Goal: Information Seeking & Learning: Learn about a topic

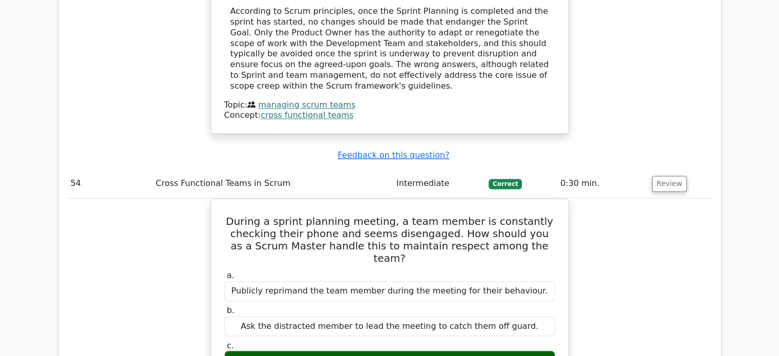
scroll to position [0, 6]
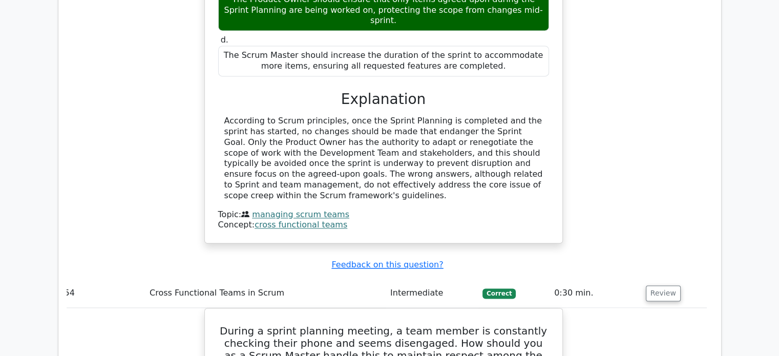
scroll to position [28758, 0]
drag, startPoint x: 236, startPoint y: 26, endPoint x: 342, endPoint y: 153, distance: 165.3
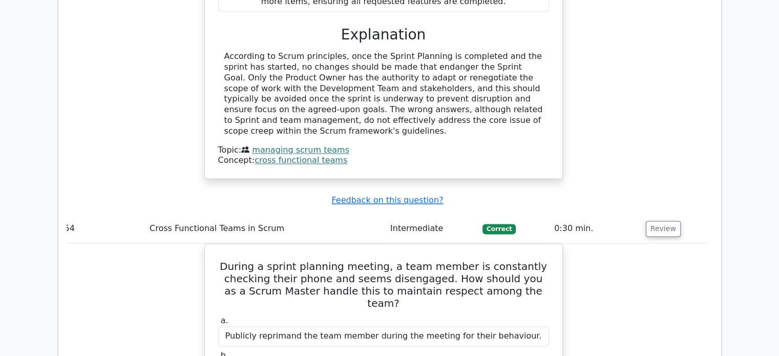
scroll to position [28824, 0]
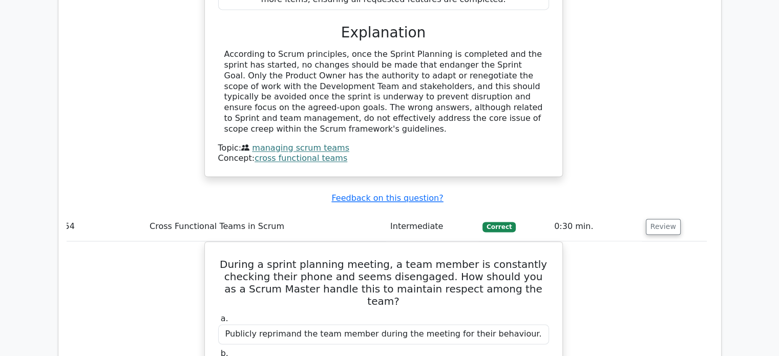
copy div "During a Sprint planning meeting, the Development Team is not pointing out the …"
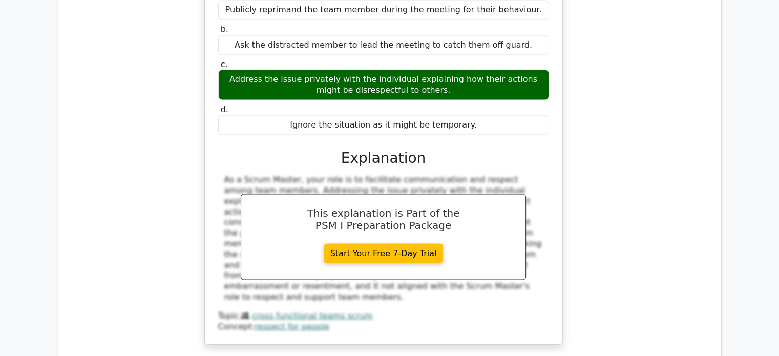
scroll to position [29154, 0]
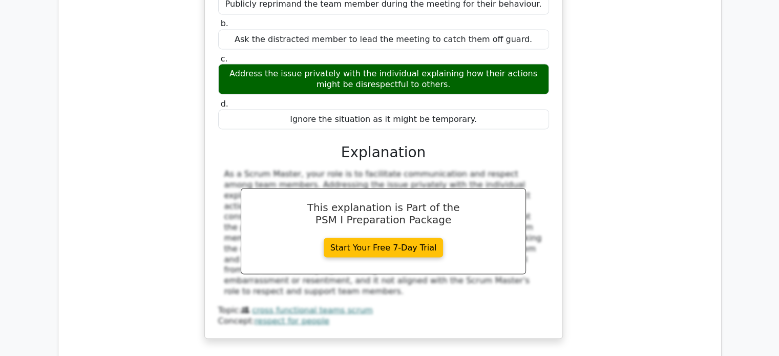
drag, startPoint x: 231, startPoint y: 118, endPoint x: 308, endPoint y: 221, distance: 128.7
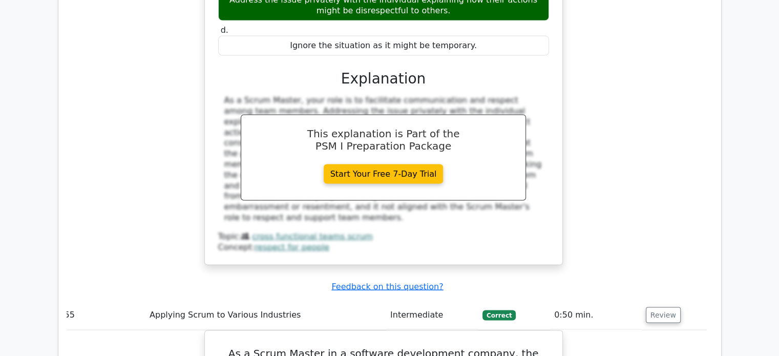
scroll to position [29228, 0]
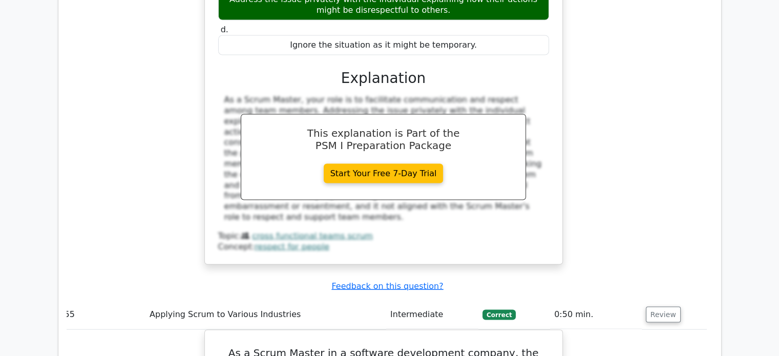
copy div "You're the project manager for a biotech firm investigating several possible R&…"
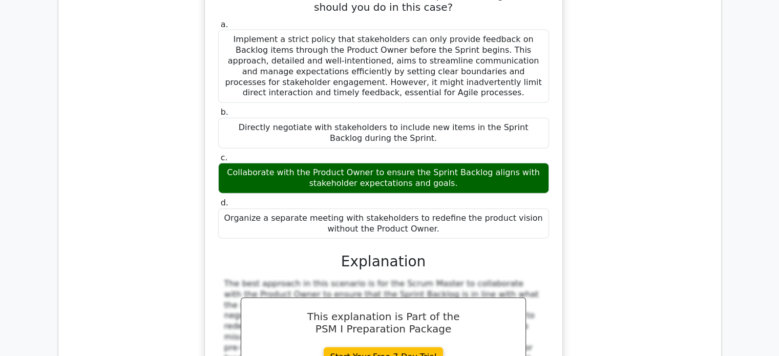
scroll to position [29613, 0]
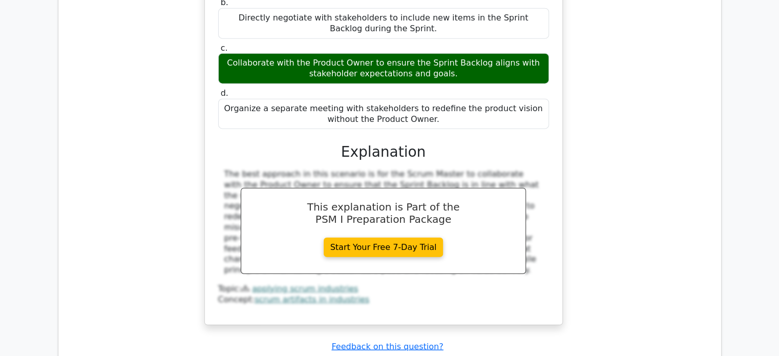
scroll to position [29720, 0]
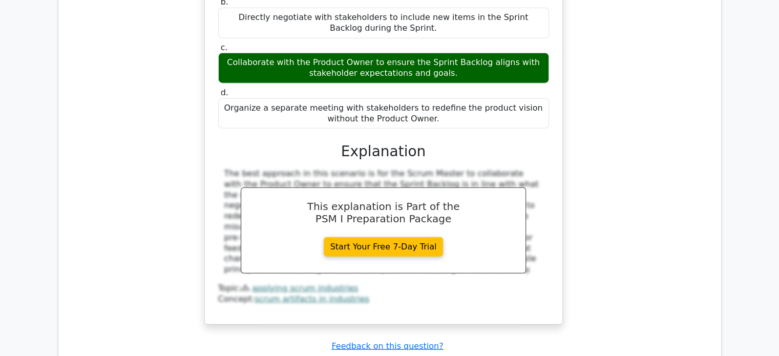
drag, startPoint x: 224, startPoint y: 82, endPoint x: 468, endPoint y: 253, distance: 297.9
copy div "As a Scrum Master, you are looking at your Cumulative Flow Diagram and observe …"
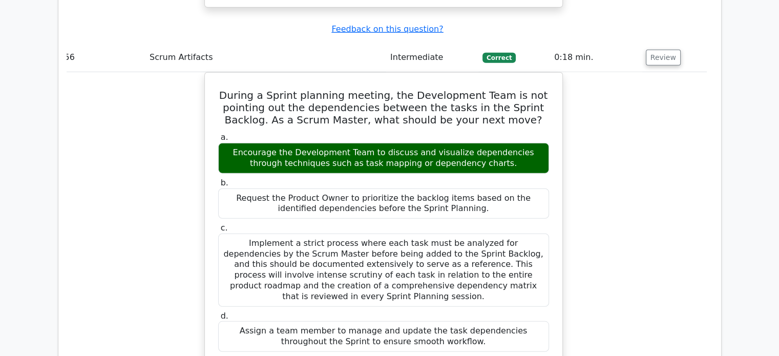
scroll to position [30040, 0]
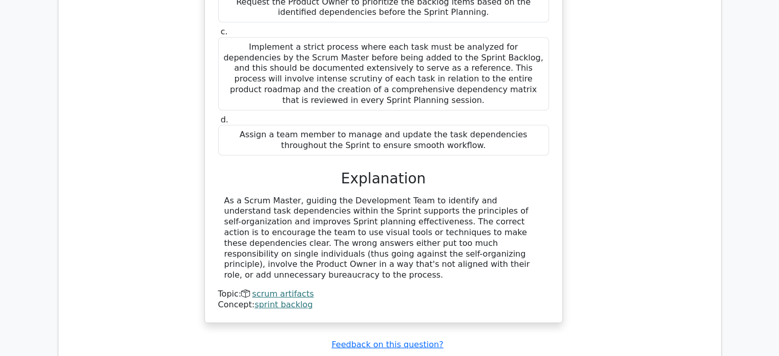
scroll to position [30235, 0]
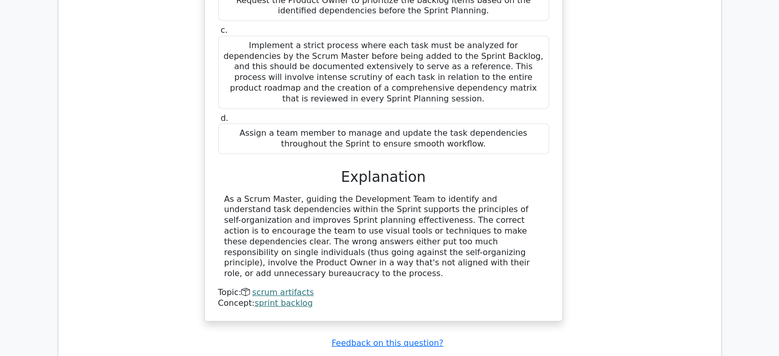
drag, startPoint x: 237, startPoint y: 31, endPoint x: 456, endPoint y: 347, distance: 384.6
copy div "You have observed that your Scrum Team has been consistently exceeding their fo…"
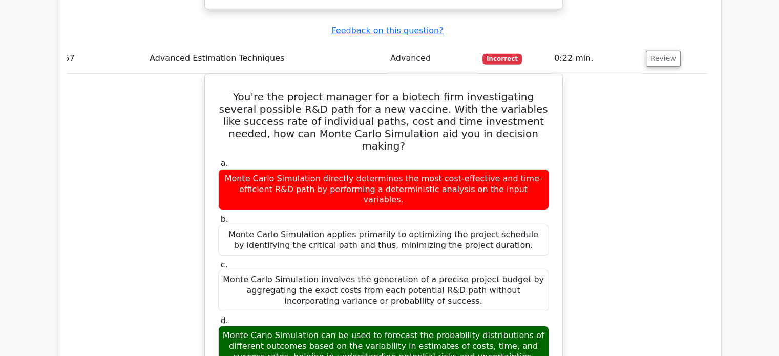
scroll to position [30551, 0]
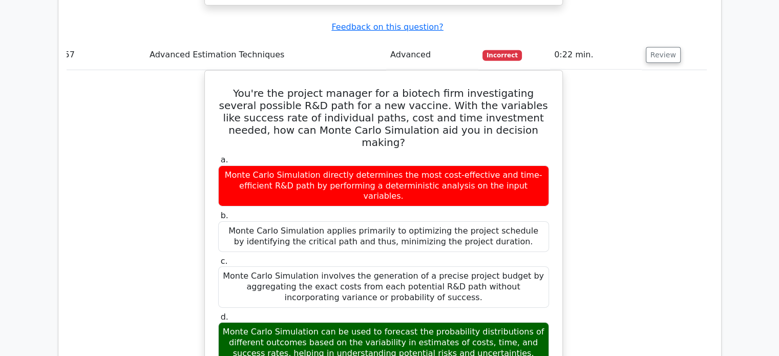
drag, startPoint x: 220, startPoint y: 140, endPoint x: 353, endPoint y: 272, distance: 187.2
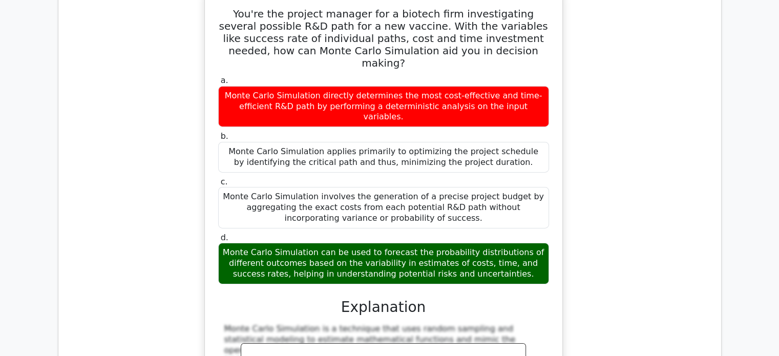
scroll to position [30722, 0]
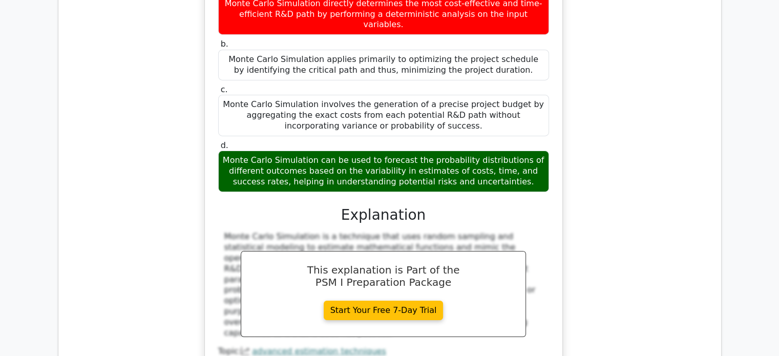
copy div "During a Sprint, the Scrum Team realizes they cannot deliver a Product Backlog …"
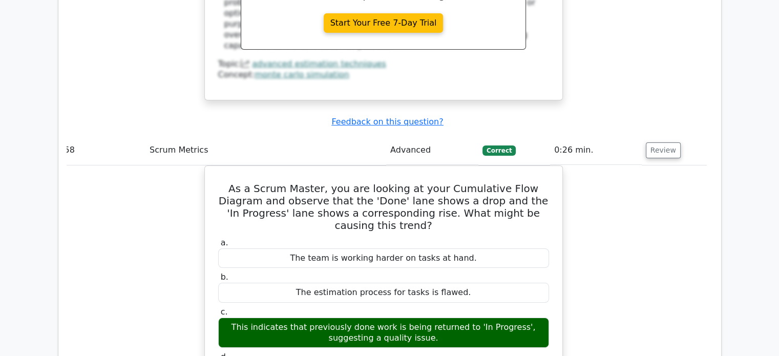
scroll to position [31010, 0]
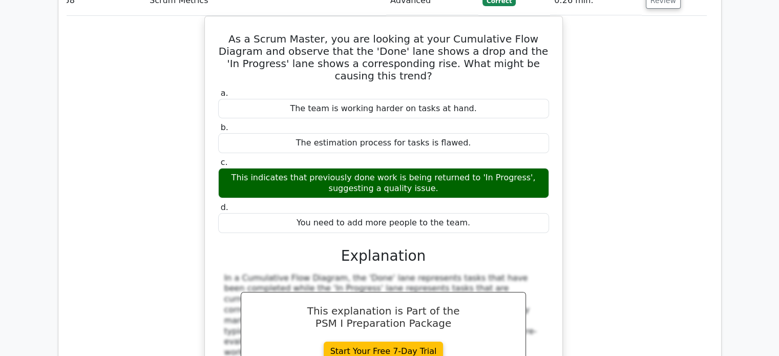
scroll to position [31165, 0]
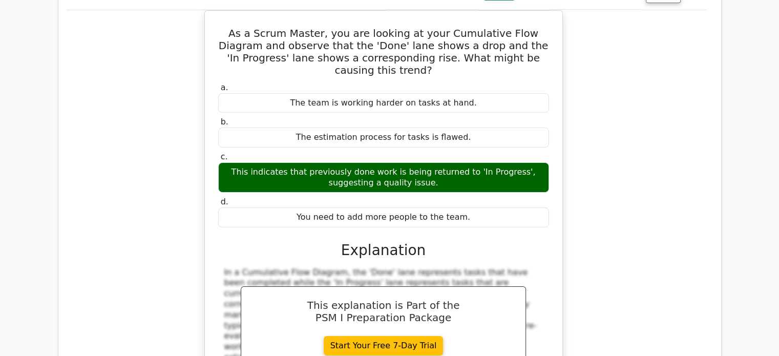
drag, startPoint x: 226, startPoint y: 65, endPoint x: 519, endPoint y: 283, distance: 365.3
copy div "You notice that feedback given during Sprint Reviews often seems to be ignored …"
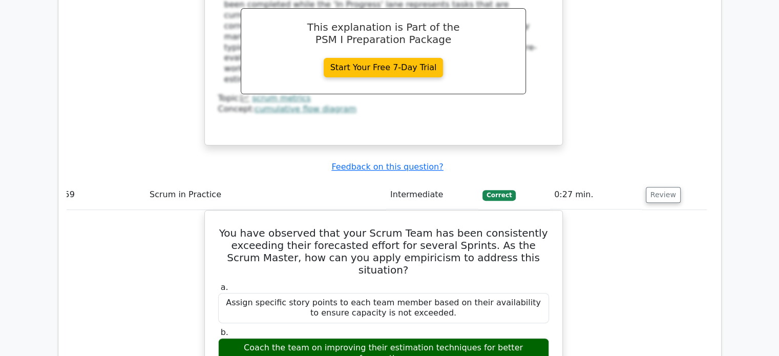
scroll to position [31447, 0]
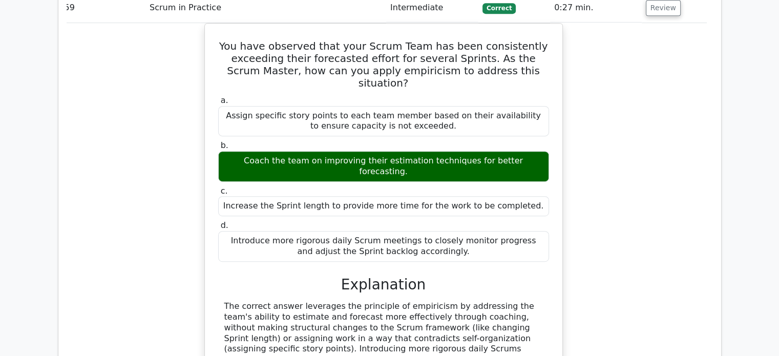
scroll to position [31631, 0]
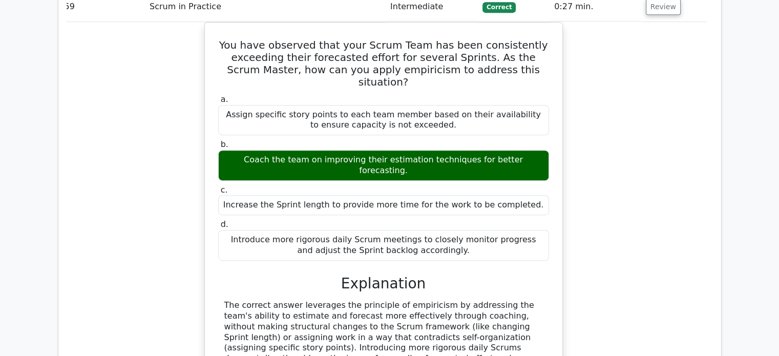
drag, startPoint x: 233, startPoint y: 105, endPoint x: 443, endPoint y: 306, distance: 289.7
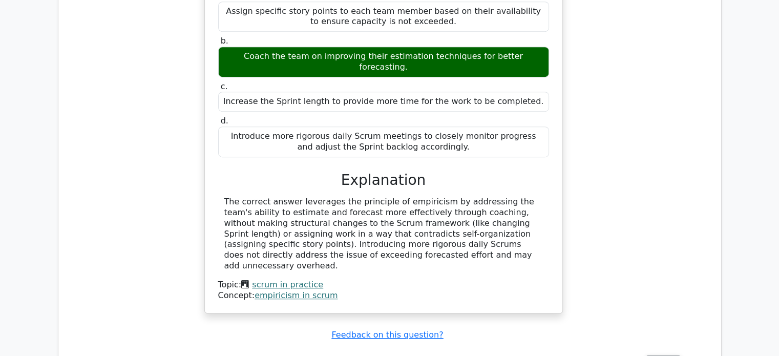
scroll to position [31742, 0]
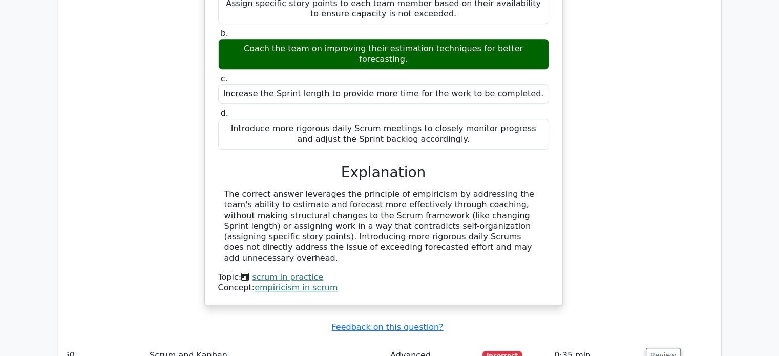
copy div "During a Sprint planning, a Scrum Master notices that some team members are pas…"
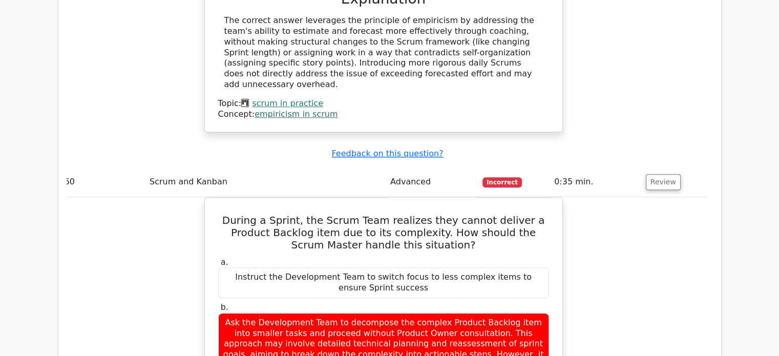
scroll to position [31916, 0]
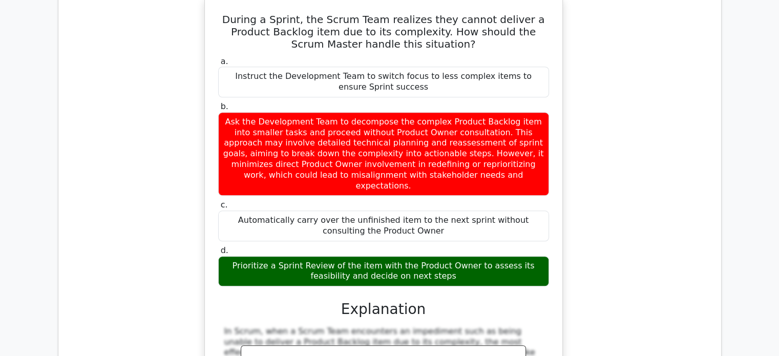
scroll to position [32117, 0]
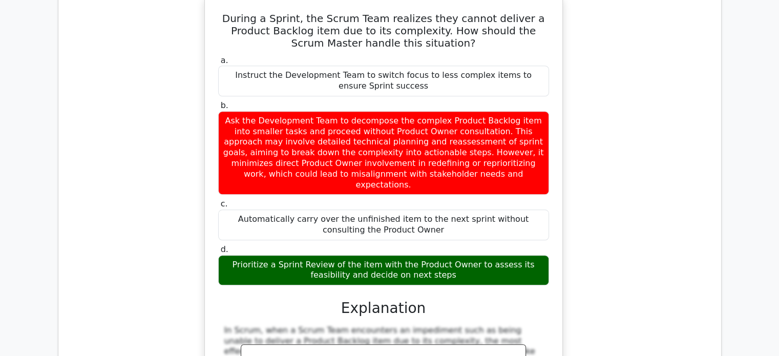
drag, startPoint x: 223, startPoint y: 77, endPoint x: 424, endPoint y: 273, distance: 281.3
copy div "During the Daily Scrum, one team member routinely falls behind with their tasks…"
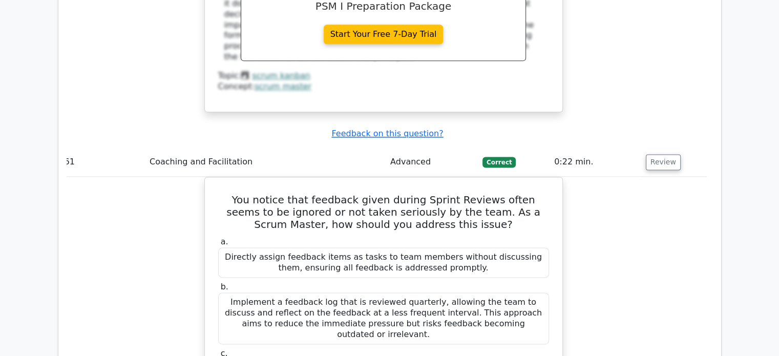
scroll to position [32488, 0]
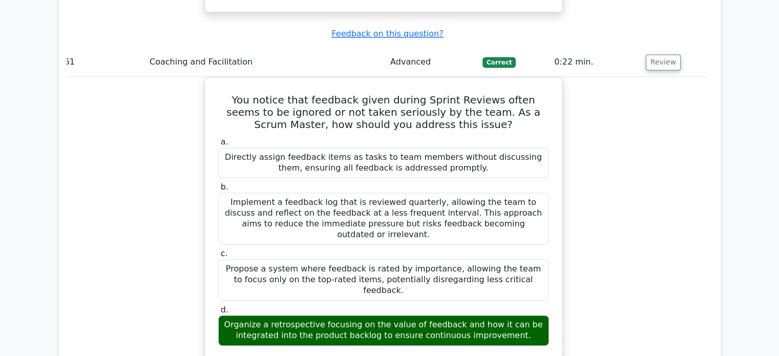
scroll to position [32613, 0]
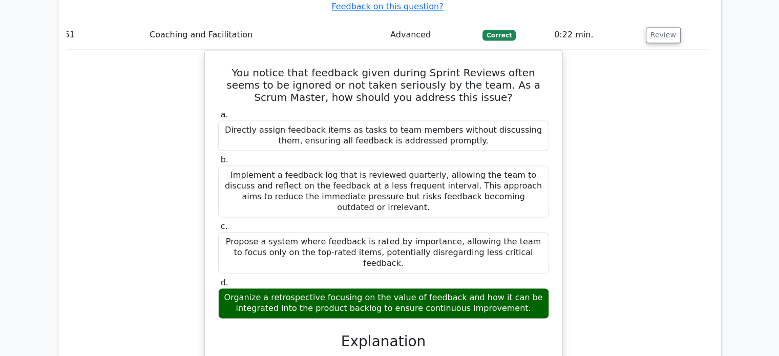
drag, startPoint x: 219, startPoint y: 65, endPoint x: 436, endPoint y: 337, distance: 348.0
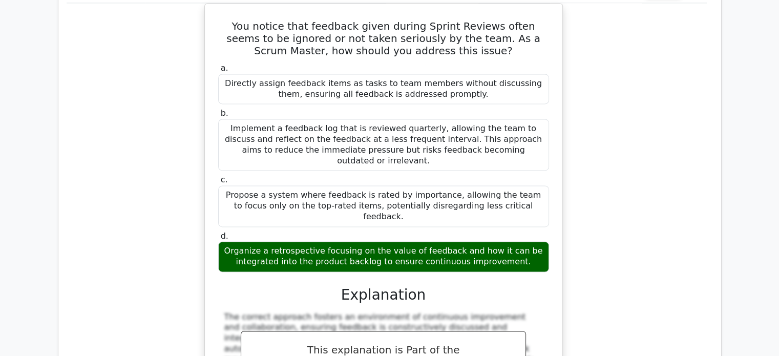
scroll to position [32663, 0]
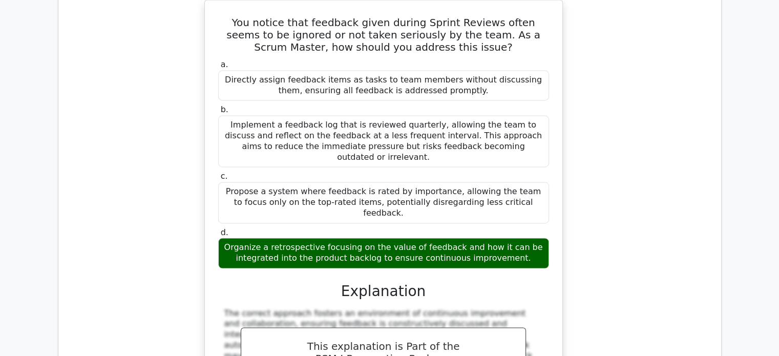
copy div "The Release Burn-Up chart for the last few sprints shows a steady 'work complet…"
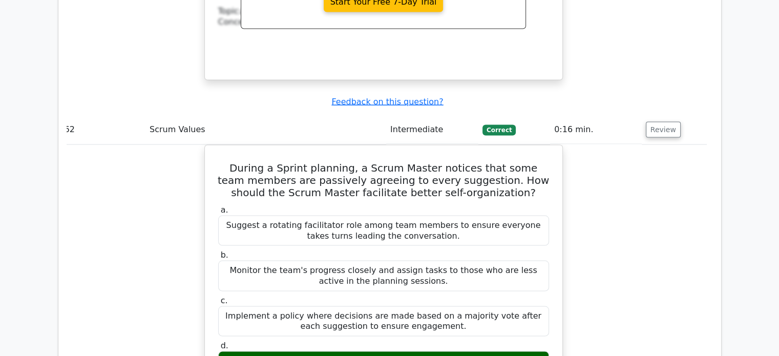
scroll to position [33061, 0]
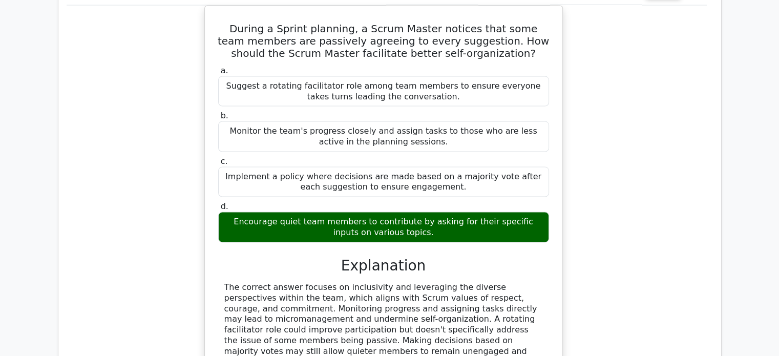
scroll to position [33186, 0]
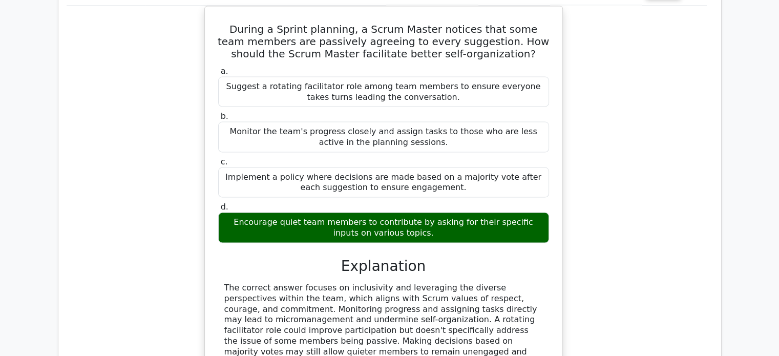
drag, startPoint x: 225, startPoint y: 22, endPoint x: 328, endPoint y: 260, distance: 259.8
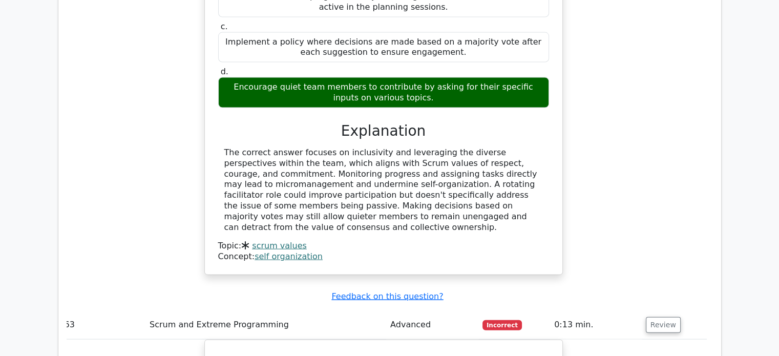
scroll to position [33324, 0]
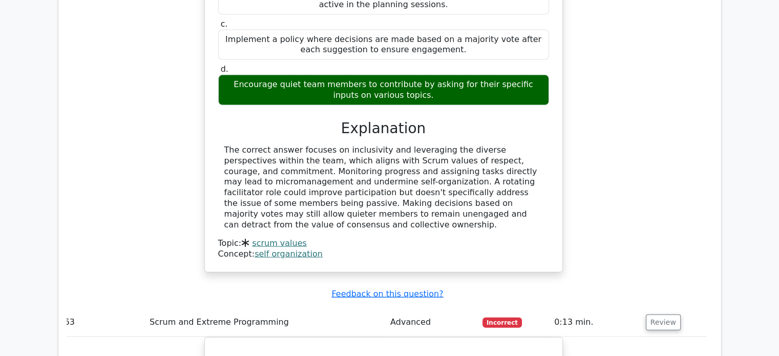
copy div "At a Scrum of Scrums, it is discovered that two teams are working on features t…"
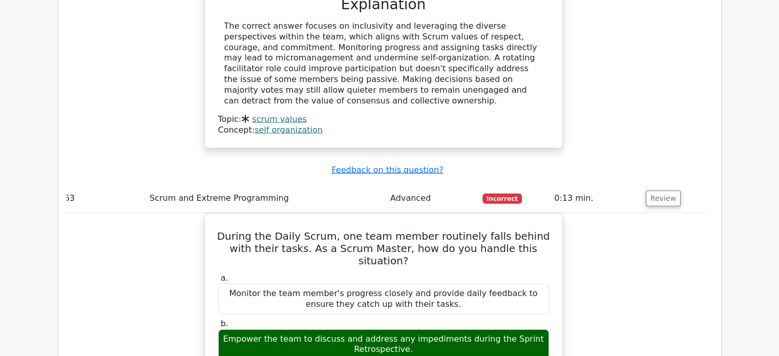
scroll to position [33468, 0]
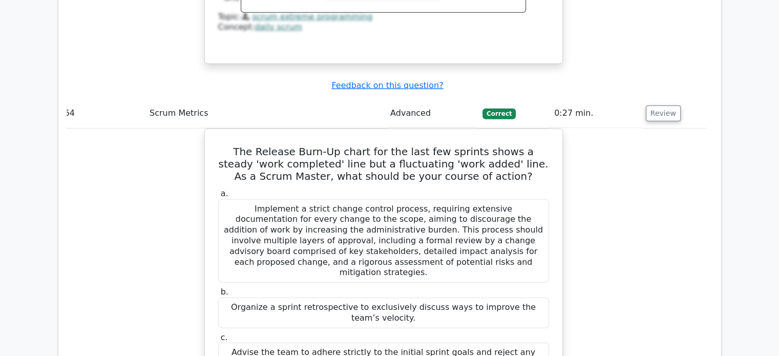
scroll to position [34030, 0]
drag, startPoint x: 229, startPoint y: 160, endPoint x: 293, endPoint y: 251, distance: 111.4
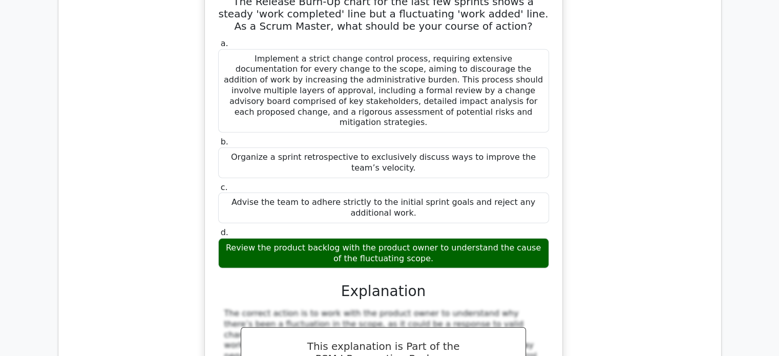
scroll to position [34180, 0]
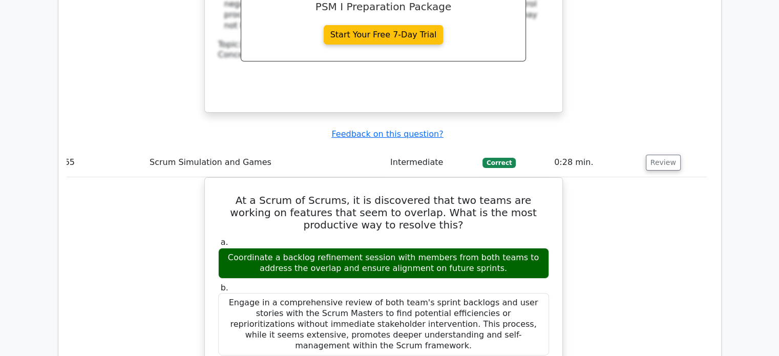
scroll to position [34527, 0]
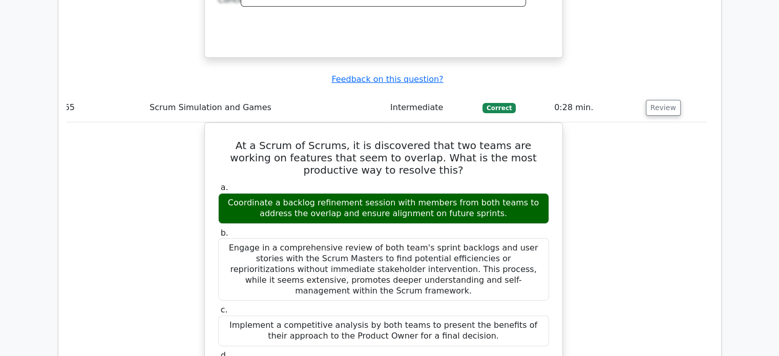
scroll to position [34587, 0]
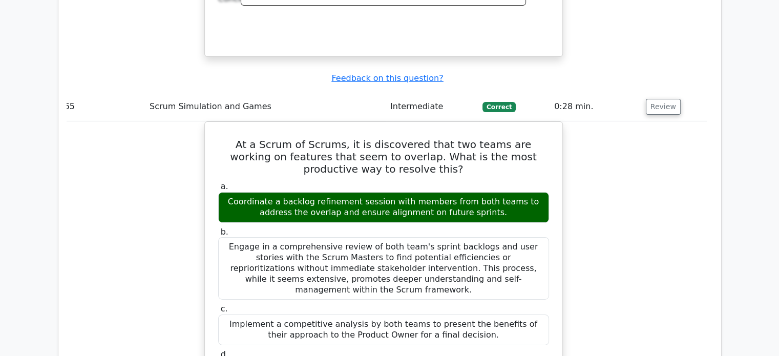
drag, startPoint x: 217, startPoint y: 101, endPoint x: 353, endPoint y: 280, distance: 224.3
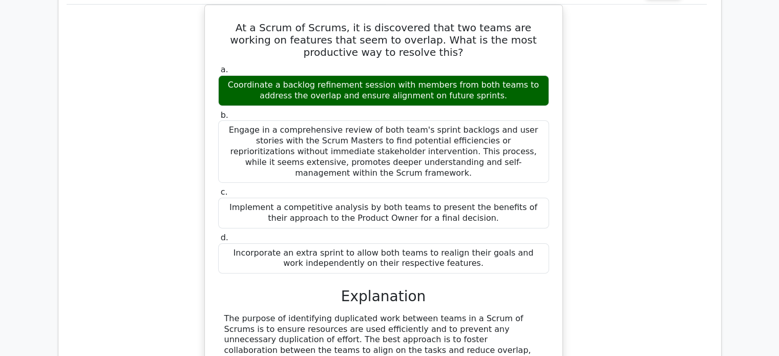
scroll to position [34708, 0]
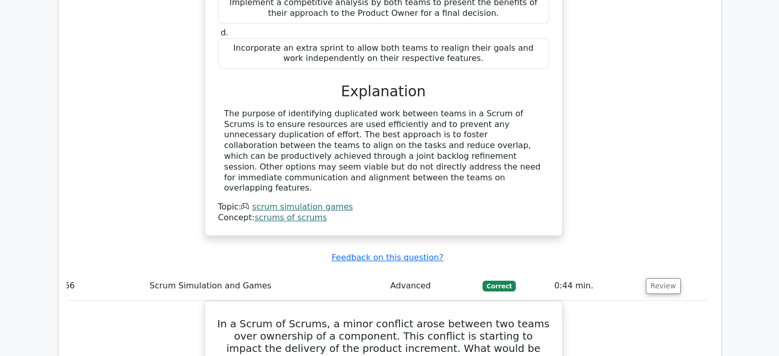
scroll to position [34910, 0]
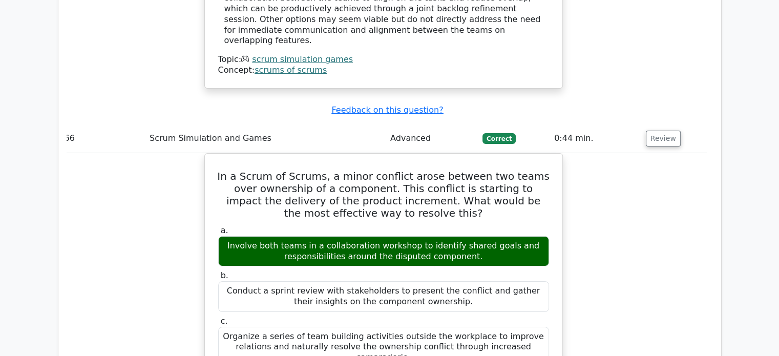
scroll to position [35058, 0]
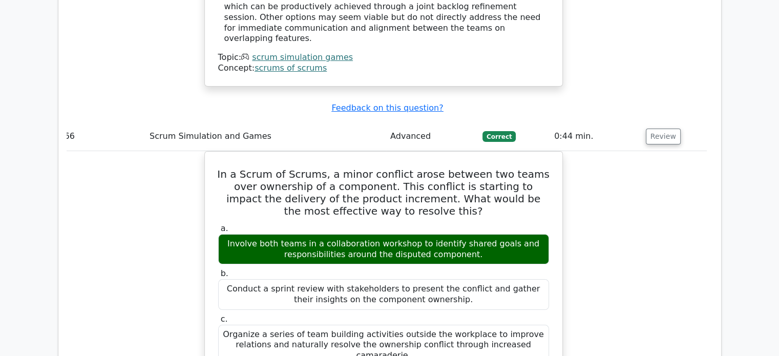
drag, startPoint x: 231, startPoint y: 86, endPoint x: 440, endPoint y: 297, distance: 297.6
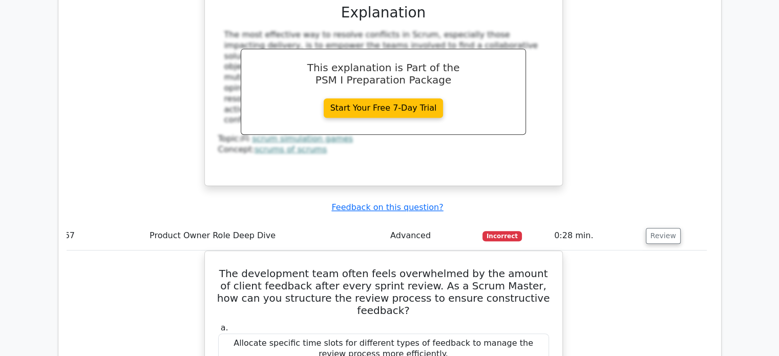
scroll to position [35482, 0]
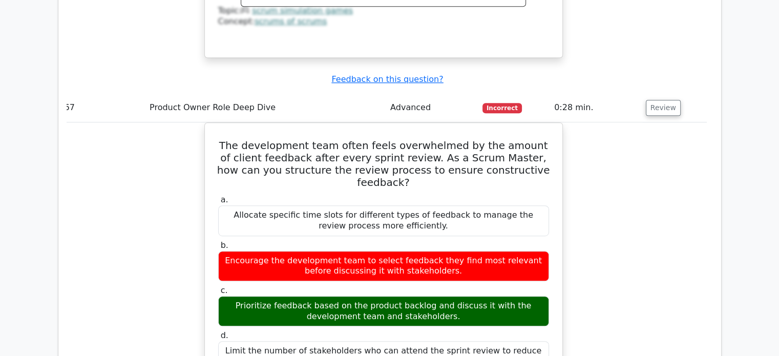
scroll to position [35609, 0]
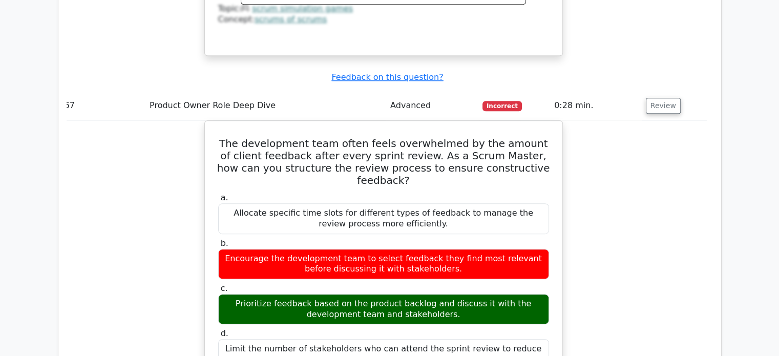
drag, startPoint x: 237, startPoint y: 38, endPoint x: 500, endPoint y: 276, distance: 354.2
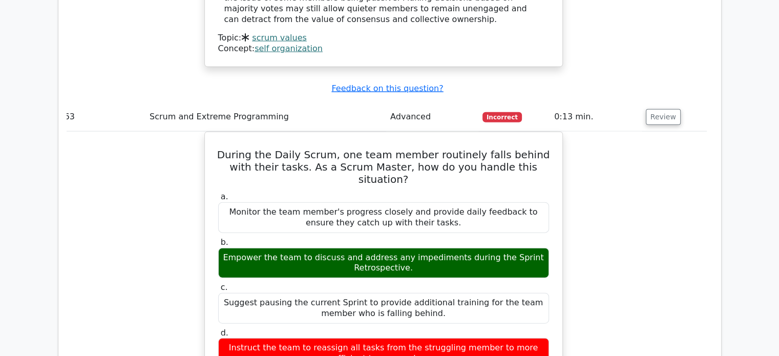
scroll to position [33528, 0]
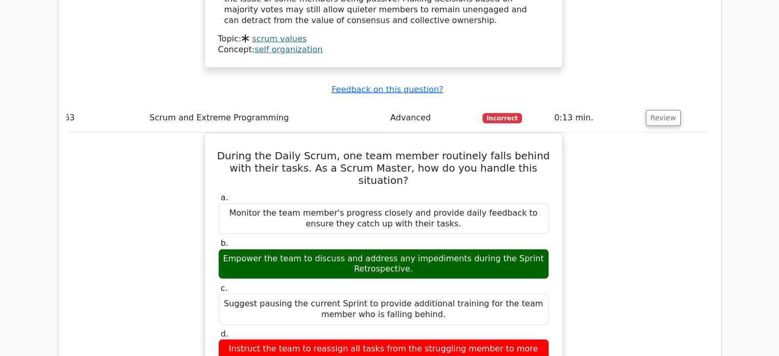
drag, startPoint x: 223, startPoint y: 157, endPoint x: 316, endPoint y: 249, distance: 131.1
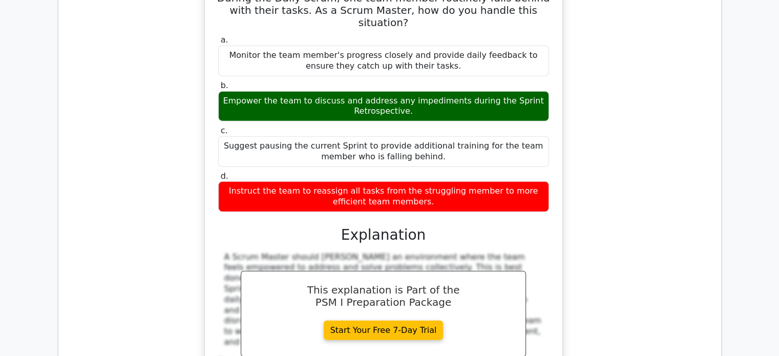
scroll to position [33686, 0]
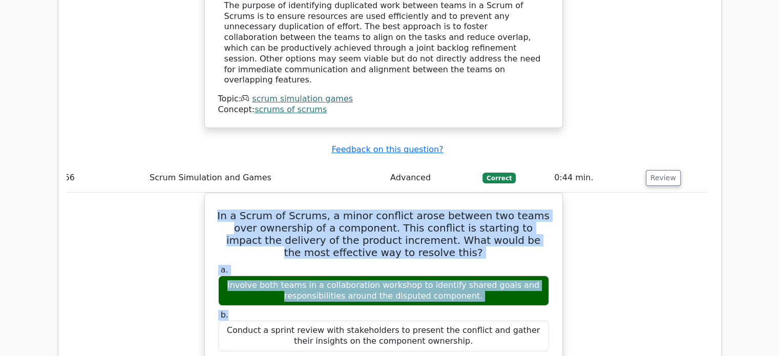
scroll to position [35016, 0]
drag, startPoint x: 231, startPoint y: 127, endPoint x: 333, endPoint y: 214, distance: 133.6
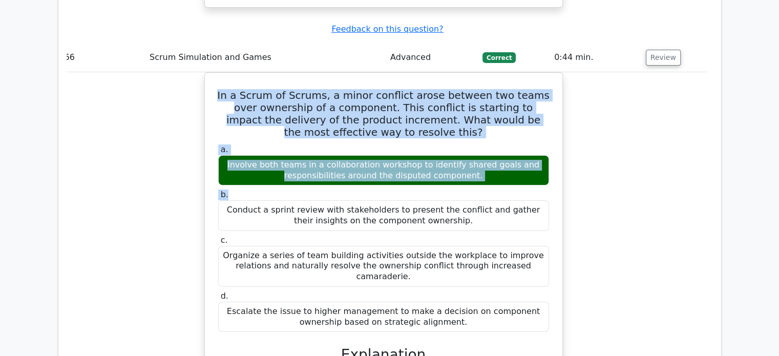
scroll to position [35140, 0]
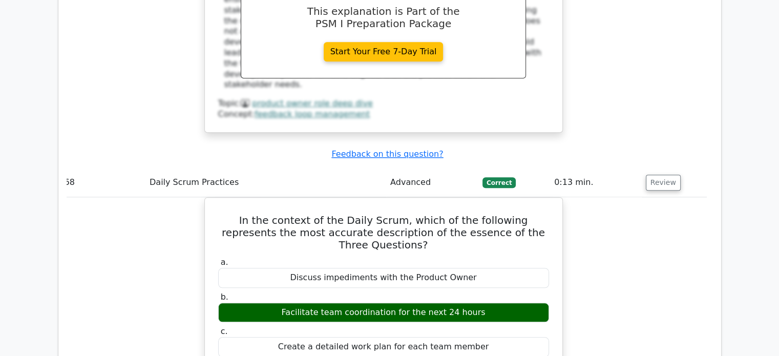
scroll to position [36047, 0]
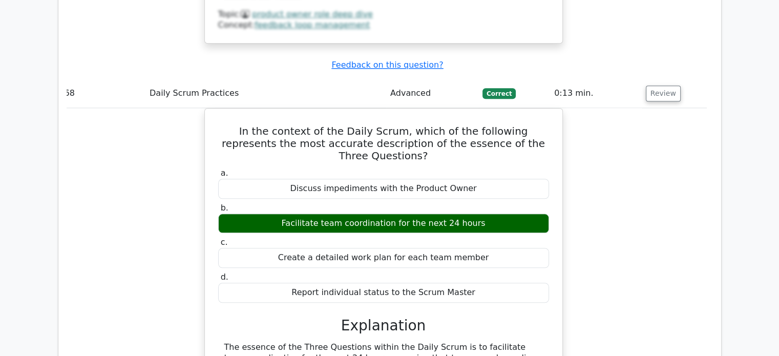
scroll to position [36152, 0]
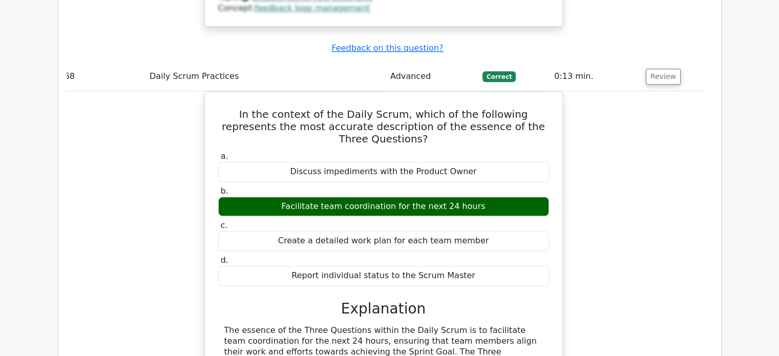
drag, startPoint x: 227, startPoint y: 27, endPoint x: 362, endPoint y: 232, distance: 245.5
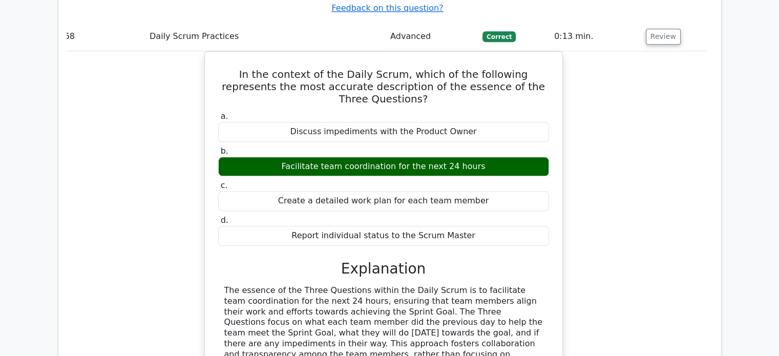
scroll to position [36199, 0]
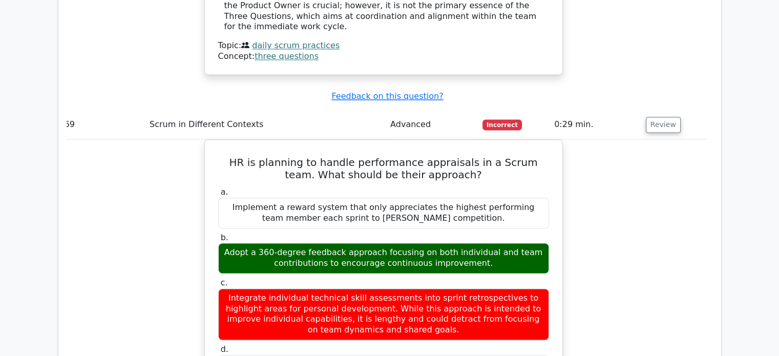
scroll to position [36576, 0]
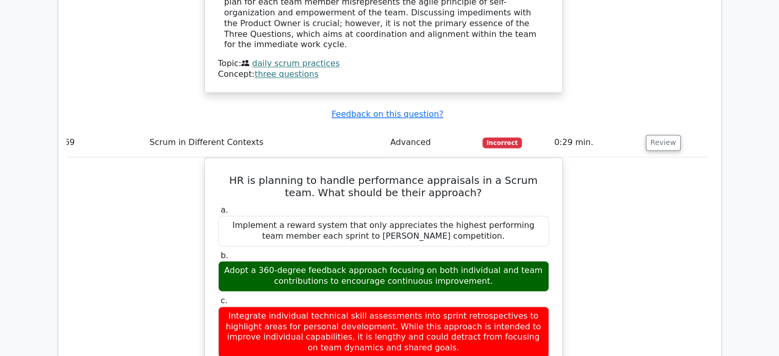
drag, startPoint x: 223, startPoint y: 83, endPoint x: 377, endPoint y: 225, distance: 209.1
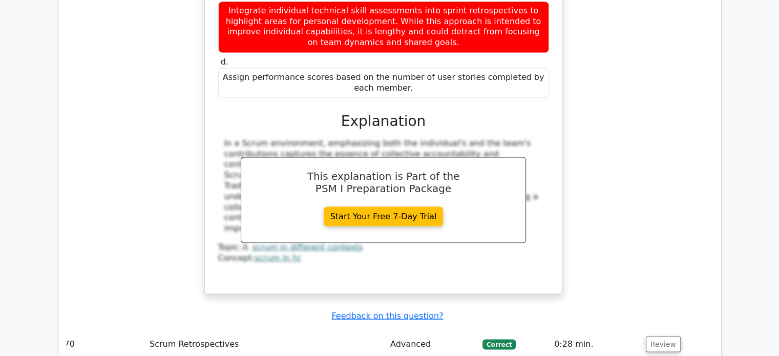
scroll to position [36883, 0]
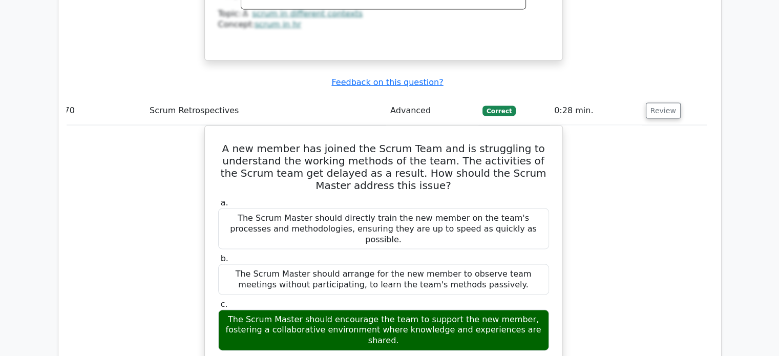
scroll to position [37113, 0]
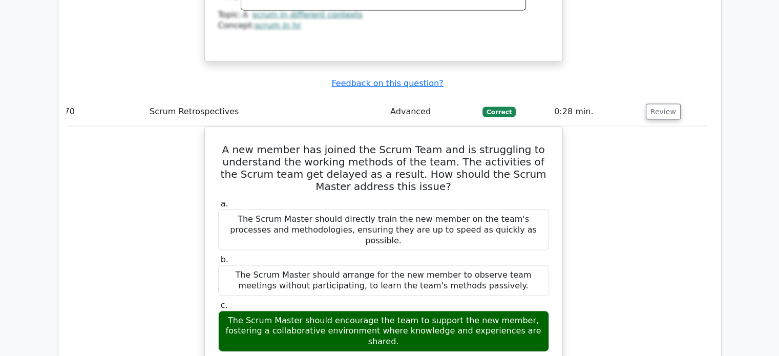
drag, startPoint x: 225, startPoint y: 51, endPoint x: 442, endPoint y: 242, distance: 288.8
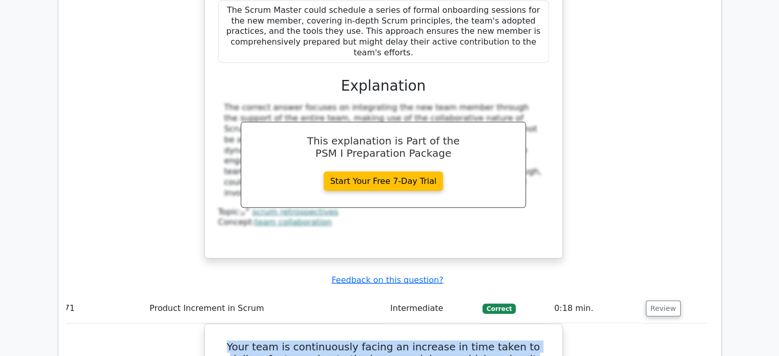
scroll to position [37480, 0]
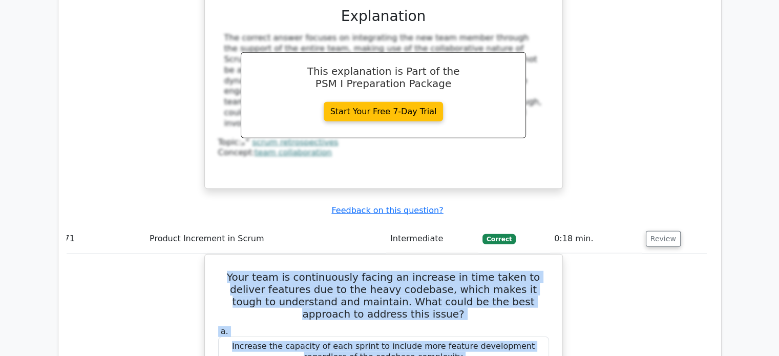
scroll to position [37591, 0]
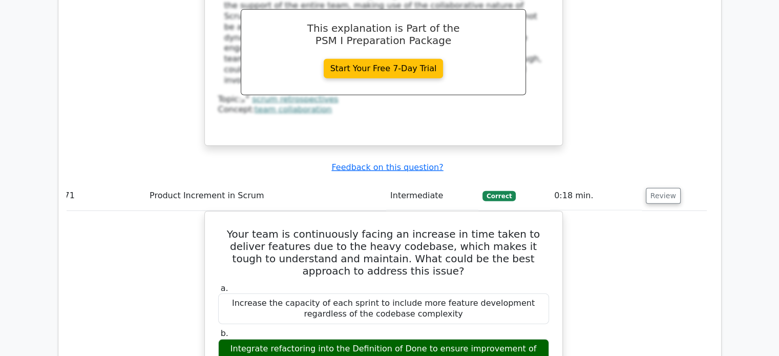
drag, startPoint x: 221, startPoint y: 55, endPoint x: 468, endPoint y: 343, distance: 379.8
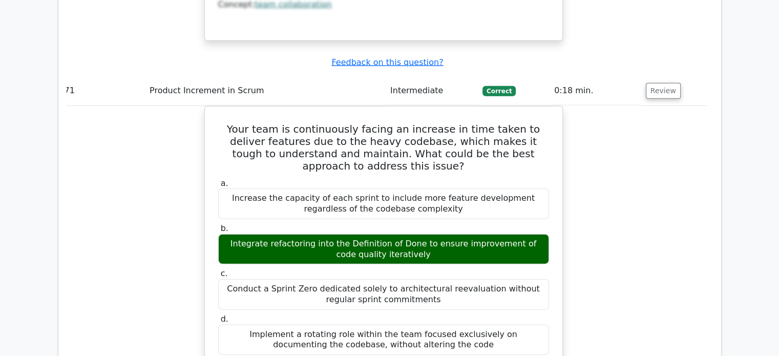
scroll to position [37697, 0]
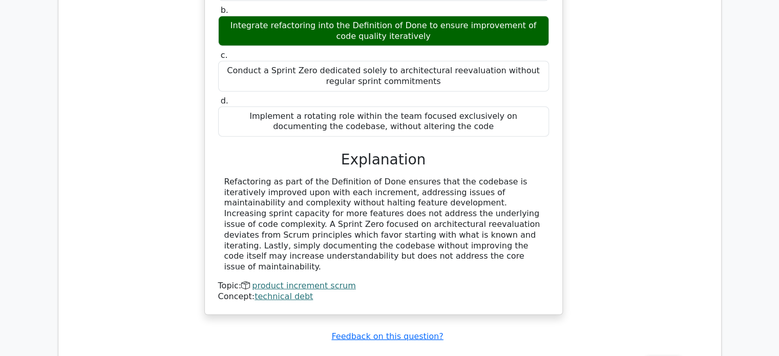
scroll to position [37958, 0]
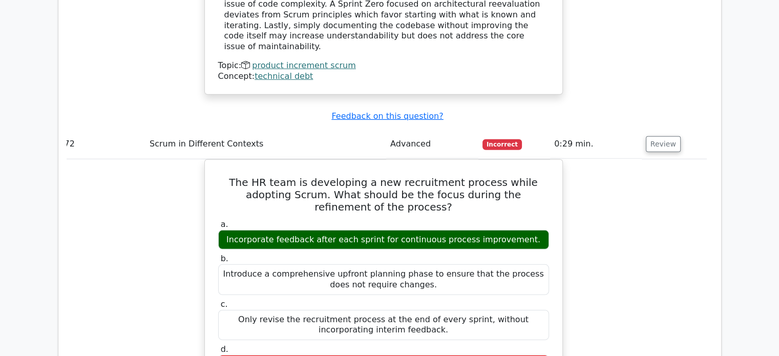
scroll to position [38132, 0]
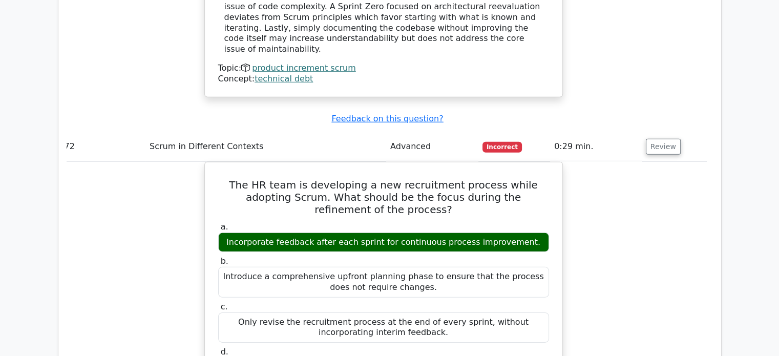
drag, startPoint x: 224, startPoint y: 14, endPoint x: 509, endPoint y: 256, distance: 373.8
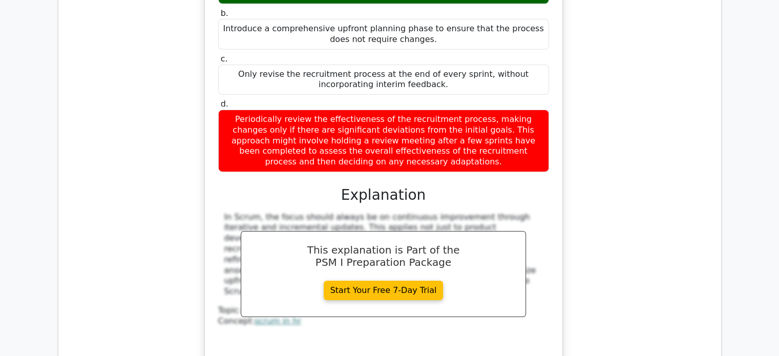
scroll to position [38383, 0]
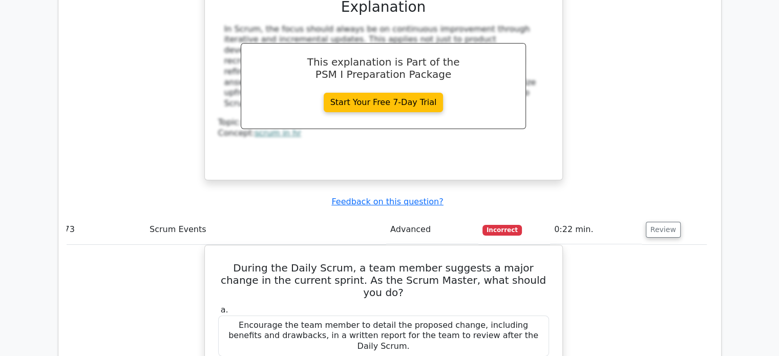
scroll to position [38576, 0]
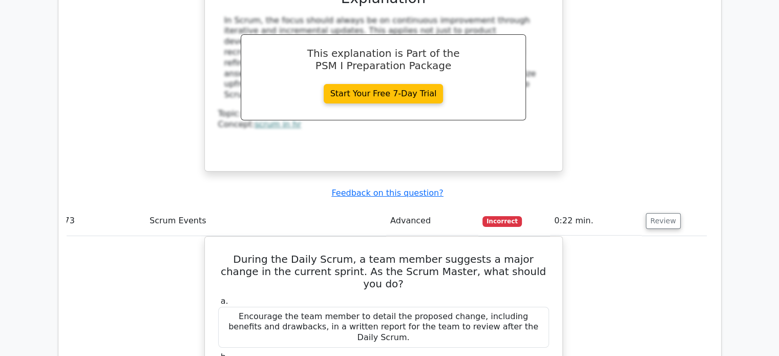
drag, startPoint x: 216, startPoint y: 104, endPoint x: 517, endPoint y: 274, distance: 345.3
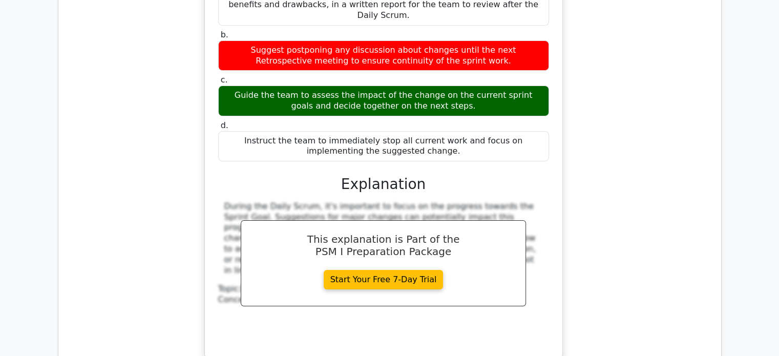
scroll to position [38909, 0]
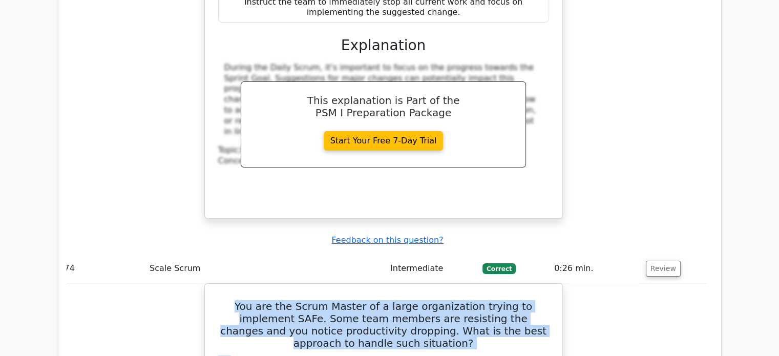
scroll to position [39037, 0]
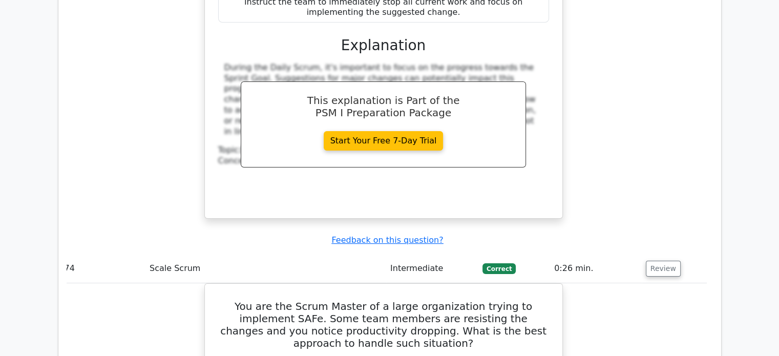
drag, startPoint x: 224, startPoint y: 120, endPoint x: 296, endPoint y: 241, distance: 140.5
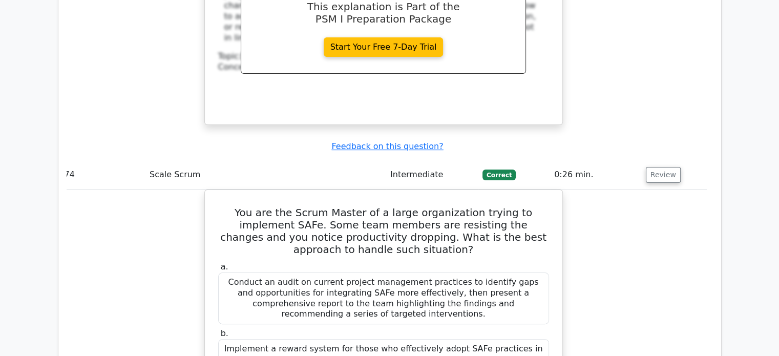
scroll to position [39254, 0]
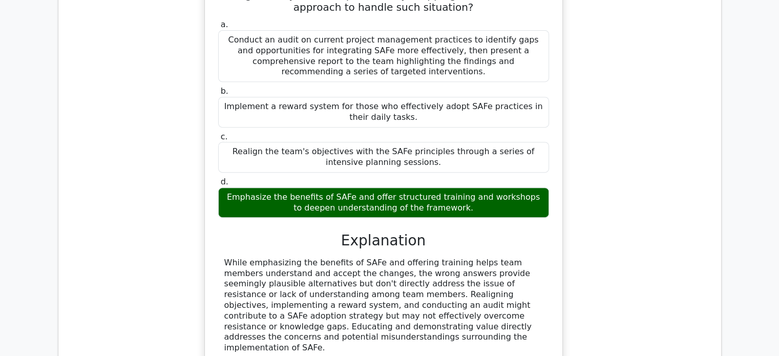
scroll to position [39375, 0]
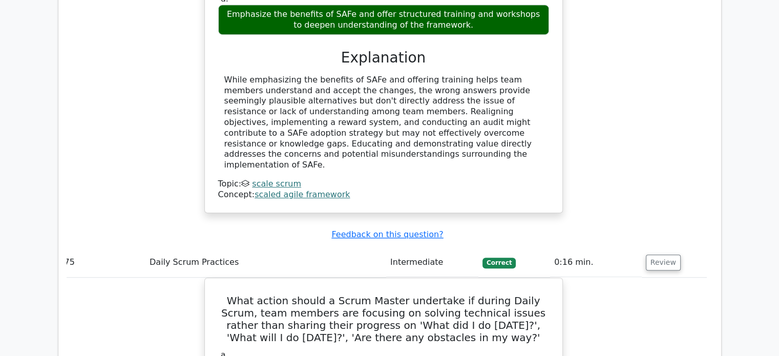
scroll to position [39565, 0]
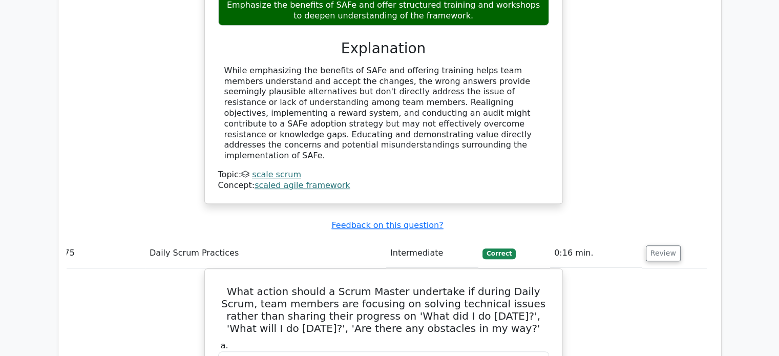
drag, startPoint x: 221, startPoint y: 60, endPoint x: 453, endPoint y: 292, distance: 328.4
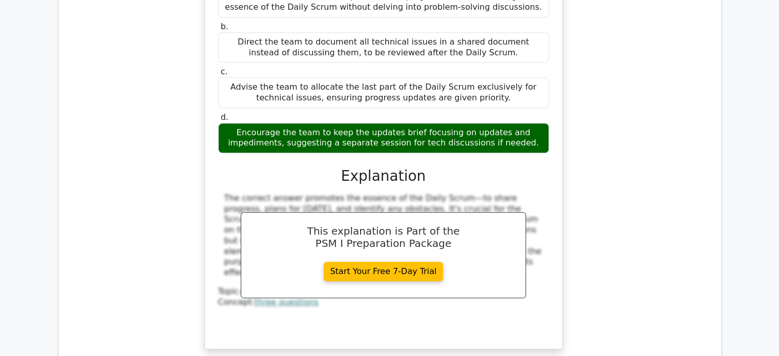
scroll to position [39962, 0]
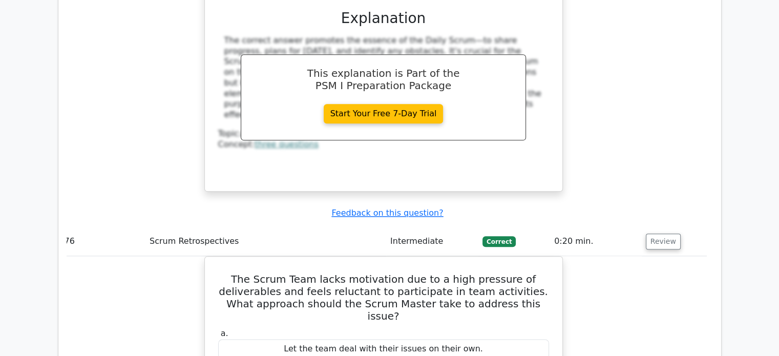
scroll to position [40109, 0]
drag, startPoint x: 230, startPoint y: 35, endPoint x: 438, endPoint y: 260, distance: 306.1
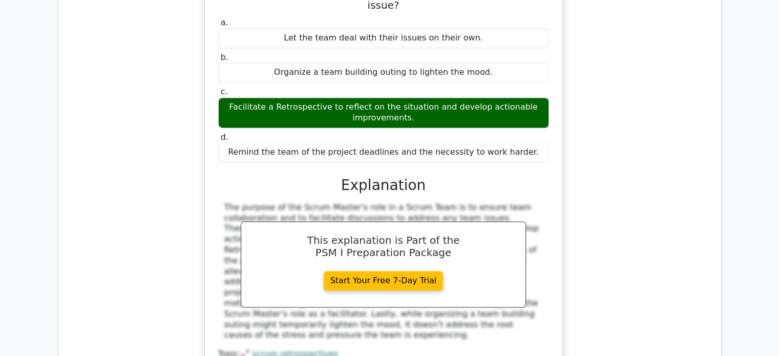
scroll to position [40420, 0]
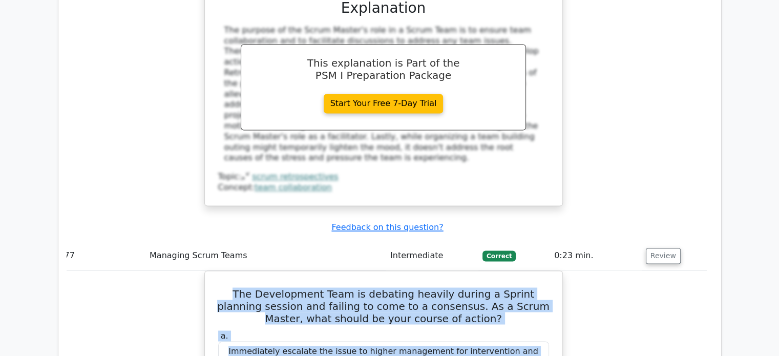
scroll to position [40599, 0]
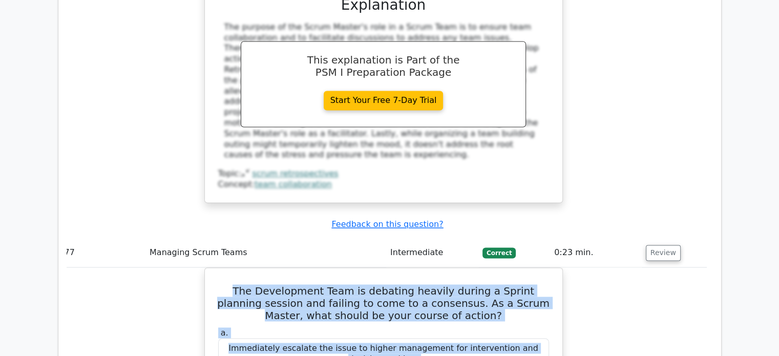
drag, startPoint x: 241, startPoint y: 61, endPoint x: 428, endPoint y: 227, distance: 249.9
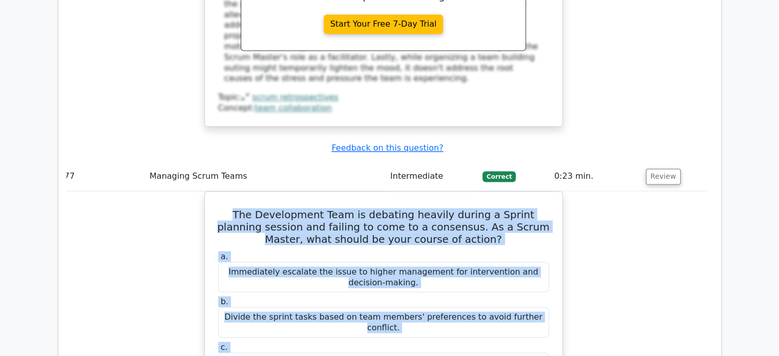
scroll to position [40689, 0]
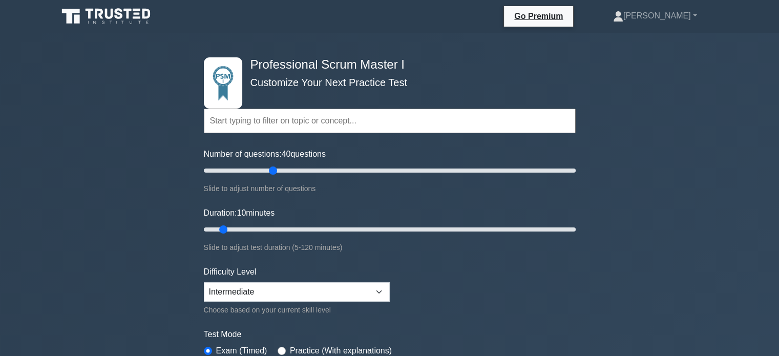
drag, startPoint x: 219, startPoint y: 169, endPoint x: 272, endPoint y: 169, distance: 53.2
type input "40"
click at [272, 169] on input "Number of questions: 40 questions" at bounding box center [390, 170] width 372 height 12
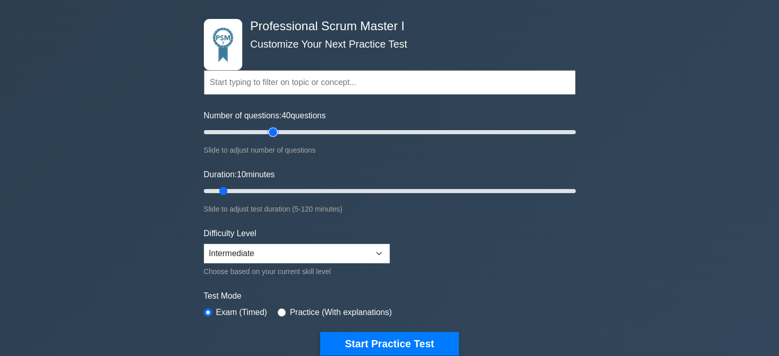
scroll to position [41, 0]
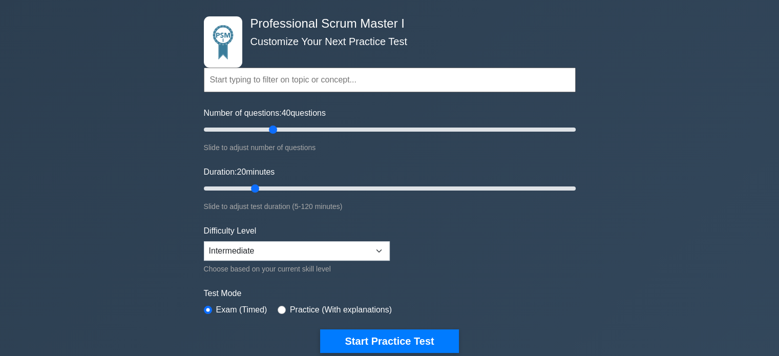
drag, startPoint x: 225, startPoint y: 188, endPoint x: 259, endPoint y: 188, distance: 33.3
type input "20"
click at [259, 188] on input "Duration: 20 minutes" at bounding box center [390, 188] width 372 height 12
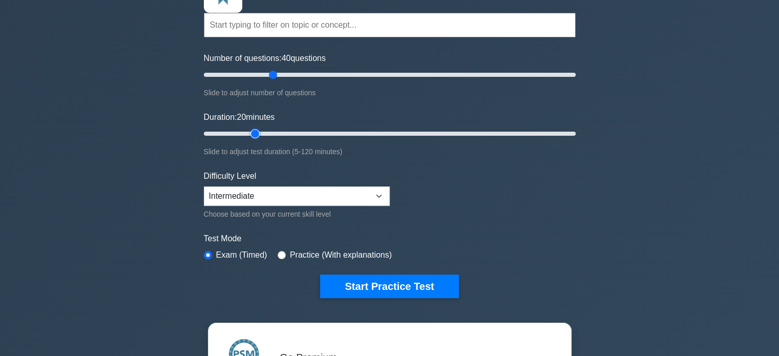
scroll to position [113, 0]
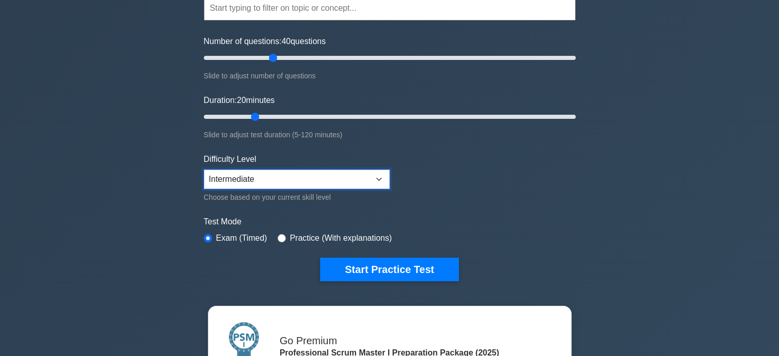
click at [376, 178] on select "Beginner Intermediate Expert" at bounding box center [297, 178] width 186 height 19
click at [204, 169] on select "Beginner Intermediate Expert" at bounding box center [297, 178] width 186 height 19
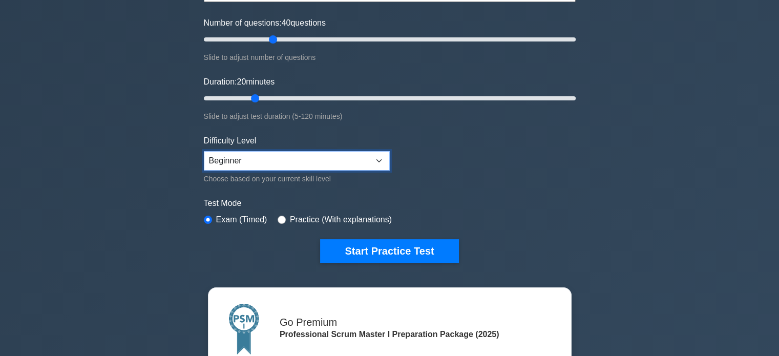
scroll to position [134, 0]
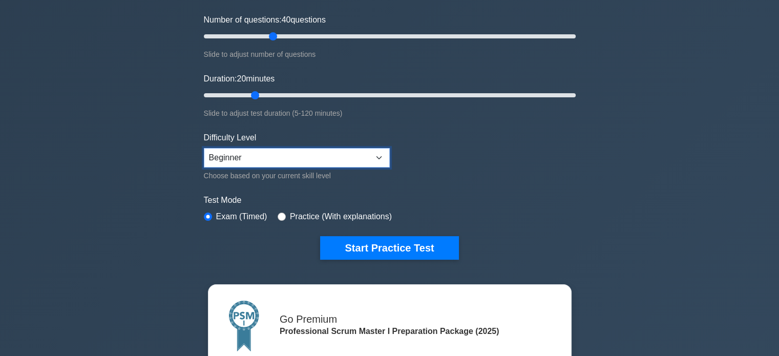
click at [379, 159] on select "Beginner Intermediate Expert" at bounding box center [297, 157] width 186 height 19
select select "intermediate"
click at [204, 148] on select "Beginner Intermediate Expert" at bounding box center [297, 157] width 186 height 19
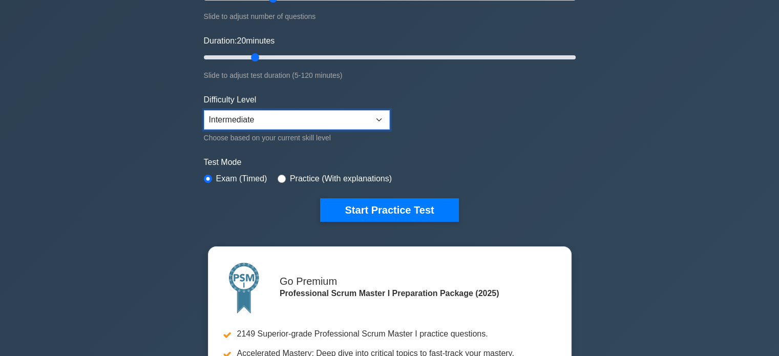
scroll to position [173, 0]
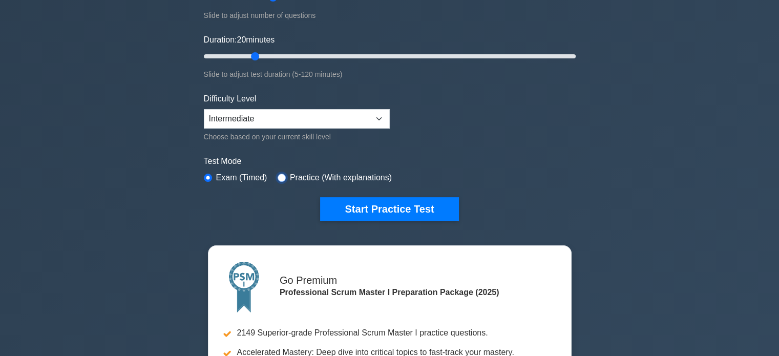
click at [279, 176] on input "radio" at bounding box center [282, 178] width 8 height 8
radio input "true"
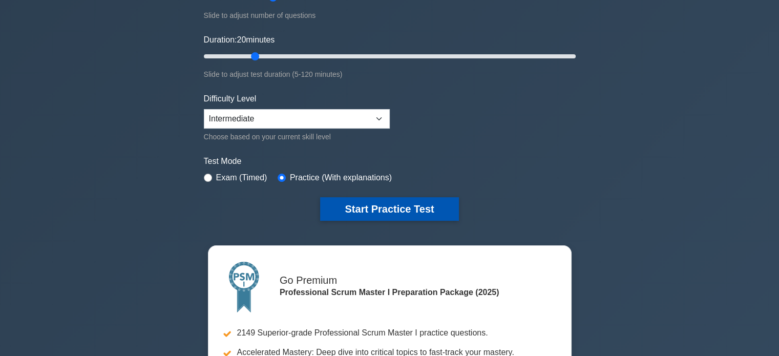
click at [372, 209] on button "Start Practice Test" at bounding box center [389, 209] width 138 height 24
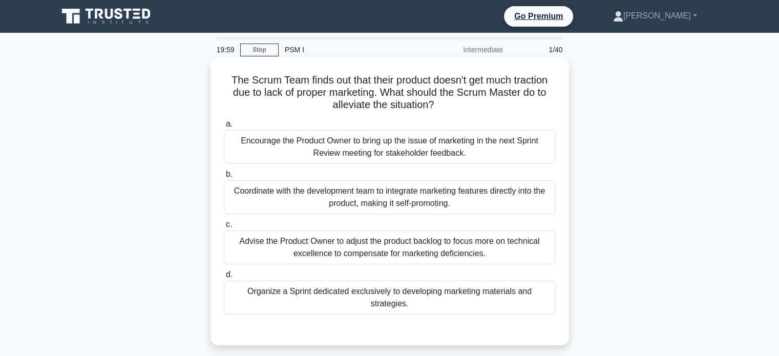
click at [399, 203] on div "Coordinate with the development team to integrate marketing features directly i…" at bounding box center [390, 197] width 332 height 34
click at [224, 178] on input "b. Coordinate with the development team to integrate marketing features directl…" at bounding box center [224, 174] width 0 height 7
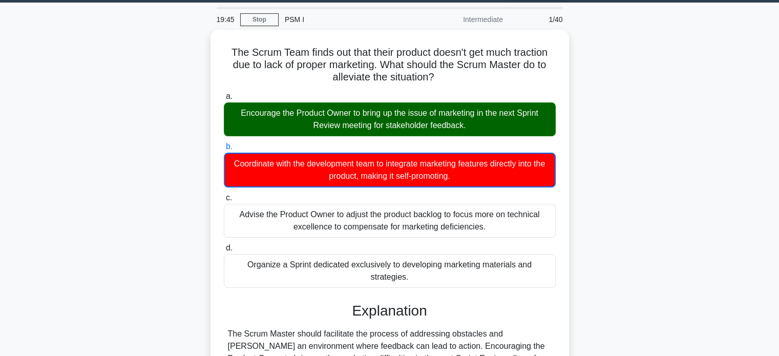
scroll to position [15, 0]
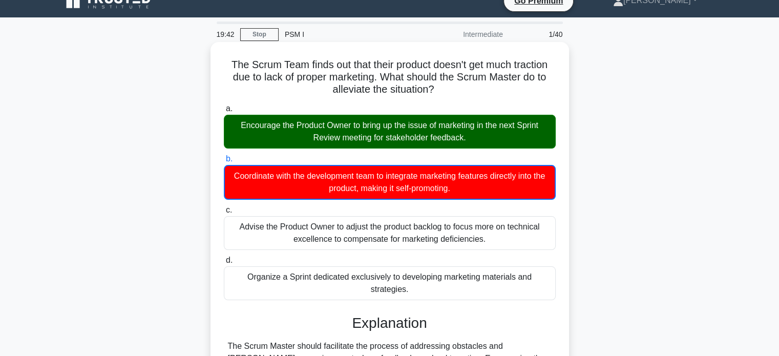
drag, startPoint x: 225, startPoint y: 66, endPoint x: 312, endPoint y: 201, distance: 160.8
click at [312, 201] on div "The Scrum Team finds out that their product doesn't get much traction due to la…" at bounding box center [390, 283] width 350 height 474
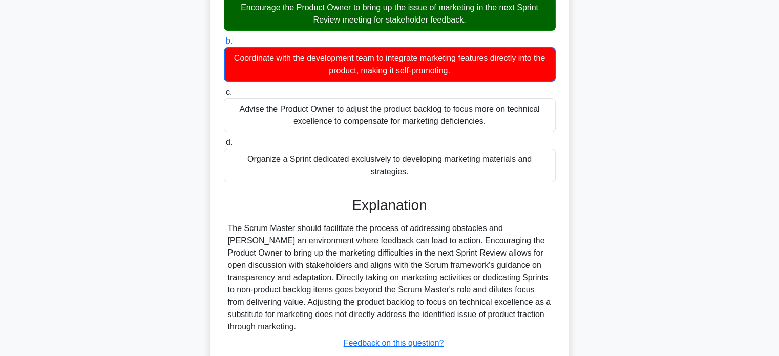
scroll to position [134, 0]
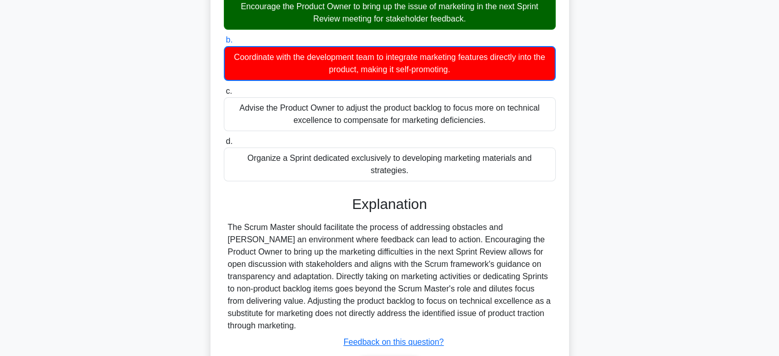
click at [286, 314] on div "The Scrum Master should facilitate the process of addressing obstacles and [PER…" at bounding box center [390, 276] width 324 height 111
copy div "The Scrum Team finds out that their product doesn't get much traction due to la…"
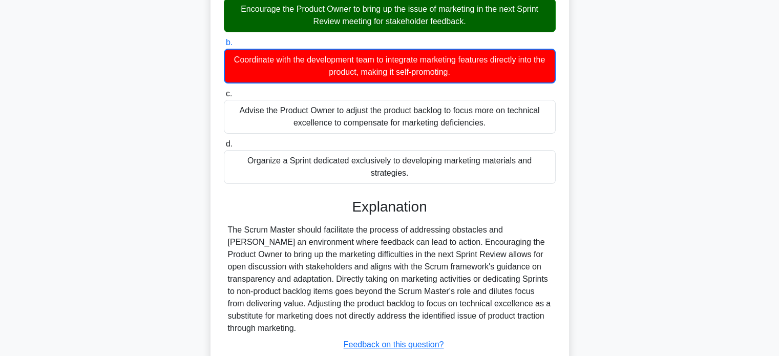
scroll to position [197, 0]
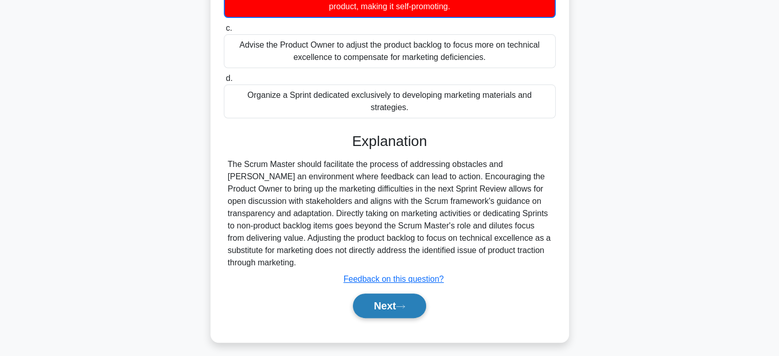
click at [386, 293] on button "Next" at bounding box center [389, 305] width 73 height 25
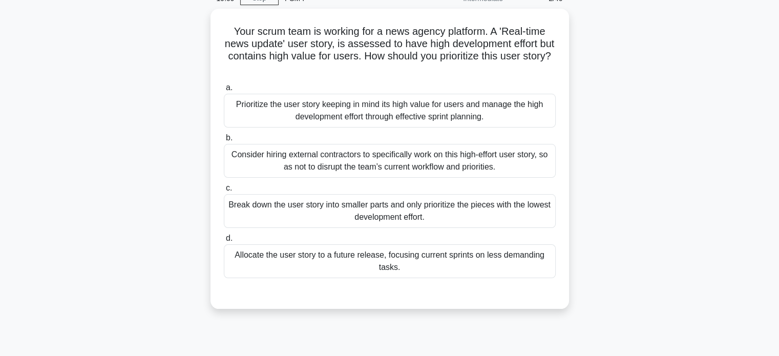
scroll to position [52, 0]
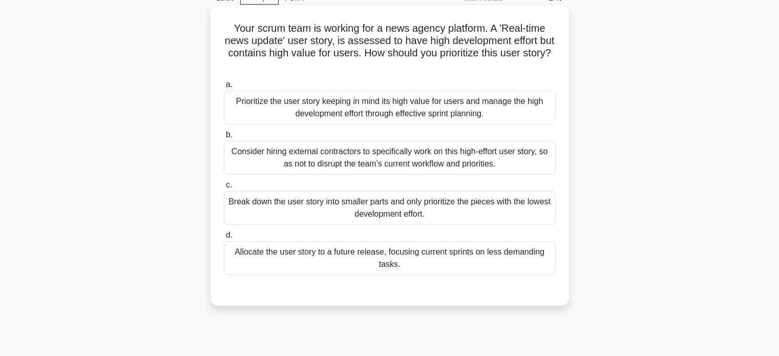
click at [510, 209] on div "Break down the user story into smaller parts and only prioritize the pieces wit…" at bounding box center [390, 208] width 332 height 34
click at [224, 188] on input "c. Break down the user story into smaller parts and only prioritize the pieces …" at bounding box center [224, 185] width 0 height 7
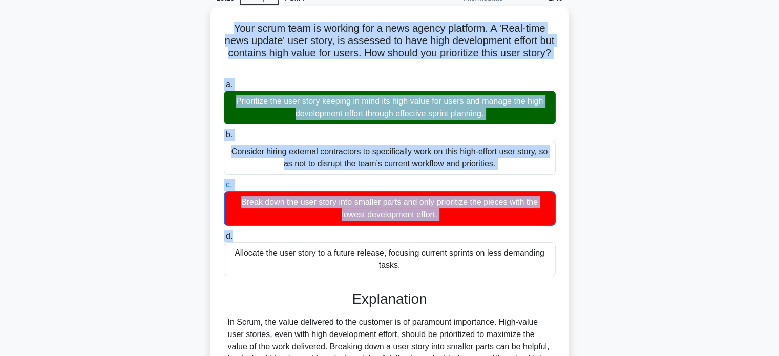
drag, startPoint x: 230, startPoint y: 27, endPoint x: 390, endPoint y: 229, distance: 257.7
click at [390, 229] on div "Your scrum team is working for a news agency platform. A 'Real-time news update…" at bounding box center [390, 259] width 350 height 498
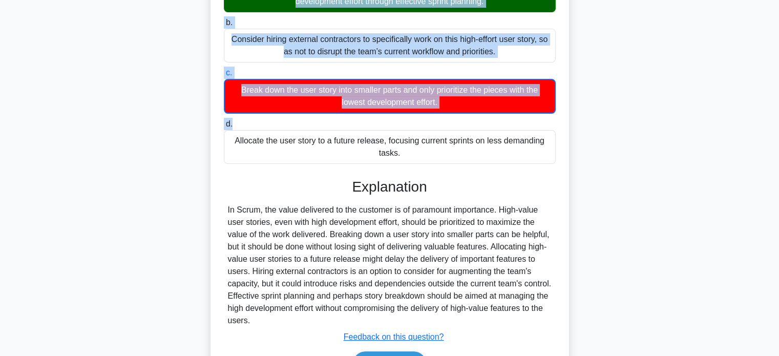
scroll to position [164, 0]
click at [307, 317] on div "In Scrum, the value delivered to the customer is of paramount importance. High-…" at bounding box center [390, 265] width 324 height 123
copy div "Your scrum team is working for a news agency platform. A 'Real-time news update…"
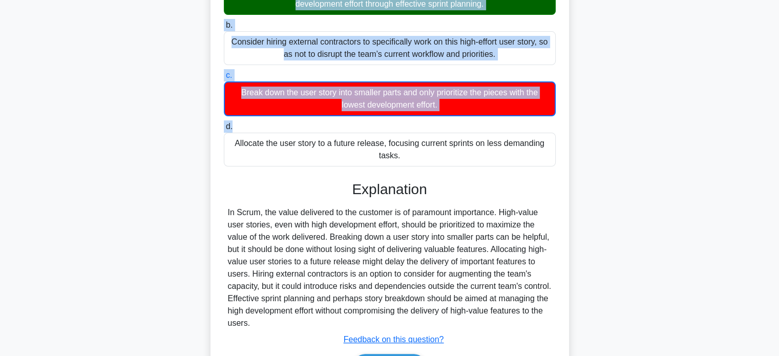
scroll to position [226, 0]
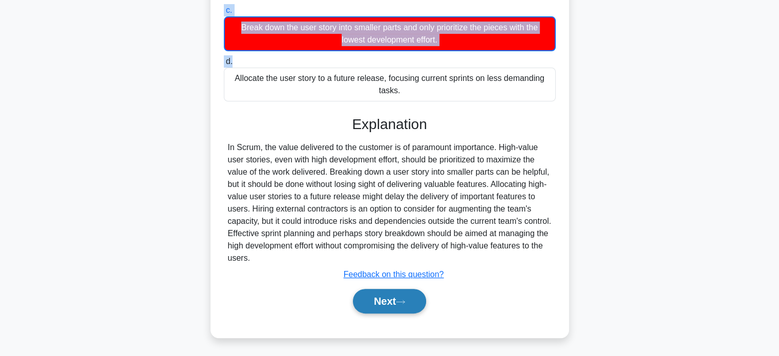
click at [381, 300] on button "Next" at bounding box center [389, 301] width 73 height 25
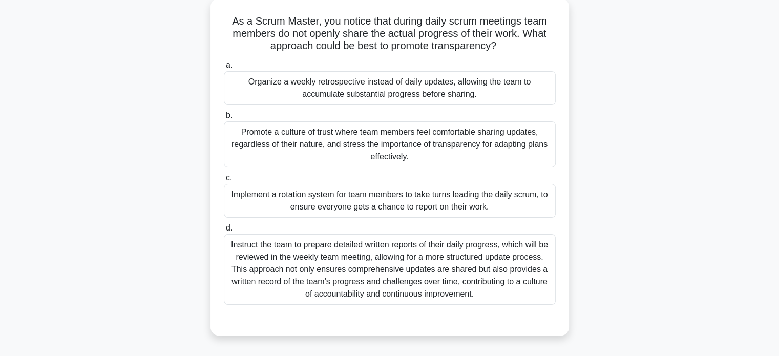
scroll to position [61, 0]
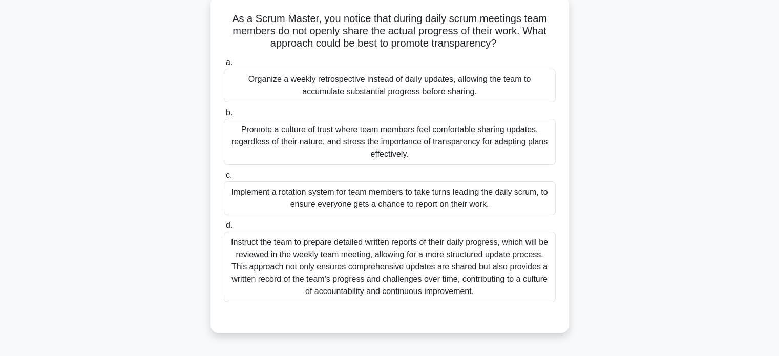
click at [456, 143] on div "Promote a culture of trust where team members feel comfortable sharing updates,…" at bounding box center [390, 142] width 332 height 46
click at [224, 116] on input "b. Promote a culture of trust where team members feel comfortable sharing updat…" at bounding box center [224, 113] width 0 height 7
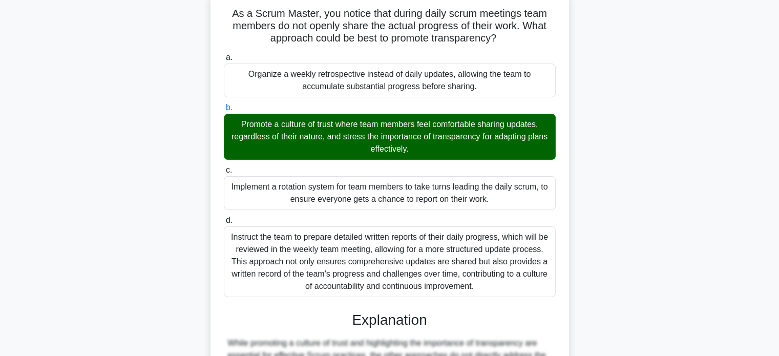
scroll to position [66, 0]
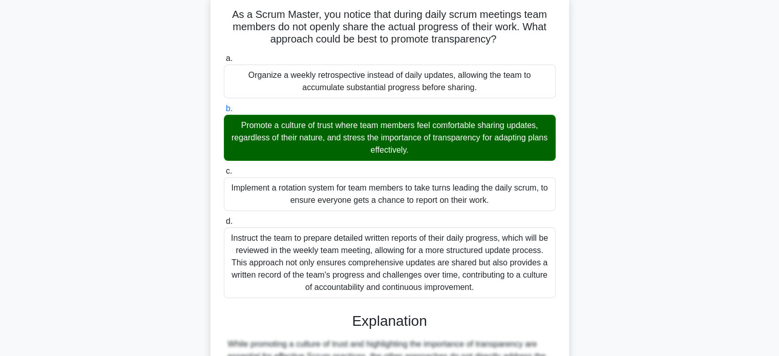
drag, startPoint x: 228, startPoint y: 11, endPoint x: 489, endPoint y: 288, distance: 381.0
click at [489, 288] on div "As a Scrum Master, you notice that during daily scrum meetings team members do …" at bounding box center [390, 263] width 350 height 534
copy div "As a Scrum Master, you notice that during daily scrum meetings team members do …"
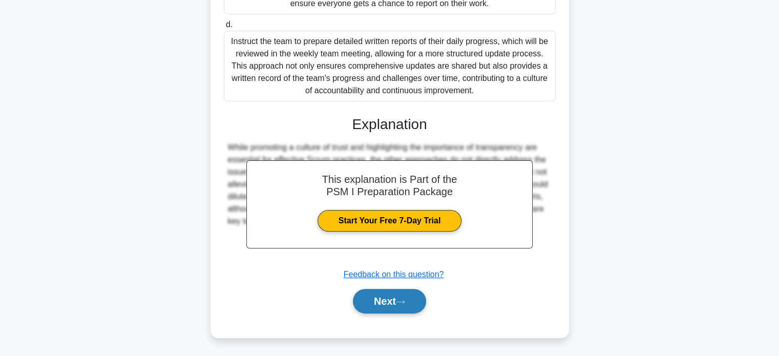
click at [388, 300] on button "Next" at bounding box center [389, 301] width 73 height 25
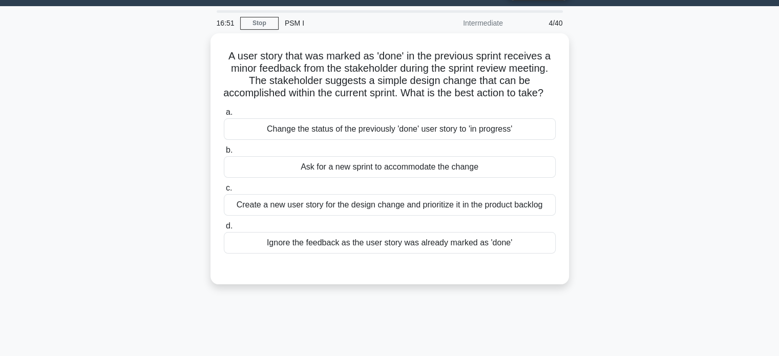
scroll to position [0, 0]
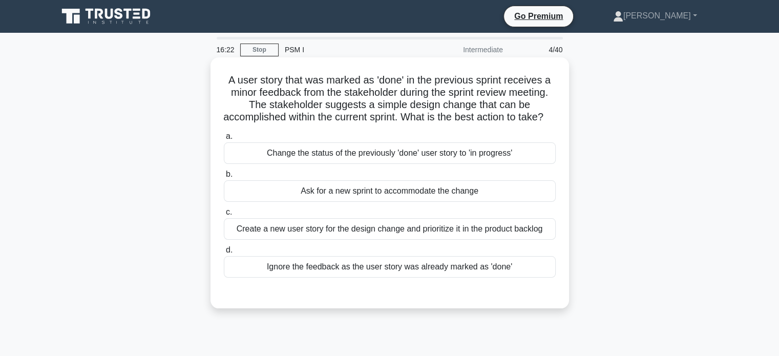
click at [529, 239] on div "Create a new user story for the design change and prioritize it in the product …" at bounding box center [390, 229] width 332 height 22
click at [224, 216] on input "c. Create a new user story for the design change and prioritize it in the produ…" at bounding box center [224, 212] width 0 height 7
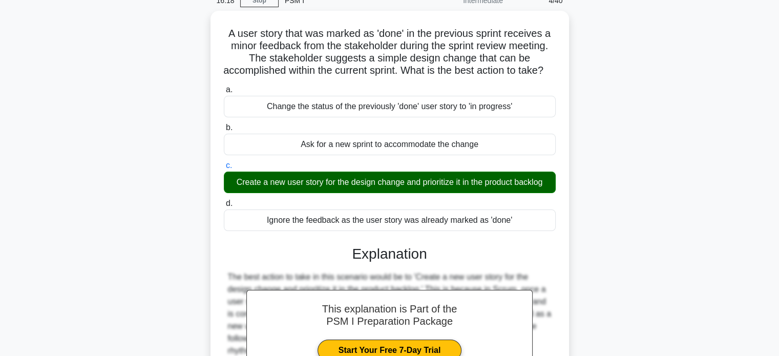
scroll to position [47, 0]
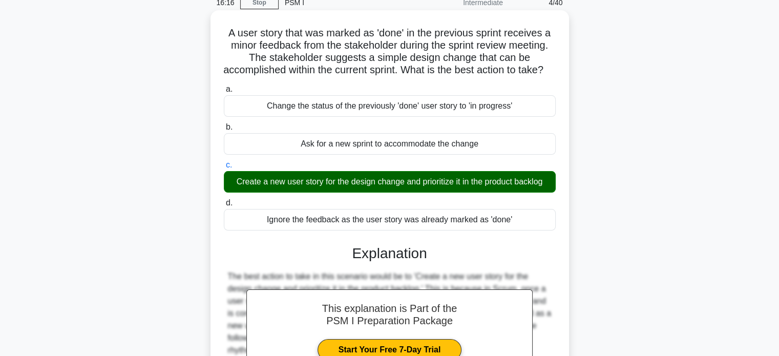
drag, startPoint x: 225, startPoint y: 33, endPoint x: 511, endPoint y: 228, distance: 346.7
click at [511, 228] on div "A user story that was marked as 'done' in the previous sprint receives a minor …" at bounding box center [390, 250] width 350 height 473
copy div "A user story that was marked as 'done' in the previous sprint receives a minor …"
click at [511, 228] on div "Ignore the feedback as the user story was already marked as 'done'" at bounding box center [390, 220] width 332 height 22
click at [224, 206] on input "d. Ignore the feedback as the user story was already marked as 'done'" at bounding box center [224, 203] width 0 height 7
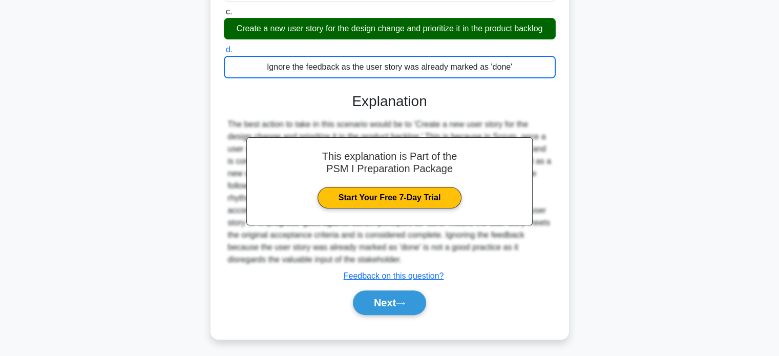
scroll to position [208, 0]
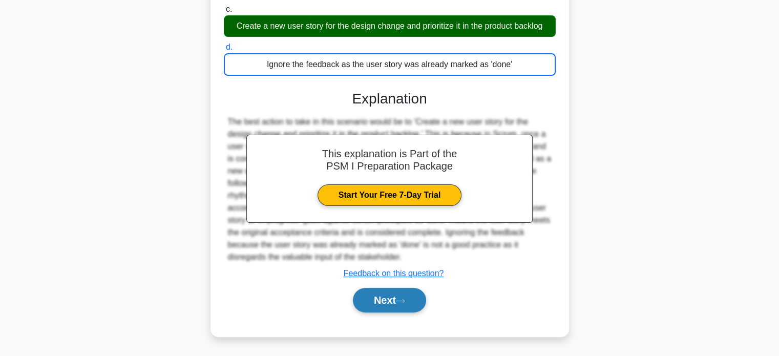
click at [397, 307] on button "Next" at bounding box center [389, 300] width 73 height 25
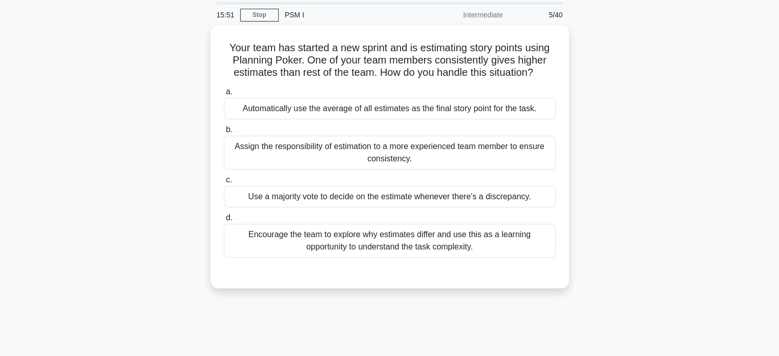
scroll to position [35, 0]
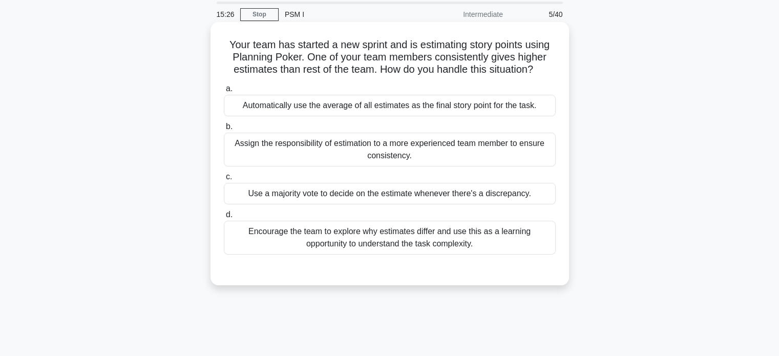
click at [493, 239] on div "Encourage the team to explore why estimates differ and use this as a learning o…" at bounding box center [390, 238] width 332 height 34
click at [224, 218] on input "d. Encourage the team to explore why estimates differ and use this as a learnin…" at bounding box center [224, 214] width 0 height 7
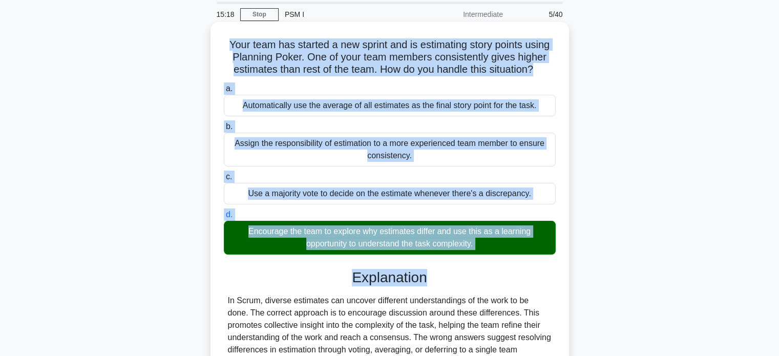
drag, startPoint x: 224, startPoint y: 44, endPoint x: 456, endPoint y: 280, distance: 330.9
click at [456, 280] on div "Your team has started a new sprint and is estimating story points using Plannin…" at bounding box center [390, 237] width 350 height 423
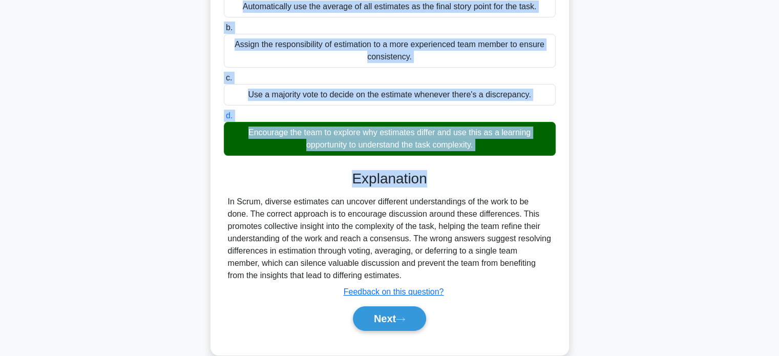
scroll to position [135, 0]
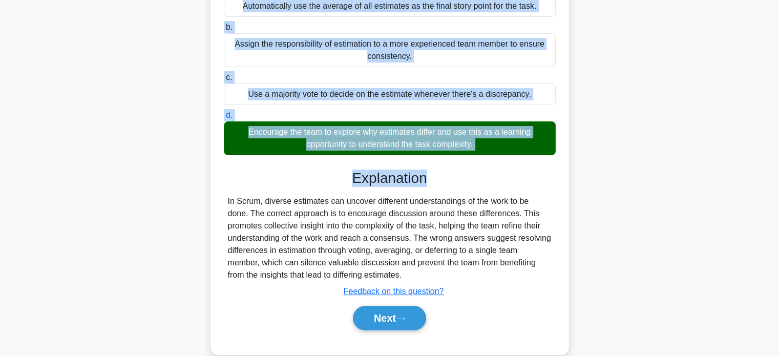
click at [431, 280] on div "In Scrum, diverse estimates can uncover different understandings of the work to…" at bounding box center [390, 238] width 324 height 86
copy div "Your team has started a new sprint and is estimating story points using Plannin…"
click at [387, 315] on button "Next" at bounding box center [389, 318] width 73 height 25
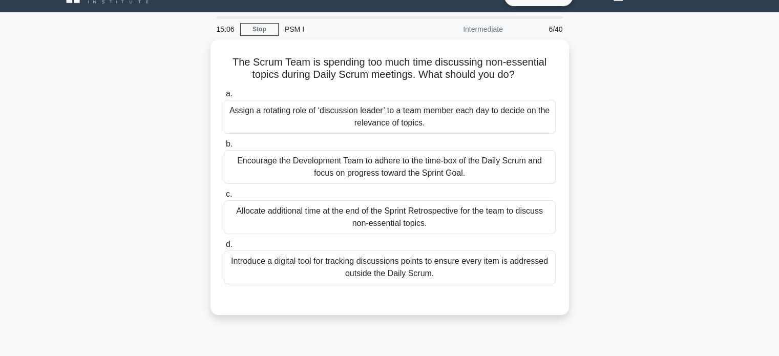
scroll to position [21, 0]
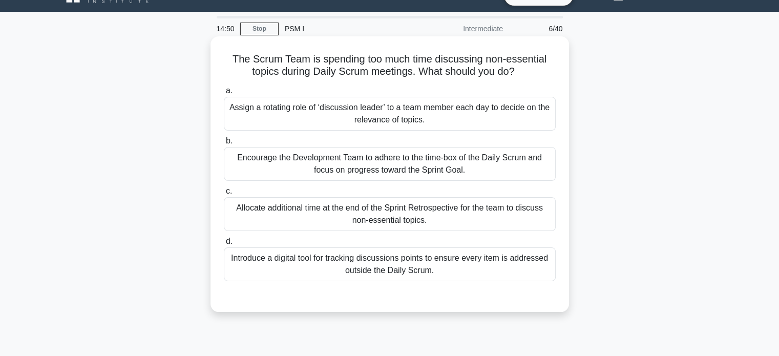
click at [498, 164] on div "Encourage the Development Team to adhere to the time-box of the Daily Scrum and…" at bounding box center [390, 164] width 332 height 34
click at [224, 144] on input "b. Encourage the Development Team to adhere to the time-box of the Daily Scrum …" at bounding box center [224, 141] width 0 height 7
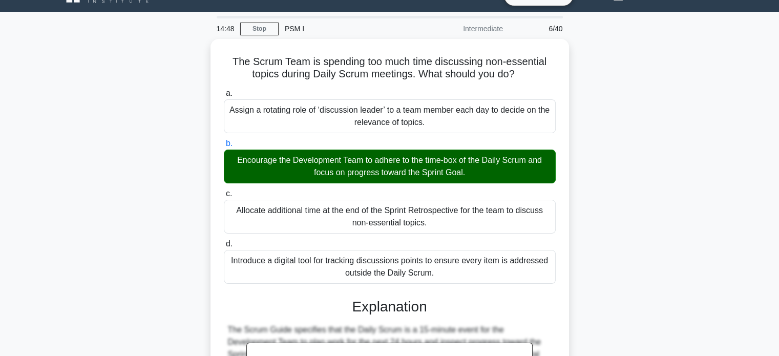
scroll to position [201, 0]
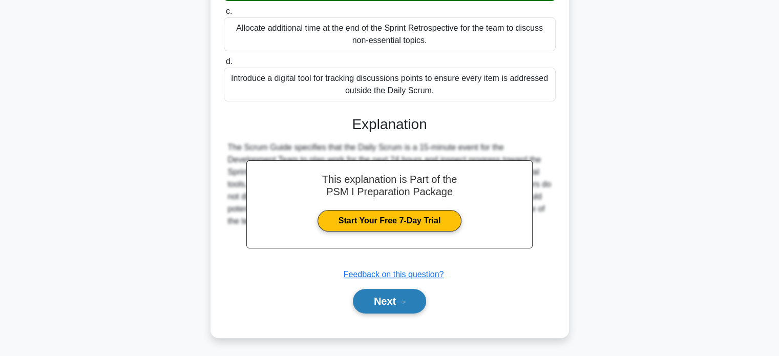
click at [391, 295] on button "Next" at bounding box center [389, 301] width 73 height 25
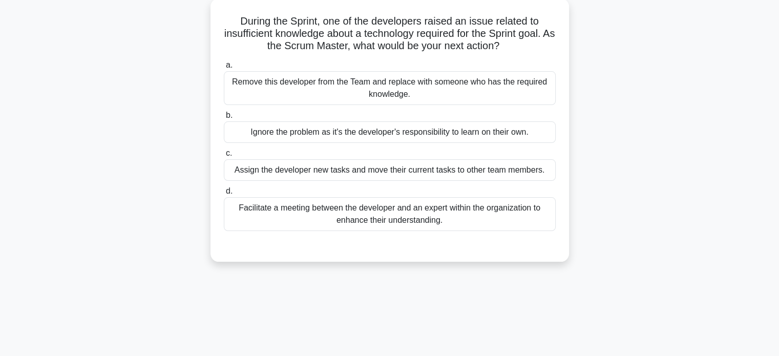
scroll to position [61, 0]
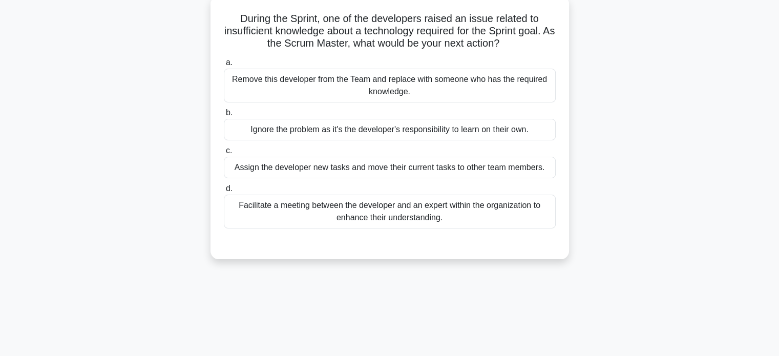
click at [526, 215] on div "Facilitate a meeting between the developer and an expert within the organizatio…" at bounding box center [390, 212] width 332 height 34
click at [224, 192] on input "d. Facilitate a meeting between the developer and an expert within the organiza…" at bounding box center [224, 188] width 0 height 7
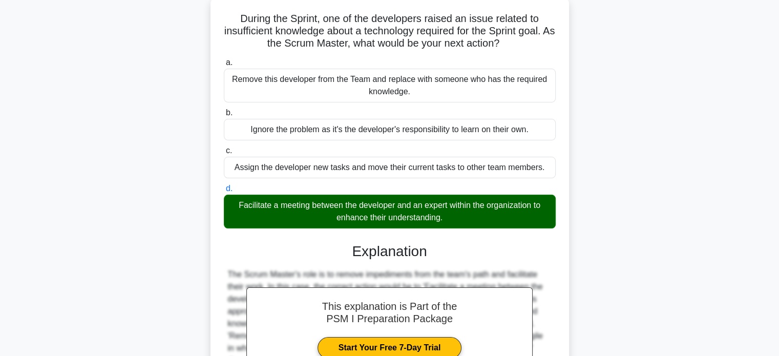
drag, startPoint x: 236, startPoint y: 19, endPoint x: 460, endPoint y: 218, distance: 298.9
click at [460, 218] on div "During the Sprint, one of the developers raised an issue related to insufficien…" at bounding box center [390, 230] width 350 height 460
copy div "During the Sprint, one of the developers raised an issue related to insufficien…"
click at [460, 218] on div "Facilitate a meeting between the developer and an expert within the organizatio…" at bounding box center [390, 212] width 332 height 34
click at [224, 192] on input "d. Facilitate a meeting between the developer and an expert within the organiza…" at bounding box center [224, 188] width 0 height 7
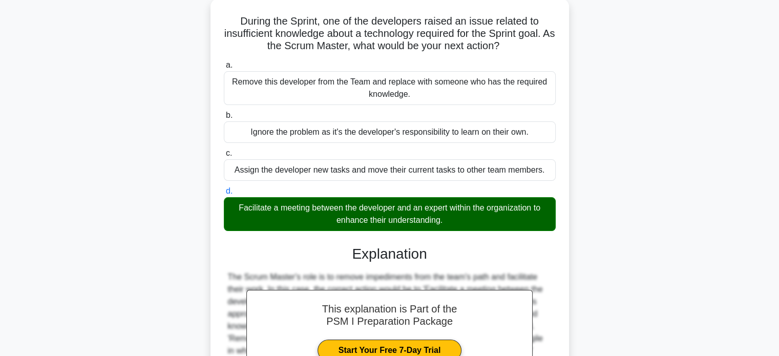
scroll to position [197, 0]
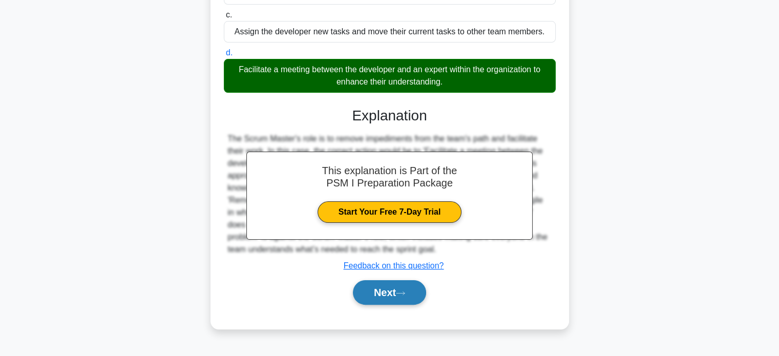
click at [390, 294] on button "Next" at bounding box center [389, 292] width 73 height 25
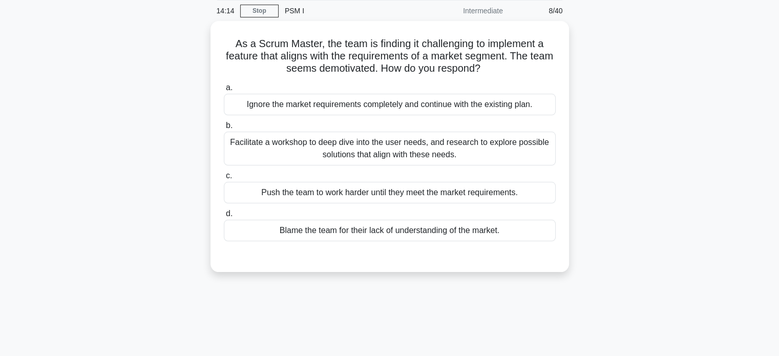
scroll to position [39, 0]
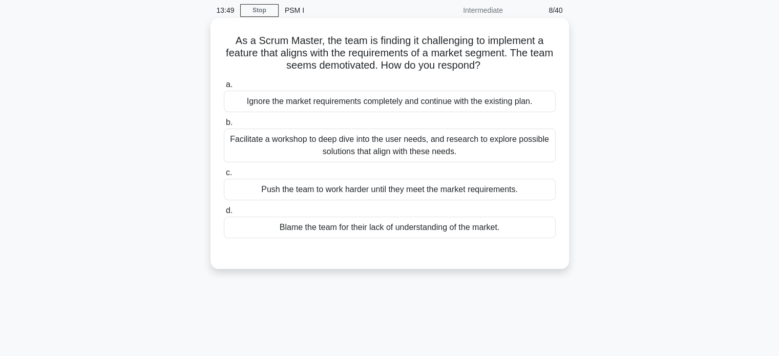
click at [495, 154] on div "Facilitate a workshop to deep dive into the user needs, and research to explore…" at bounding box center [390, 146] width 332 height 34
click at [224, 126] on input "b. Facilitate a workshop to deep dive into the user needs, and research to expl…" at bounding box center [224, 122] width 0 height 7
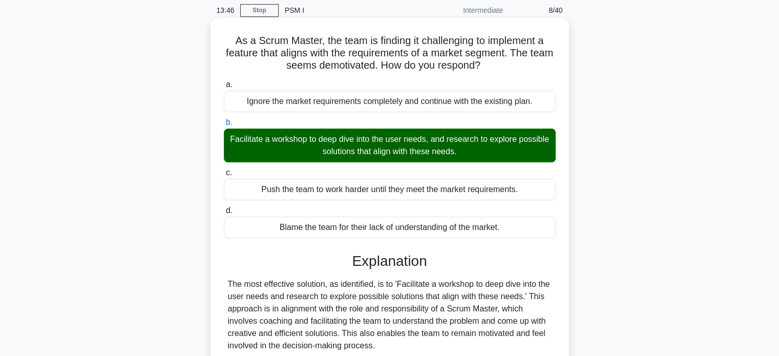
drag, startPoint x: 230, startPoint y: 40, endPoint x: 344, endPoint y: 192, distance: 189.9
click at [344, 192] on div "As a Scrum Master, the team is finding it challenging to implement a feature th…" at bounding box center [390, 295] width 350 height 546
copy div "As a Scrum Master, the team is finding it challenging to implement a feature th…"
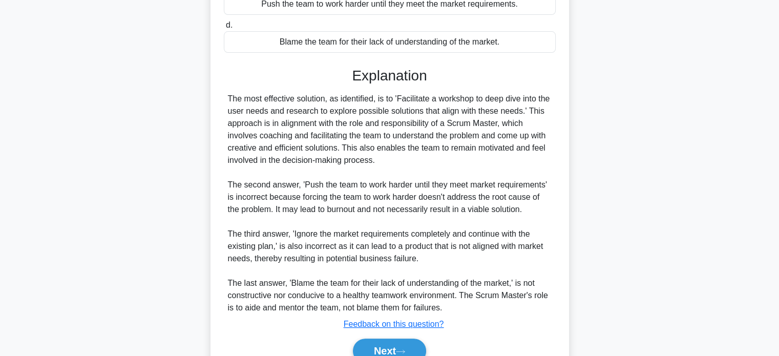
scroll to position [234, 0]
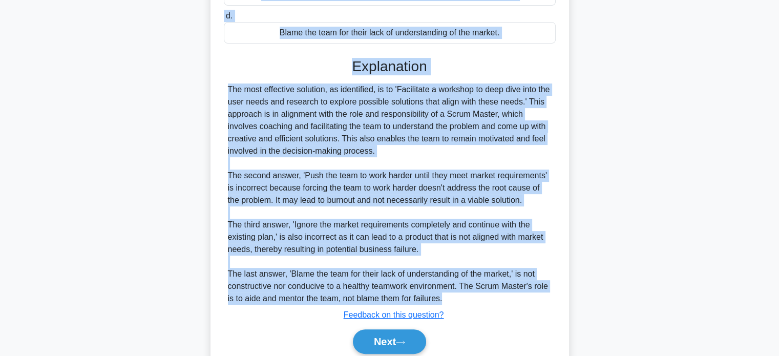
click at [467, 300] on div "The most effective solution, as identified, is to 'Facilitate a workshop to dee…" at bounding box center [390, 193] width 324 height 221
copy div "As a Scrum Master, the team is finding it challenging to implement a feature th…"
click at [386, 344] on button "Next" at bounding box center [389, 341] width 73 height 25
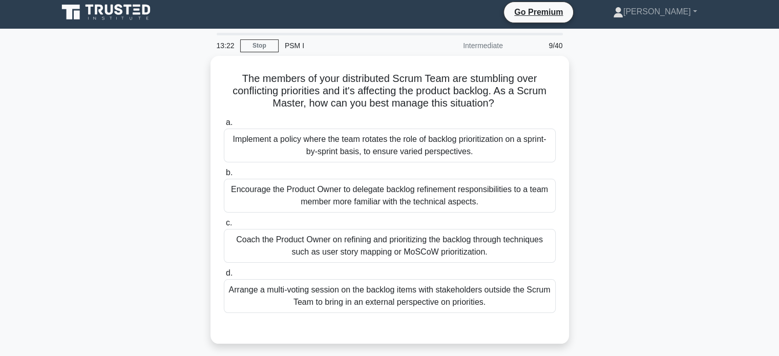
scroll to position [0, 0]
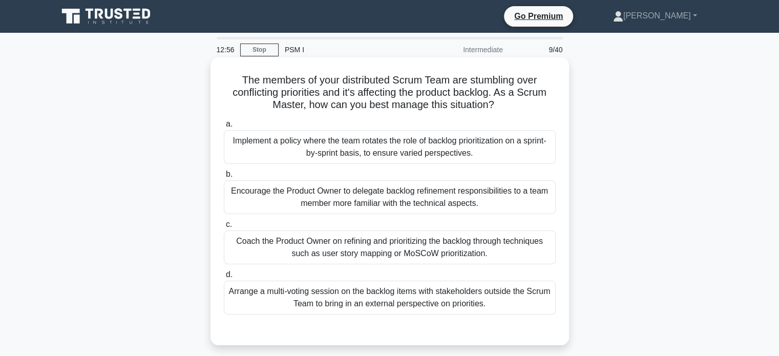
click at [433, 243] on div "Coach the Product Owner on refining and prioritizing the backlog through techni…" at bounding box center [390, 247] width 332 height 34
click at [224, 228] on input "c. Coach the Product Owner on refining and prioritizing the backlog through tec…" at bounding box center [224, 224] width 0 height 7
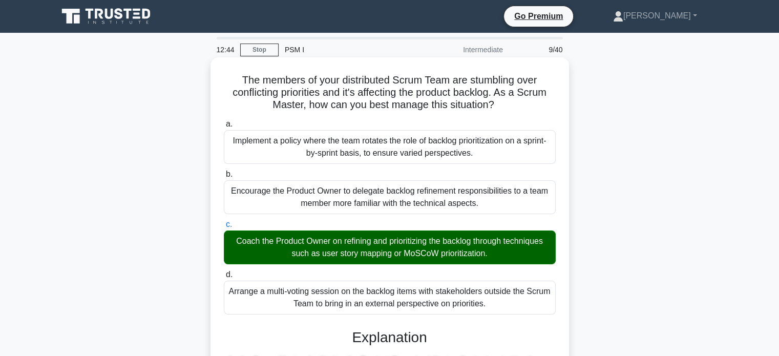
drag, startPoint x: 239, startPoint y: 80, endPoint x: 450, endPoint y: 303, distance: 307.1
click at [450, 303] on div "The members of your distributed Scrum Team are stumbling over conflicting prior…" at bounding box center [390, 303] width 350 height 485
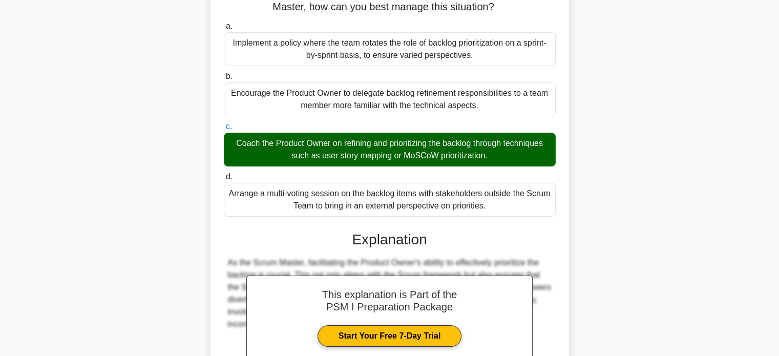
scroll to position [98, 0]
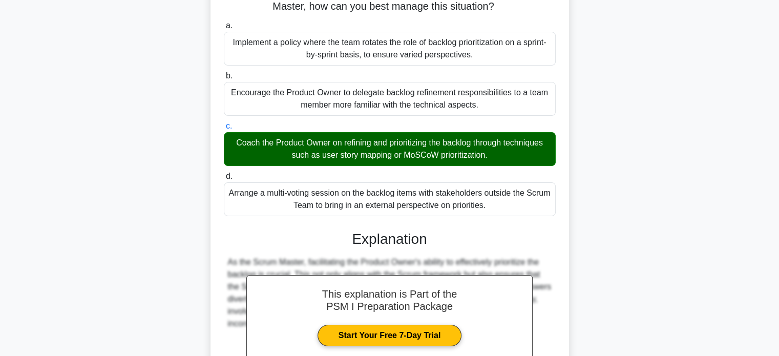
click at [495, 210] on div "Arrange a multi-voting session on the backlog items with stakeholders outside t…" at bounding box center [390, 199] width 332 height 34
copy div "The members of your distributed Scrum Team are stumbling over conflicting prior…"
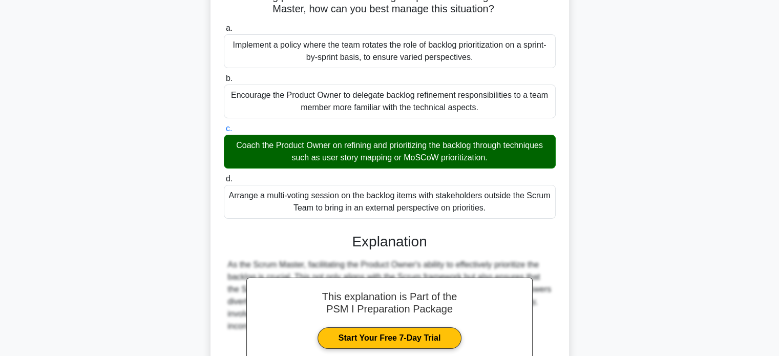
scroll to position [213, 0]
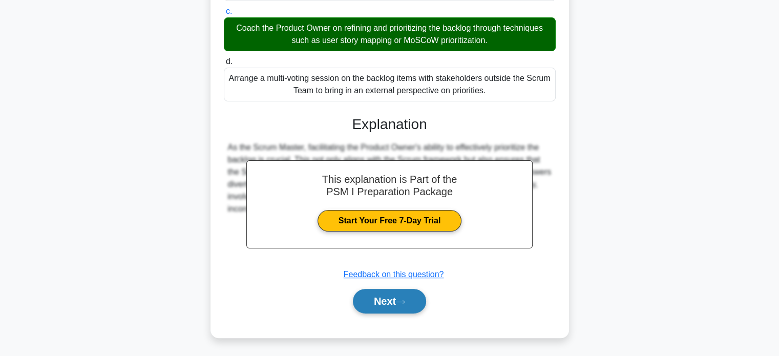
click at [384, 303] on button "Next" at bounding box center [389, 301] width 73 height 25
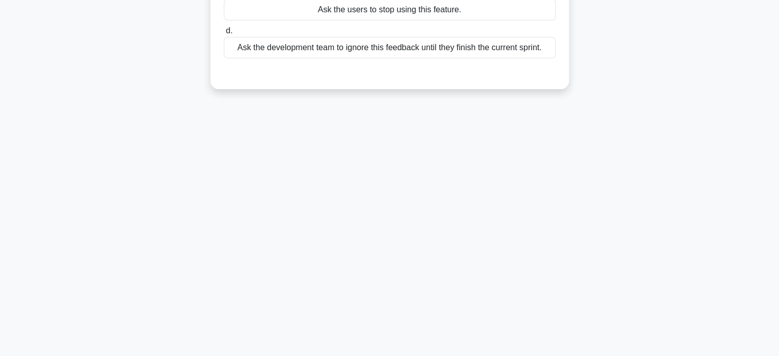
scroll to position [0, 0]
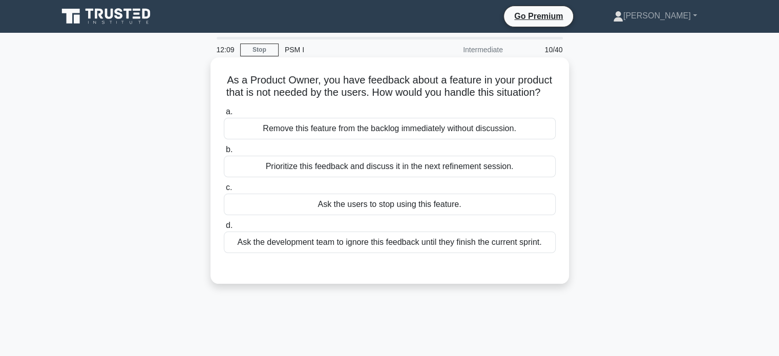
click at [446, 177] on div "Prioritize this feedback and discuss it in the next refinement session." at bounding box center [390, 167] width 332 height 22
click at [224, 153] on input "b. Prioritize this feedback and discuss it in the next refinement session." at bounding box center [224, 149] width 0 height 7
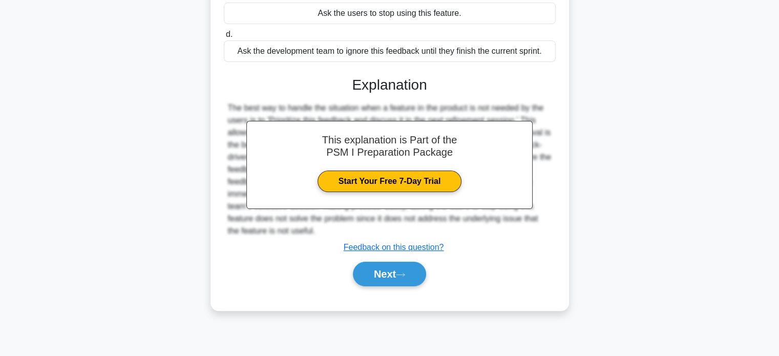
scroll to position [197, 0]
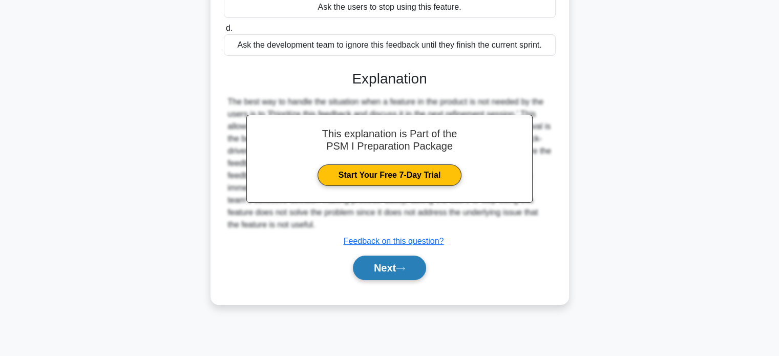
click at [387, 275] on button "Next" at bounding box center [389, 267] width 73 height 25
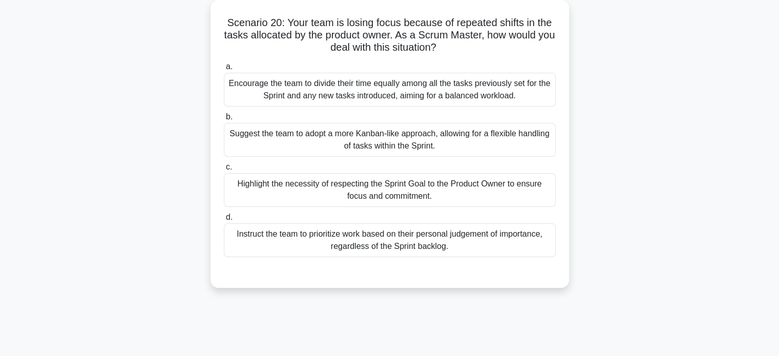
scroll to position [59, 0]
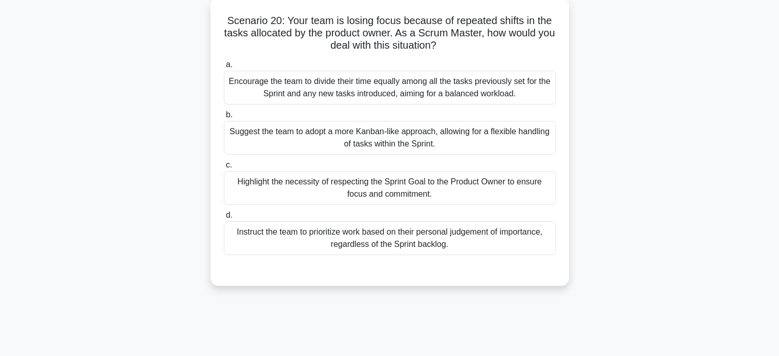
click at [432, 140] on div "Suggest the team to adopt a more Kanban-like approach, allowing for a flexible …" at bounding box center [390, 138] width 332 height 34
click at [224, 118] on input "b. Suggest the team to adopt a more Kanban-like approach, allowing for a flexib…" at bounding box center [224, 115] width 0 height 7
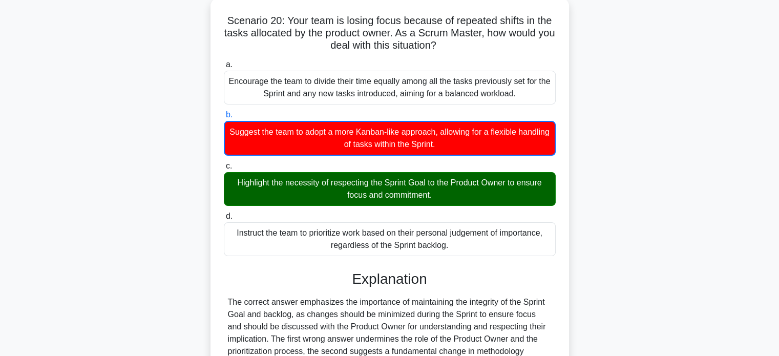
drag, startPoint x: 225, startPoint y: 20, endPoint x: 329, endPoint y: 232, distance: 236.8
click at [329, 232] on div "Scenario 20: Your team is losing focus because of repeated shifts in the tasks …" at bounding box center [390, 226] width 350 height 449
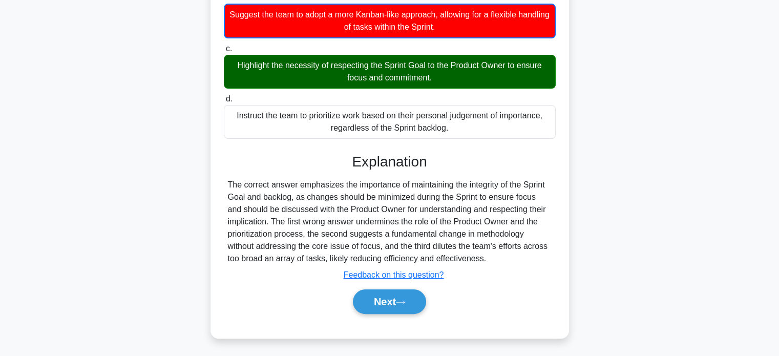
scroll to position [197, 0]
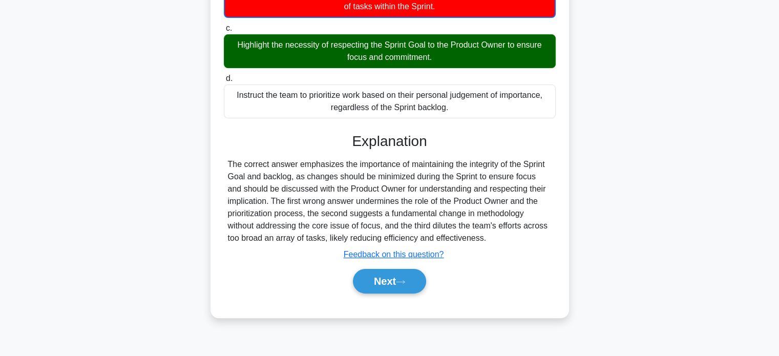
click at [495, 237] on div "The correct answer emphasizes the importance of maintaining the integrity of th…" at bounding box center [390, 201] width 324 height 86
copy div "Scenario 20: Your team is losing focus because of repeated shifts in the tasks …"
click at [397, 274] on button "Next" at bounding box center [389, 281] width 73 height 25
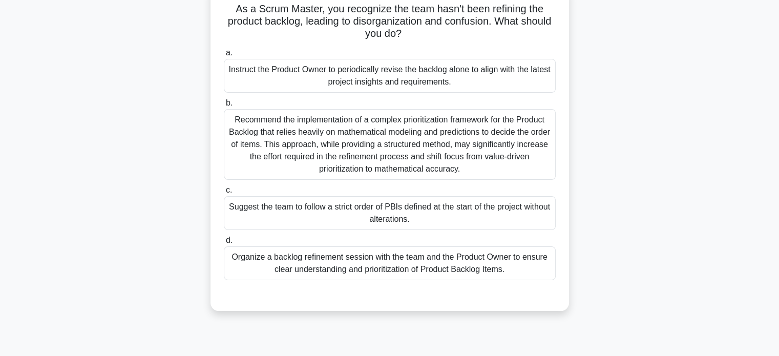
scroll to position [74, 0]
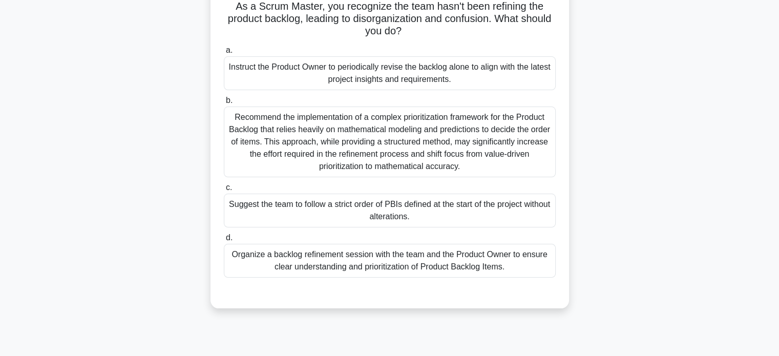
click at [437, 82] on div "Instruct the Product Owner to periodically revise the backlog alone to align wi…" at bounding box center [390, 73] width 332 height 34
click at [224, 54] on input "a. Instruct the Product Owner to periodically revise the backlog alone to align…" at bounding box center [224, 50] width 0 height 7
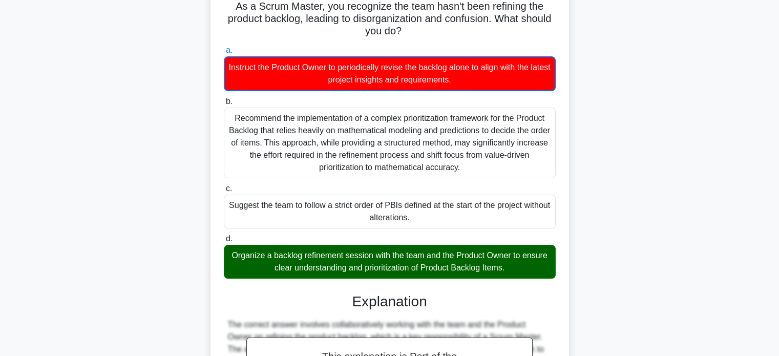
drag, startPoint x: 233, startPoint y: 6, endPoint x: 533, endPoint y: 269, distance: 399.1
click at [533, 269] on div "As a Scrum Master, you recognize the team hasn't been refining the product back…" at bounding box center [390, 249] width 350 height 523
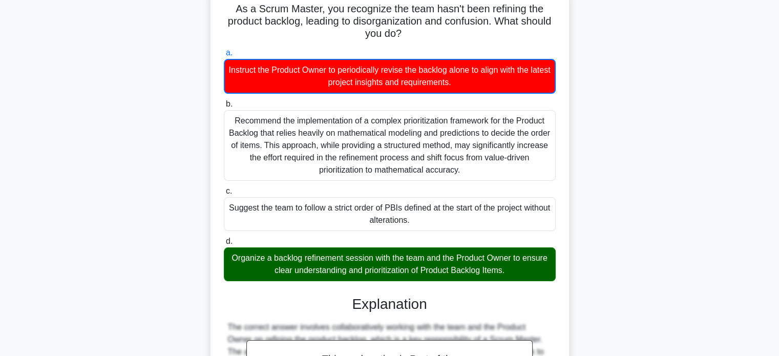
scroll to position [251, 0]
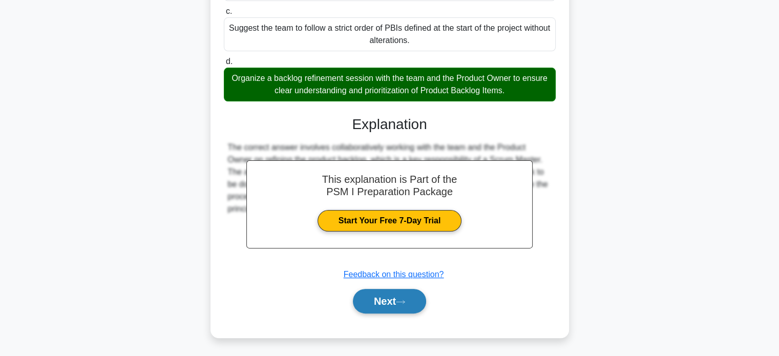
click at [391, 298] on button "Next" at bounding box center [389, 301] width 73 height 25
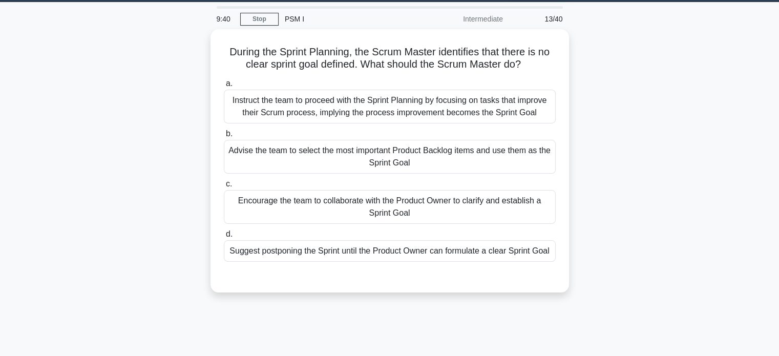
scroll to position [30, 0]
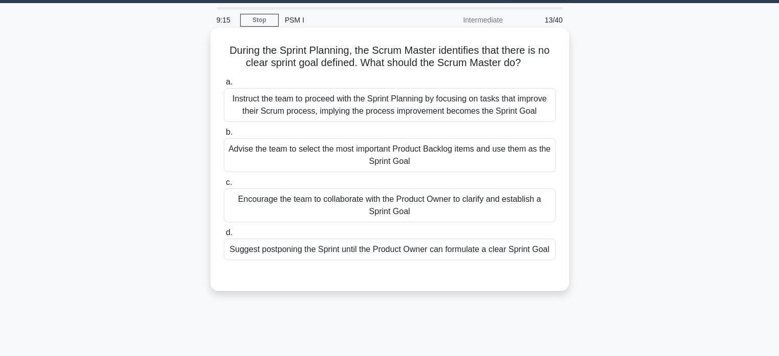
click at [445, 202] on div "Encourage the team to collaborate with the Product Owner to clarify and establi…" at bounding box center [390, 205] width 332 height 34
click at [224, 186] on input "c. Encourage the team to collaborate with the Product Owner to clarify and esta…" at bounding box center [224, 182] width 0 height 7
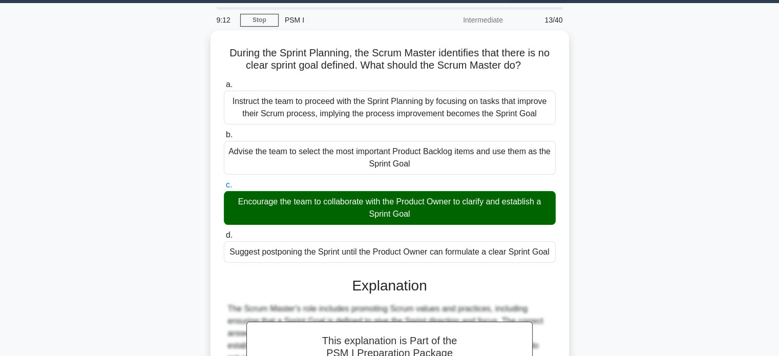
scroll to position [197, 0]
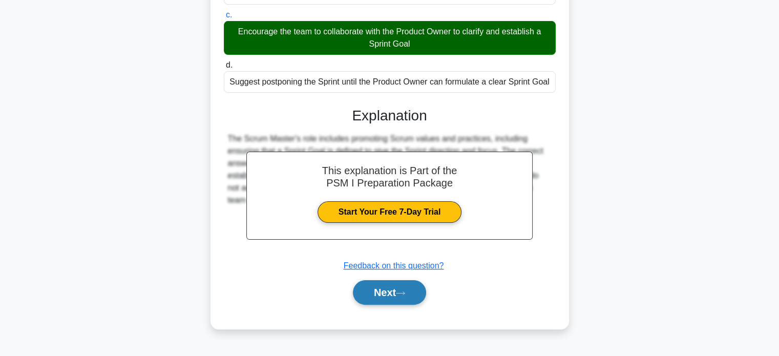
click at [396, 292] on button "Next" at bounding box center [389, 292] width 73 height 25
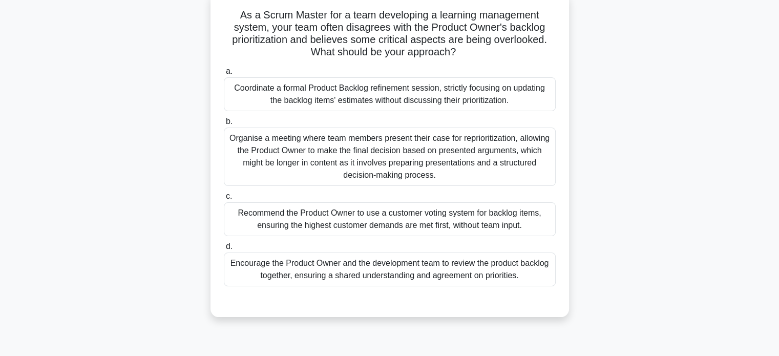
scroll to position [68, 0]
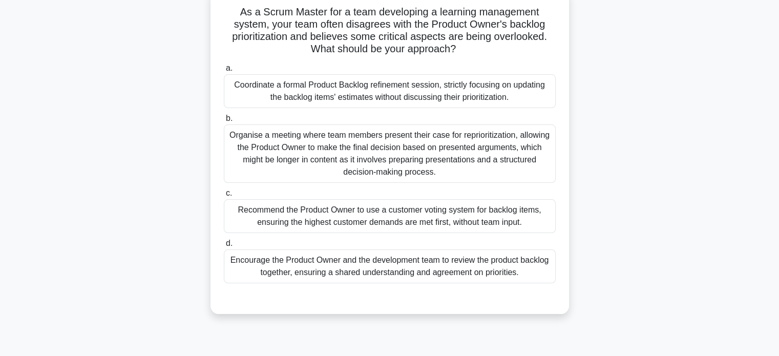
click at [519, 167] on div "Organise a meeting where team members present their case for reprioritization, …" at bounding box center [390, 153] width 332 height 58
click at [224, 122] on input "b. Organise a meeting where team members present their case for reprioritizatio…" at bounding box center [224, 118] width 0 height 7
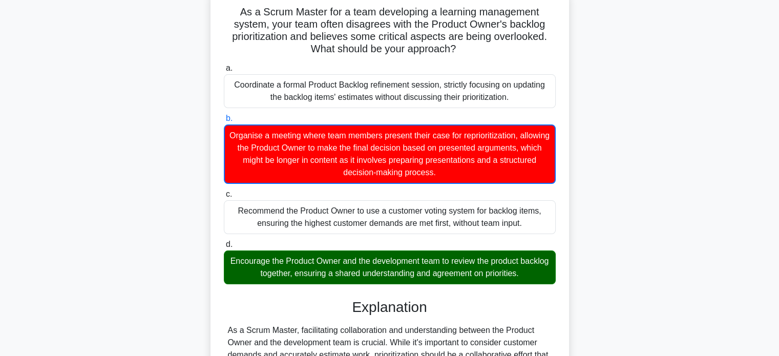
drag, startPoint x: 238, startPoint y: 11, endPoint x: 335, endPoint y: 176, distance: 192.1
click at [335, 176] on div "As a Scrum Master for a team developing a learning management system, your team…" at bounding box center [390, 242] width 350 height 498
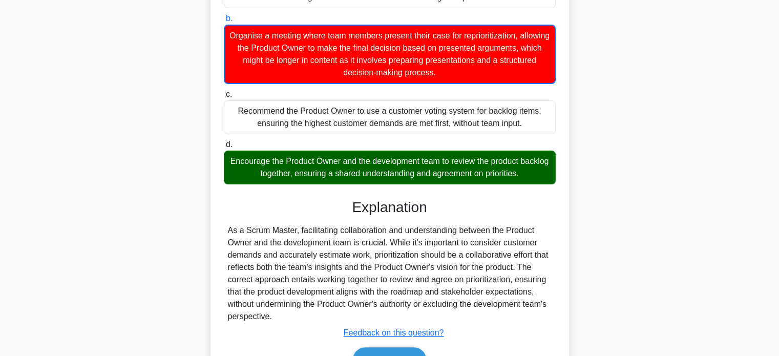
scroll to position [190, 0]
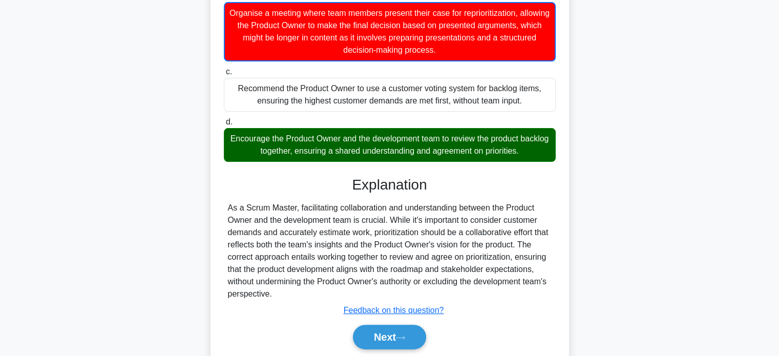
click at [293, 294] on div "As a Scrum Master, facilitating collaboration and understanding between the Pro…" at bounding box center [390, 251] width 324 height 98
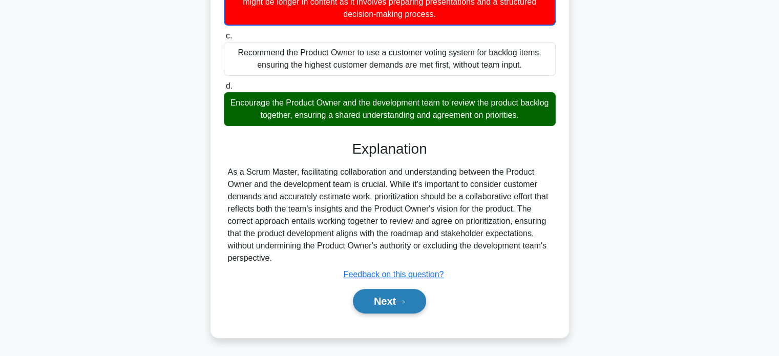
click at [386, 297] on button "Next" at bounding box center [389, 301] width 73 height 25
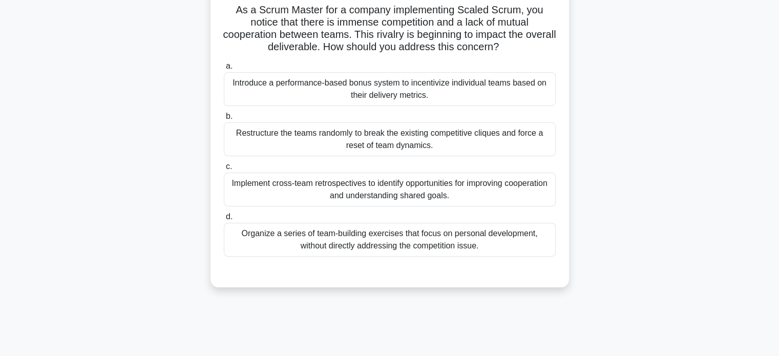
scroll to position [74, 0]
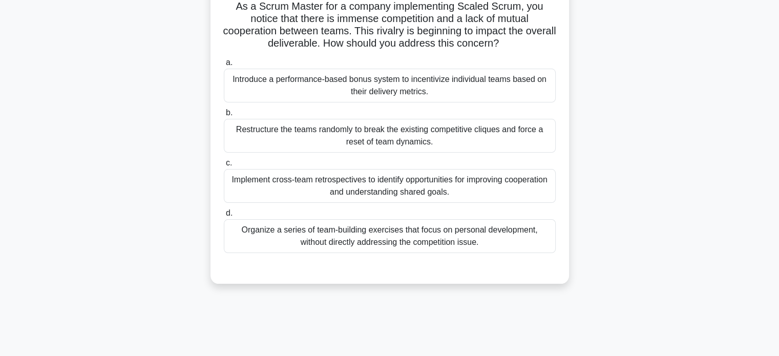
click at [498, 191] on div "Implement cross-team retrospectives to identify opportunities for improving coo…" at bounding box center [390, 186] width 332 height 34
click at [224, 166] on input "c. Implement cross-team retrospectives to identify opportunities for improving …" at bounding box center [224, 163] width 0 height 7
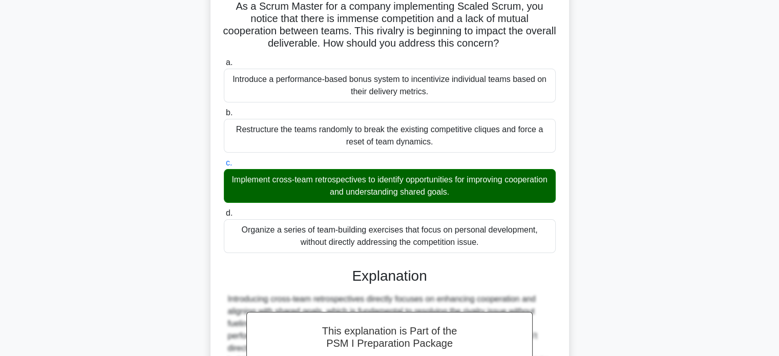
drag, startPoint x: 233, startPoint y: 7, endPoint x: 539, endPoint y: 242, distance: 385.6
click at [539, 242] on div "As a Scrum Master for a company implementing Scaled Scrum, you notice that ther…" at bounding box center [390, 236] width 350 height 497
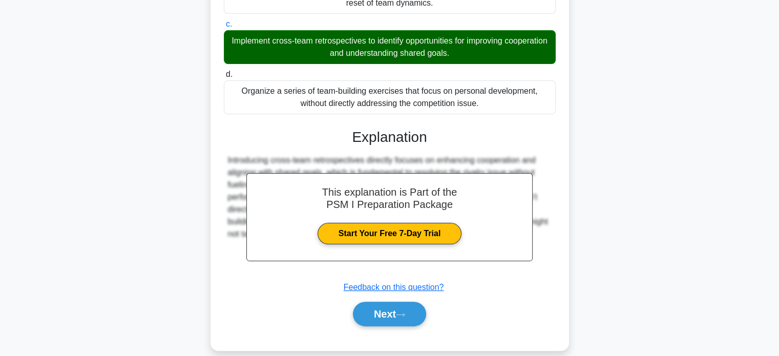
scroll to position [225, 0]
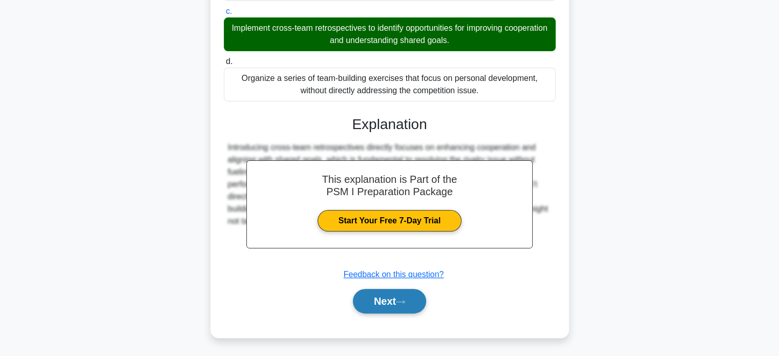
click at [381, 306] on button "Next" at bounding box center [389, 301] width 73 height 25
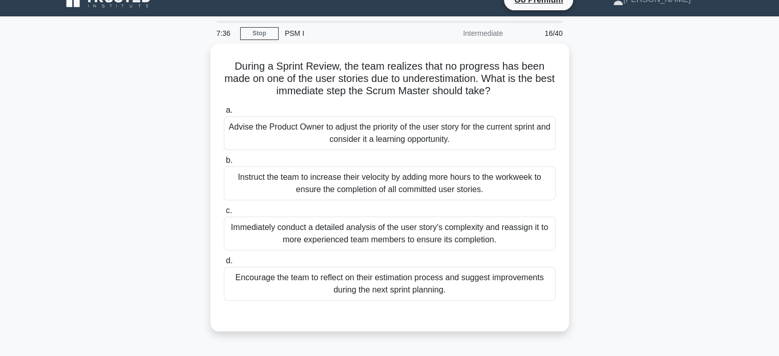
scroll to position [17, 0]
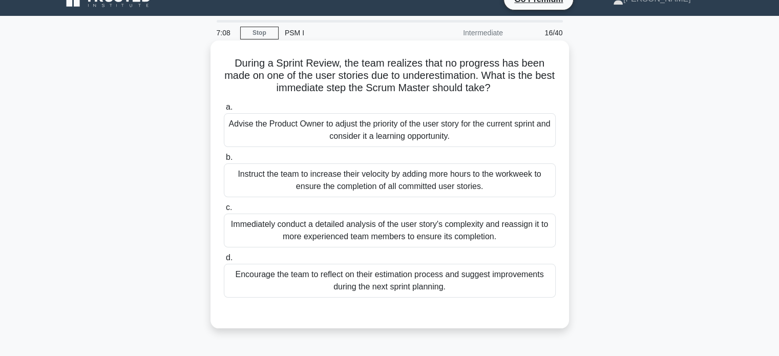
click at [494, 278] on div "Encourage the team to reflect on their estimation process and suggest improveme…" at bounding box center [390, 281] width 332 height 34
click at [224, 261] on input "d. Encourage the team to reflect on their estimation process and suggest improv…" at bounding box center [224, 257] width 0 height 7
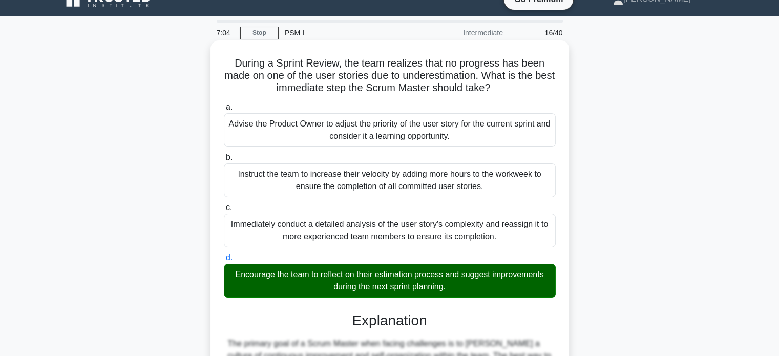
drag, startPoint x: 250, startPoint y: 86, endPoint x: 452, endPoint y: 287, distance: 284.2
click at [452, 287] on div "During a Sprint Review, the team realizes that no progress has been made on one…" at bounding box center [390, 287] width 350 height 485
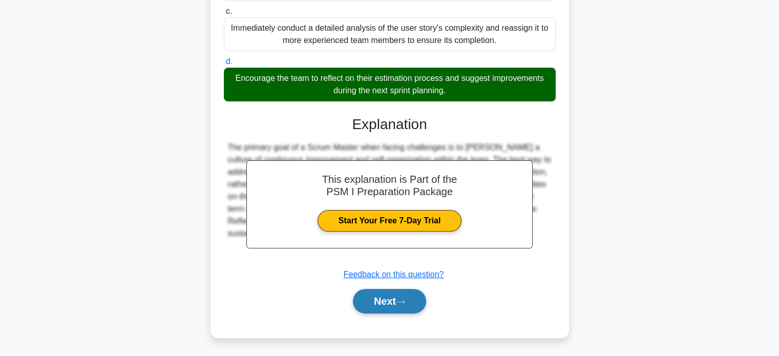
click at [376, 304] on button "Next" at bounding box center [389, 301] width 73 height 25
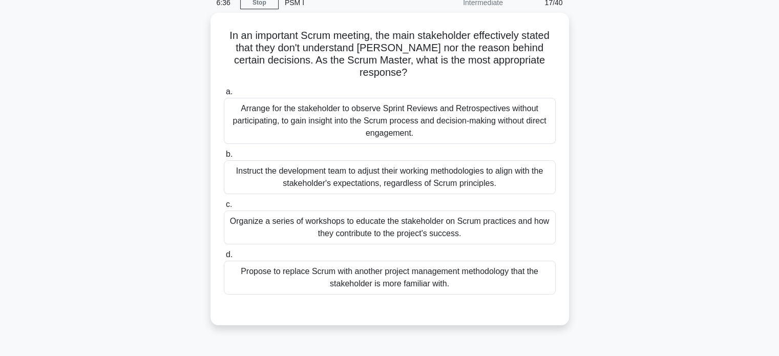
scroll to position [48, 0]
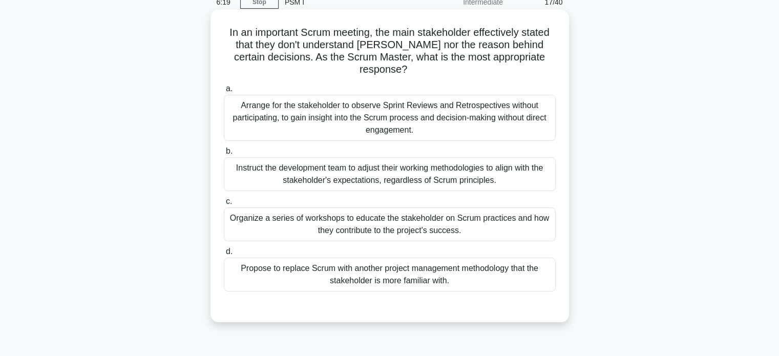
click at [493, 231] on div "Organize a series of workshops to educate the stakeholder on Scrum practices an…" at bounding box center [390, 224] width 332 height 34
click at [224, 205] on input "c. Organize a series of workshops to educate the stakeholder on Scrum practices…" at bounding box center [224, 201] width 0 height 7
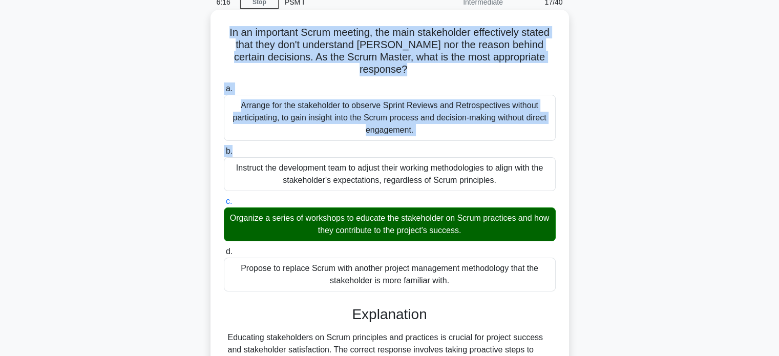
drag, startPoint x: 222, startPoint y: 30, endPoint x: 346, endPoint y: 149, distance: 171.6
click at [346, 149] on div "In an important Scrum meeting, the main stakeholder effectively stated that the…" at bounding box center [390, 256] width 350 height 485
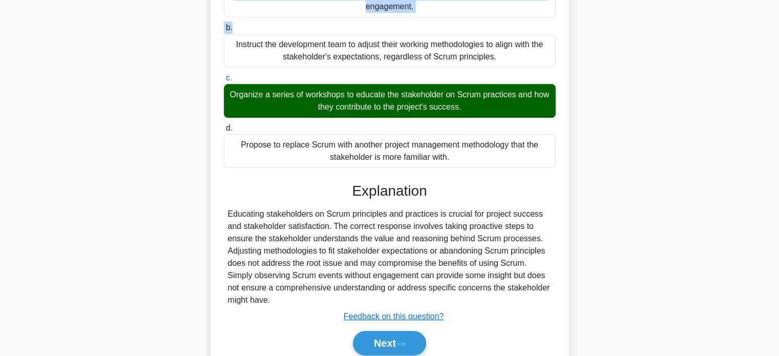
scroll to position [176, 0]
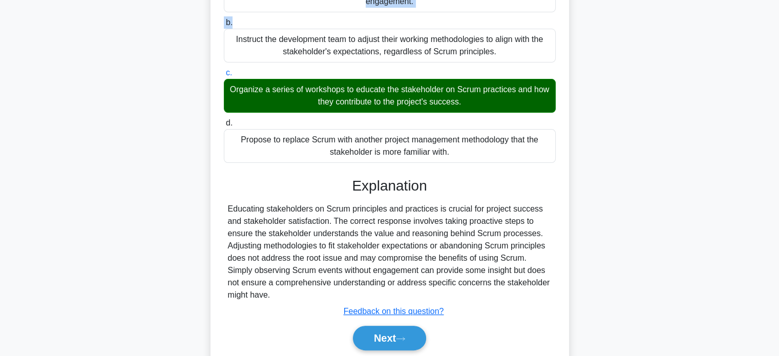
click at [288, 293] on div "Educating stakeholders on Scrum principles and practices is crucial for project…" at bounding box center [390, 252] width 324 height 98
click at [406, 342] on button "Next" at bounding box center [389, 338] width 73 height 25
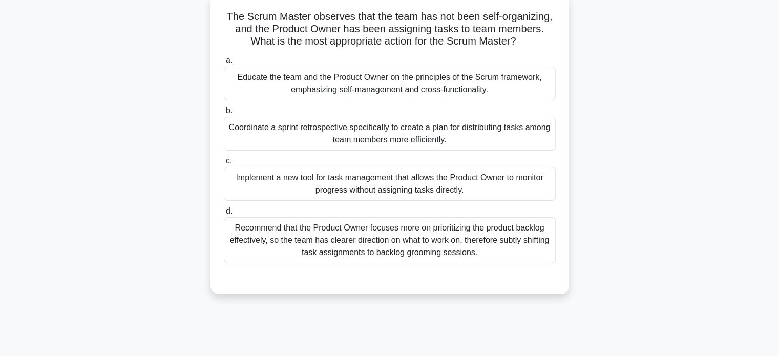
scroll to position [66, 0]
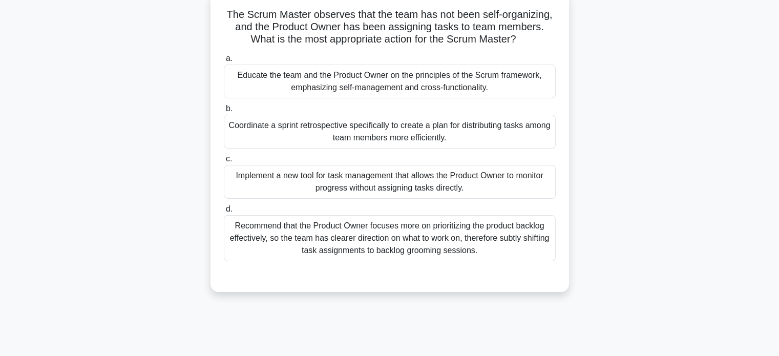
click at [471, 79] on div "Educate the team and the Product Owner on the principles of the Scrum framework…" at bounding box center [390, 82] width 332 height 34
click at [224, 62] on input "a. Educate the team and the Product Owner on the principles of the Scrum framew…" at bounding box center [224, 58] width 0 height 7
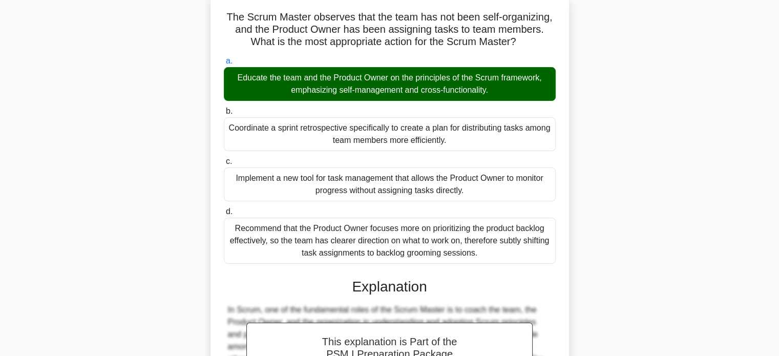
scroll to position [238, 0]
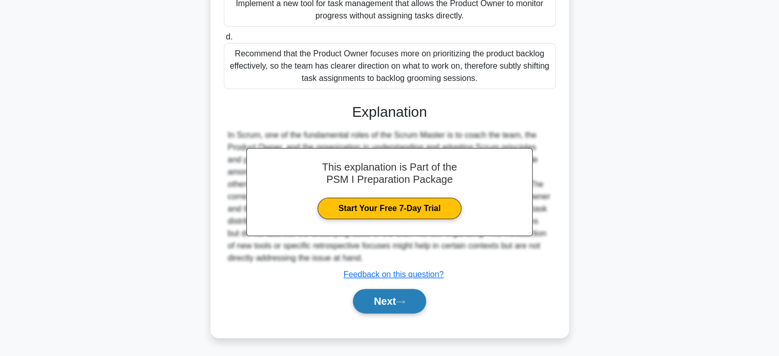
click at [387, 296] on button "Next" at bounding box center [389, 301] width 73 height 25
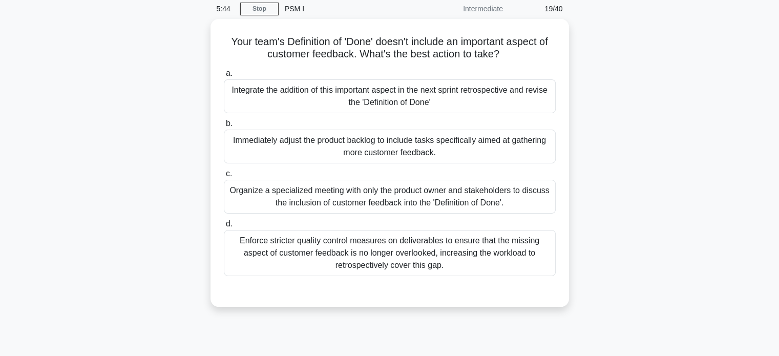
scroll to position [41, 0]
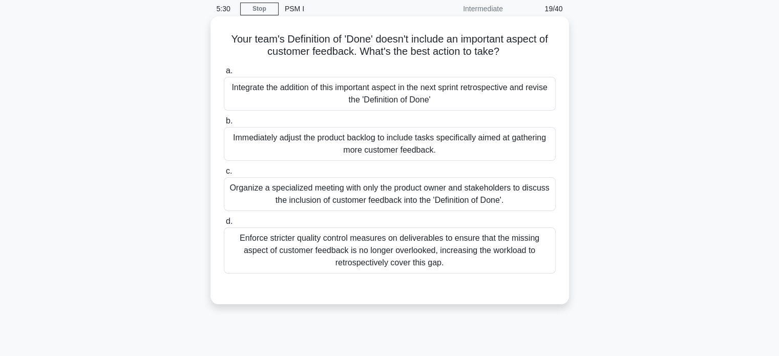
click at [515, 189] on div "Organize a specialized meeting with only the product owner and stakeholders to …" at bounding box center [390, 194] width 332 height 34
click at [224, 175] on input "c. Organize a specialized meeting with only the product owner and stakeholders …" at bounding box center [224, 171] width 0 height 7
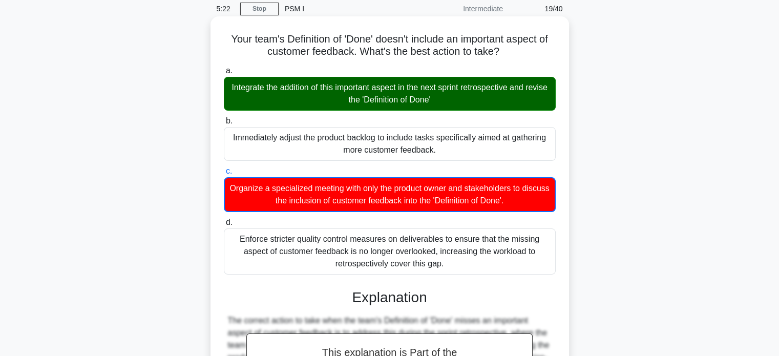
drag, startPoint x: 225, startPoint y: 38, endPoint x: 452, endPoint y: 272, distance: 325.9
click at [452, 272] on div "Your team's Definition of 'Done' doesn't include an important aspect of custome…" at bounding box center [390, 263] width 350 height 486
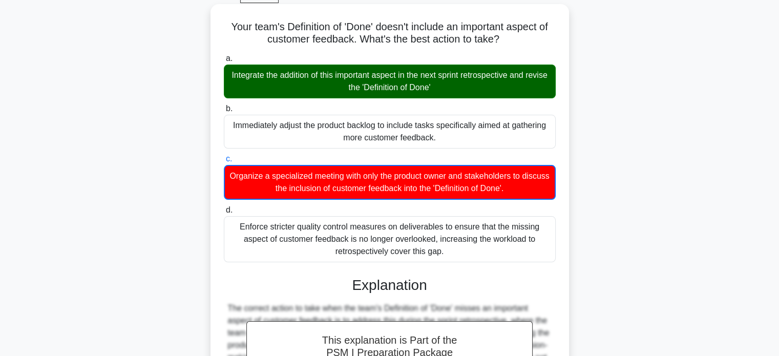
scroll to position [214, 0]
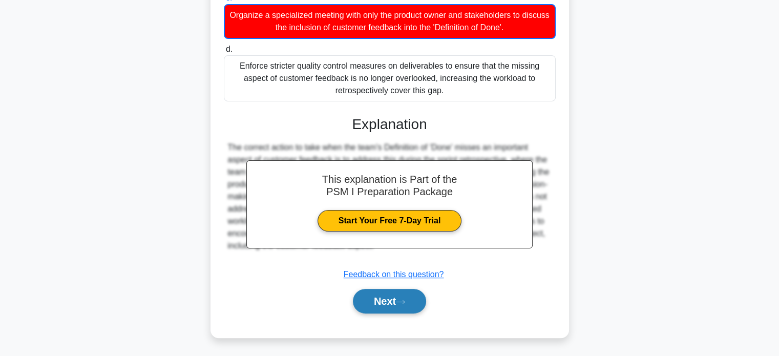
click at [406, 297] on button "Next" at bounding box center [389, 301] width 73 height 25
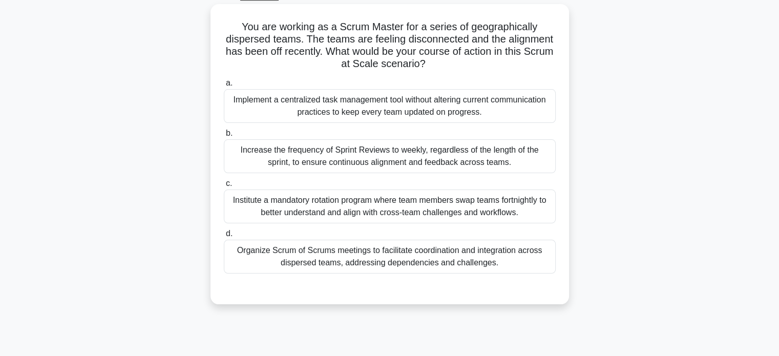
scroll to position [57, 0]
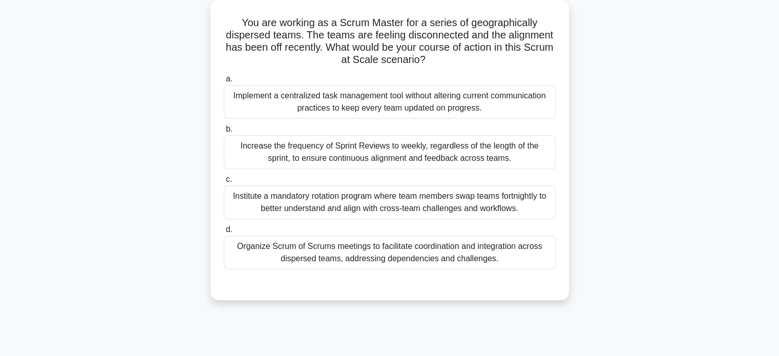
click at [489, 255] on div "Organize Scrum of Scrums meetings to facilitate coordination and integration ac…" at bounding box center [390, 253] width 332 height 34
click at [224, 233] on input "d. Organize Scrum of Scrums meetings to facilitate coordination and integration…" at bounding box center [224, 229] width 0 height 7
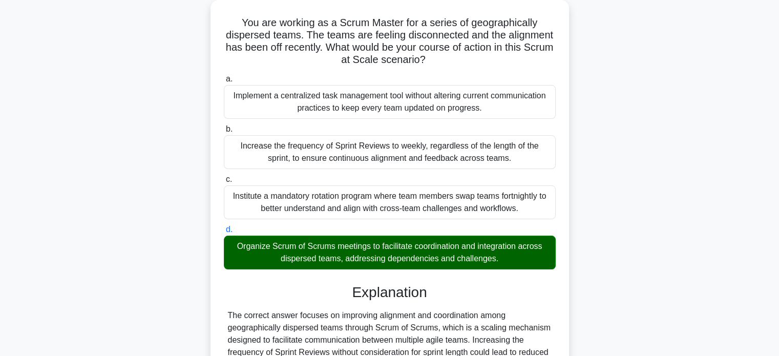
drag, startPoint x: 241, startPoint y: 20, endPoint x: 418, endPoint y: 257, distance: 295.4
click at [418, 257] on div "You are working as a Scrum Master for a series of geographically dispersed team…" at bounding box center [390, 246] width 350 height 485
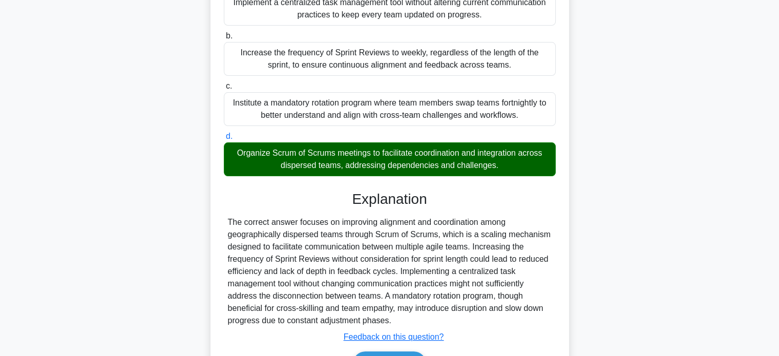
scroll to position [164, 0]
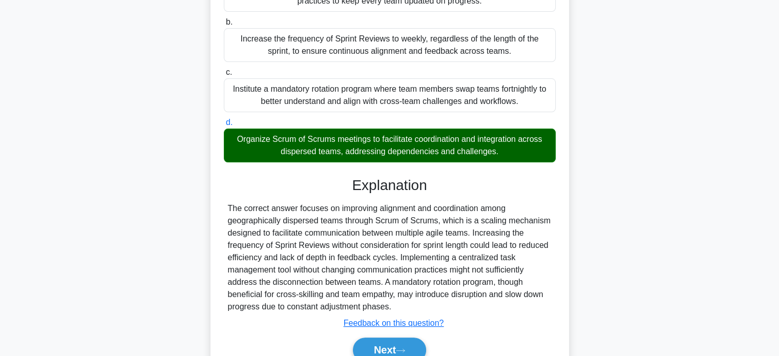
click at [431, 307] on div "The correct answer focuses on improving alignment and coordination among geogra…" at bounding box center [390, 257] width 324 height 111
click at [383, 348] on button "Next" at bounding box center [389, 349] width 73 height 25
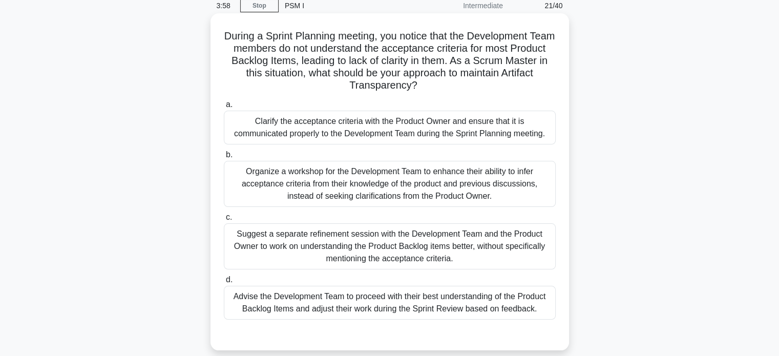
scroll to position [45, 0]
click at [449, 305] on div "Advise the Development Team to proceed with their best understanding of the Pro…" at bounding box center [390, 302] width 332 height 34
click at [224, 283] on input "d. Advise the Development Team to proceed with their best understanding of the …" at bounding box center [224, 279] width 0 height 7
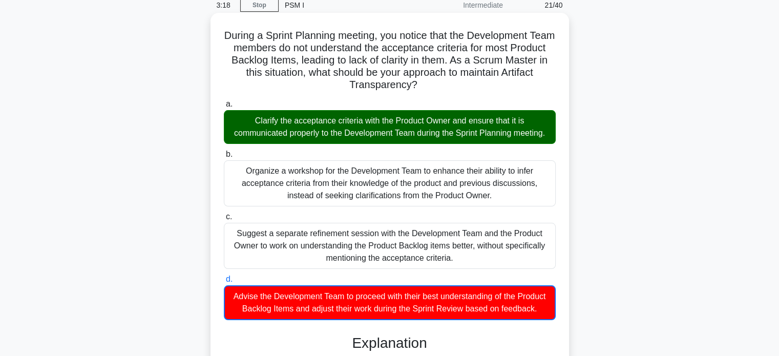
drag, startPoint x: 233, startPoint y: 35, endPoint x: 347, endPoint y: 190, distance: 192.4
click at [347, 190] on div "During a Sprint Planning meeting, you notice that the Development Team members …" at bounding box center [390, 284] width 350 height 535
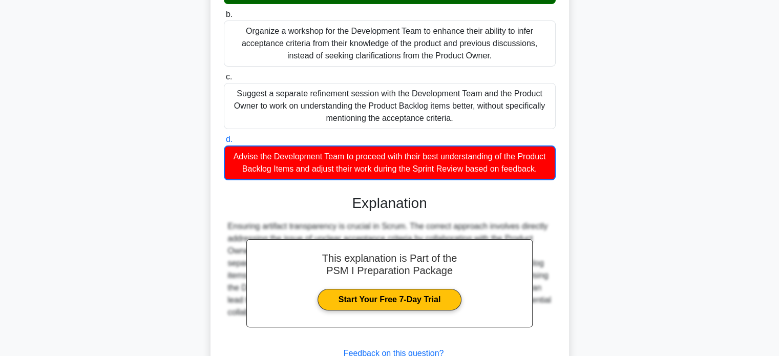
scroll to position [188, 0]
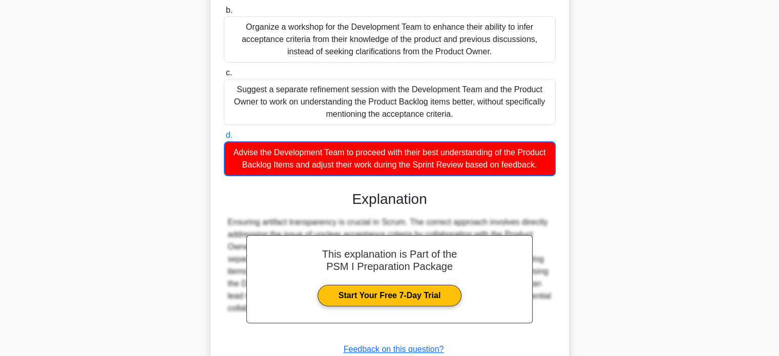
click at [468, 176] on div "Advise the Development Team to proceed with their best understanding of the Pro…" at bounding box center [390, 158] width 332 height 35
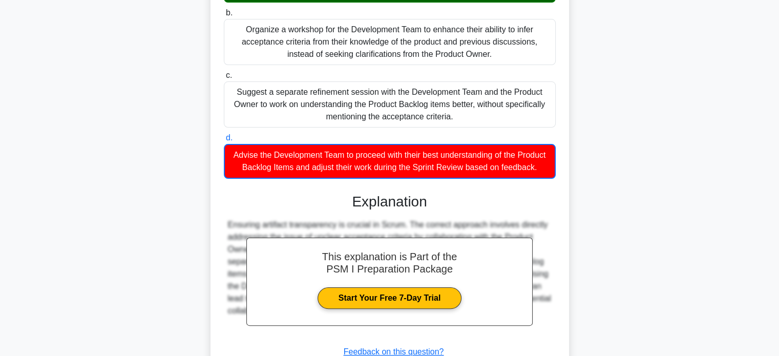
scroll to position [288, 0]
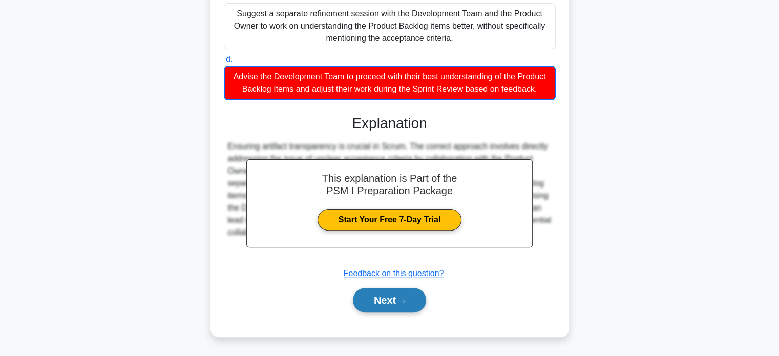
click at [398, 301] on button "Next" at bounding box center [389, 300] width 73 height 25
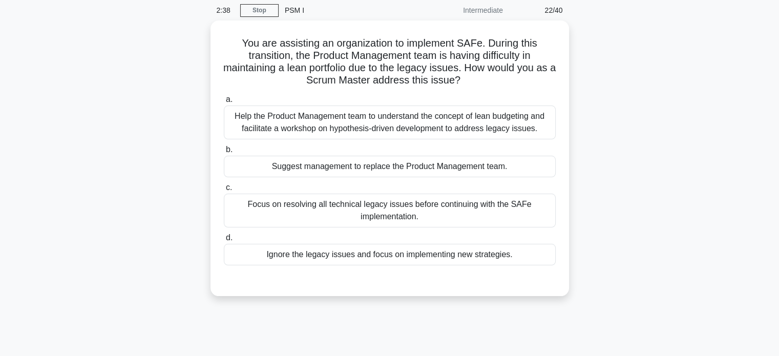
scroll to position [39, 0]
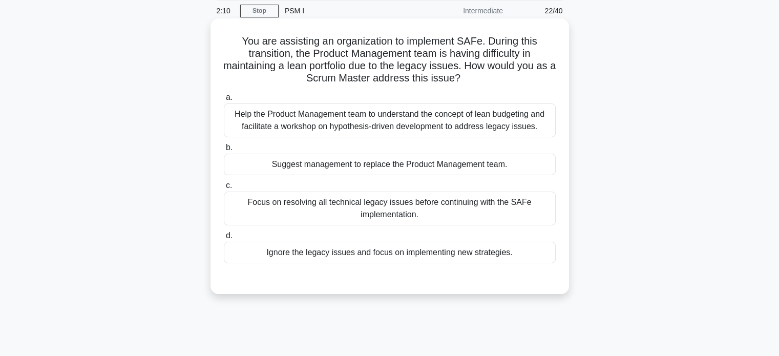
click at [489, 134] on div "Help the Product Management team to understand the concept of lean budgeting an…" at bounding box center [390, 120] width 332 height 34
click at [224, 101] on input "a. Help the Product Management team to understand the concept of lean budgeting…" at bounding box center [224, 97] width 0 height 7
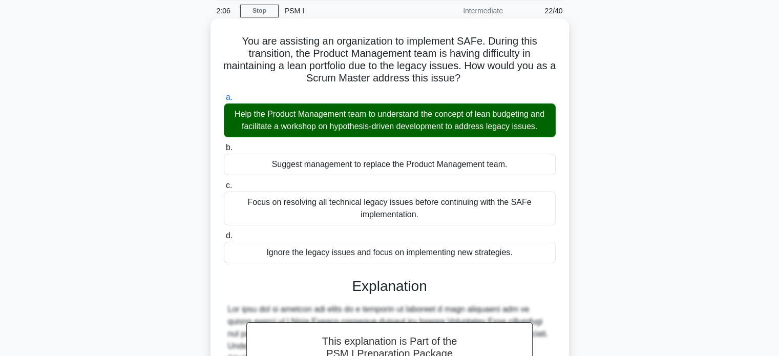
drag, startPoint x: 241, startPoint y: 40, endPoint x: 518, endPoint y: 251, distance: 348.2
drag, startPoint x: 518, startPoint y: 251, endPoint x: 283, endPoint y: 95, distance: 282.6
drag, startPoint x: 283, startPoint y: 95, endPoint x: 237, endPoint y: 52, distance: 63.4
click at [237, 52] on h5 "You are assisting an organization to implement SAFe. During this transition, th…" at bounding box center [390, 60] width 334 height 50
drag, startPoint x: 240, startPoint y: 40, endPoint x: 523, endPoint y: 254, distance: 354.2
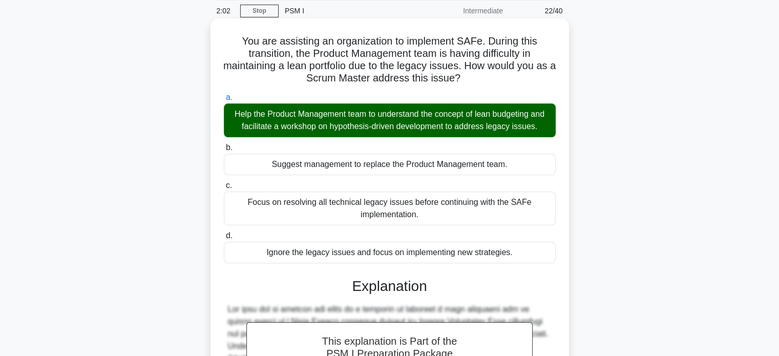
click at [523, 254] on div "You are assisting an organization to implement SAFe. During this transition, th…" at bounding box center [390, 302] width 350 height 559
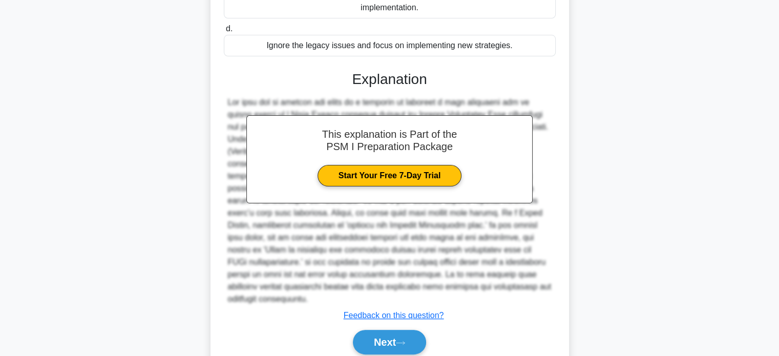
scroll to position [250, 0]
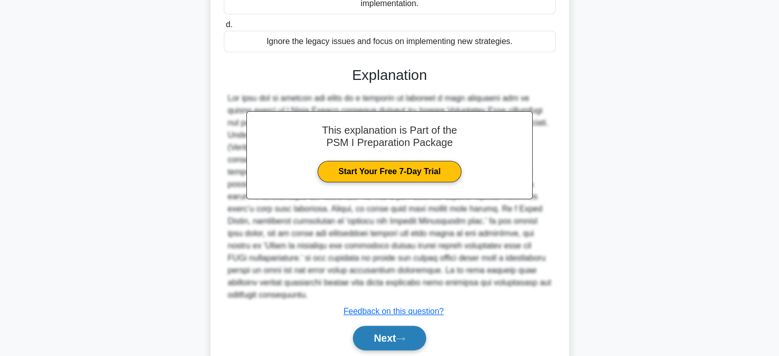
click at [399, 339] on button "Next" at bounding box center [389, 338] width 73 height 25
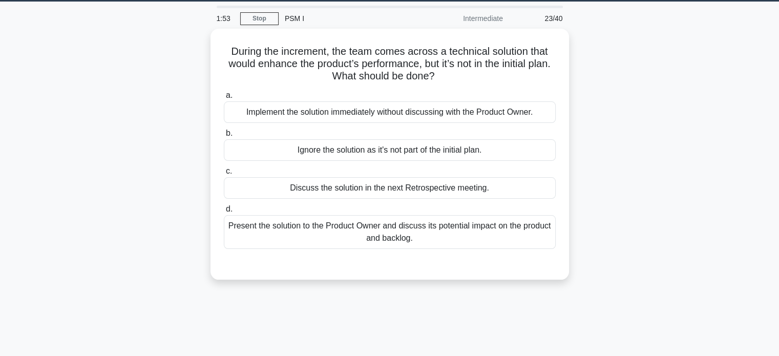
scroll to position [18, 0]
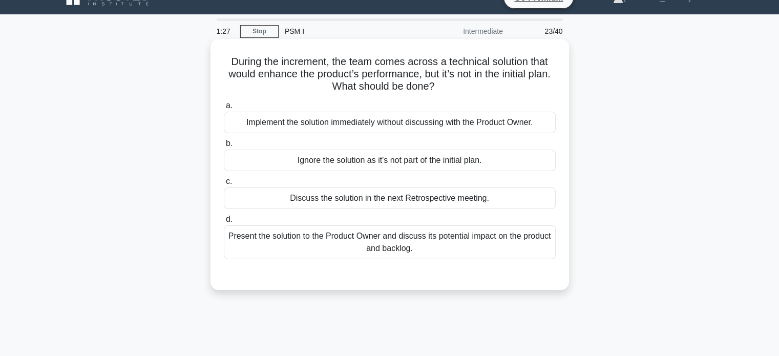
click at [467, 124] on div "Implement the solution immediately without discussing with the Product Owner." at bounding box center [390, 123] width 332 height 22
click at [224, 109] on input "a. Implement the solution immediately without discussing with the Product Owner." at bounding box center [224, 105] width 0 height 7
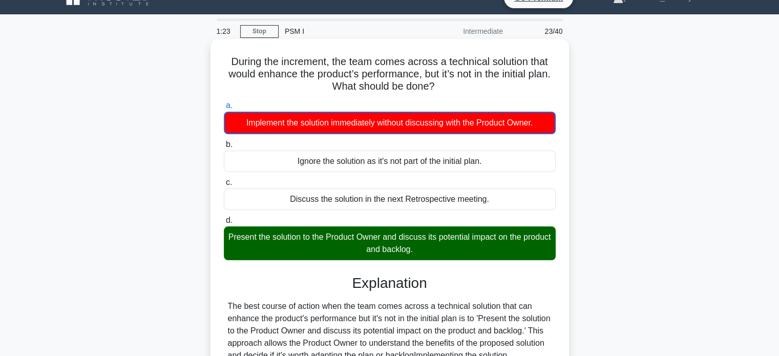
drag, startPoint x: 228, startPoint y: 60, endPoint x: 353, endPoint y: 208, distance: 193.3
click at [353, 208] on div "During the increment, the team comes across a technical solution that would enh…" at bounding box center [390, 280] width 350 height 474
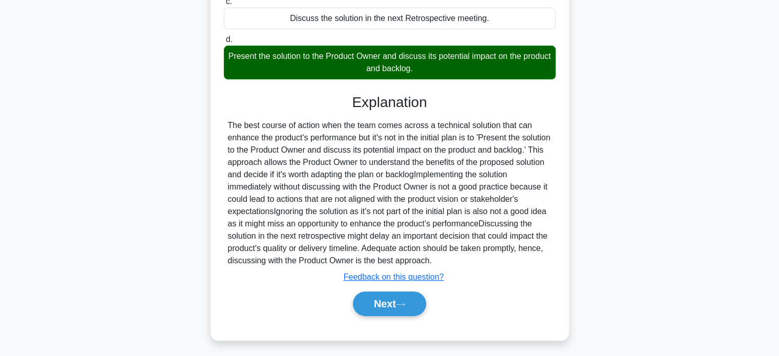
scroll to position [201, 0]
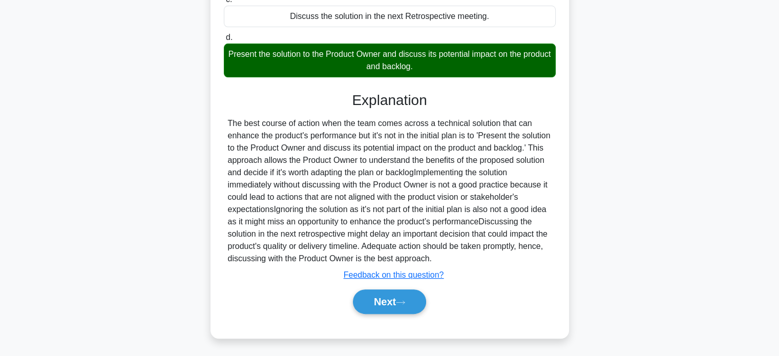
click at [292, 265] on div at bounding box center [390, 190] width 324 height 147
click at [395, 312] on button "Next" at bounding box center [389, 301] width 73 height 25
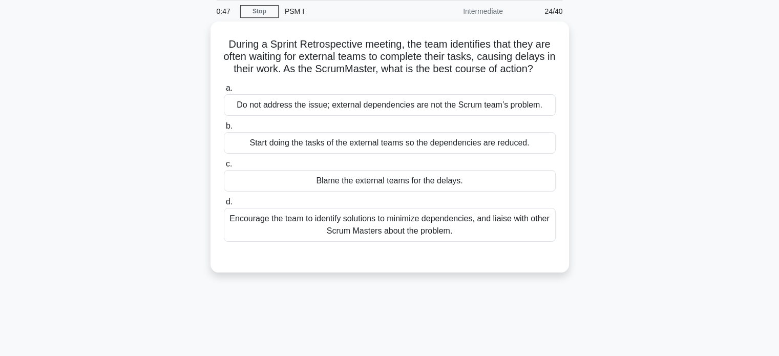
scroll to position [32, 0]
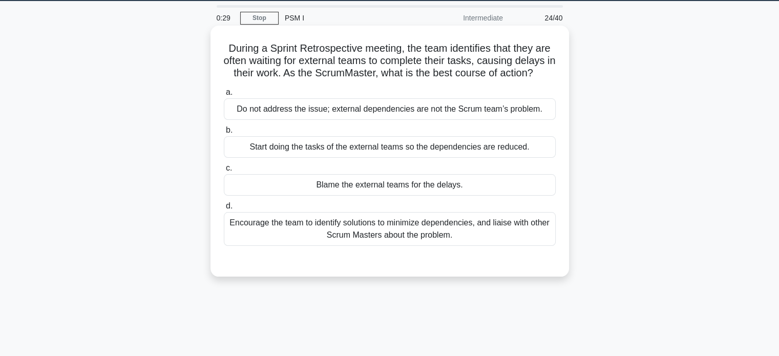
click at [495, 227] on div "Encourage the team to identify solutions to minimize dependencies, and liaise w…" at bounding box center [390, 229] width 332 height 34
click at [224, 209] on input "d. Encourage the team to identify solutions to minimize dependencies, and liais…" at bounding box center [224, 206] width 0 height 7
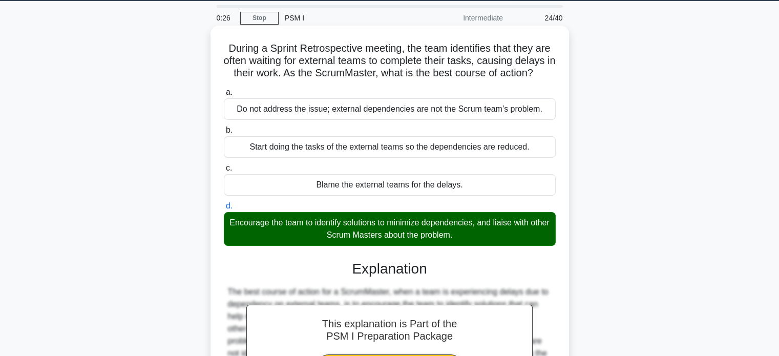
drag, startPoint x: 223, startPoint y: 49, endPoint x: 500, endPoint y: 239, distance: 335.7
click at [500, 239] on div "During a Sprint Retrospective meeting, the team identifies that they are often …" at bounding box center [390, 254] width 350 height 448
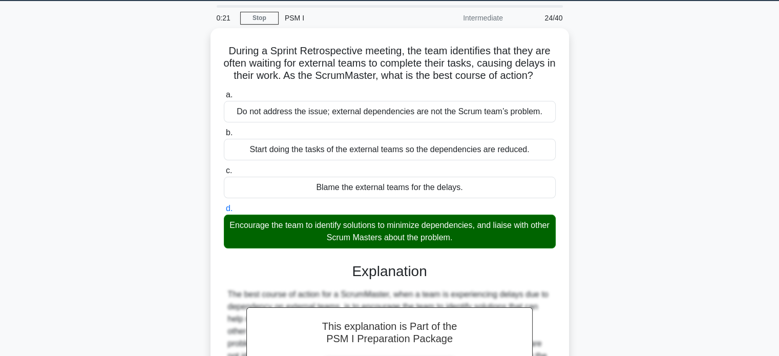
scroll to position [197, 0]
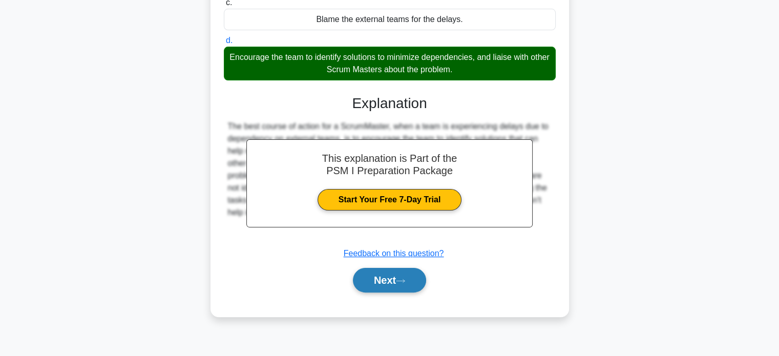
click at [404, 280] on icon at bounding box center [400, 280] width 8 height 3
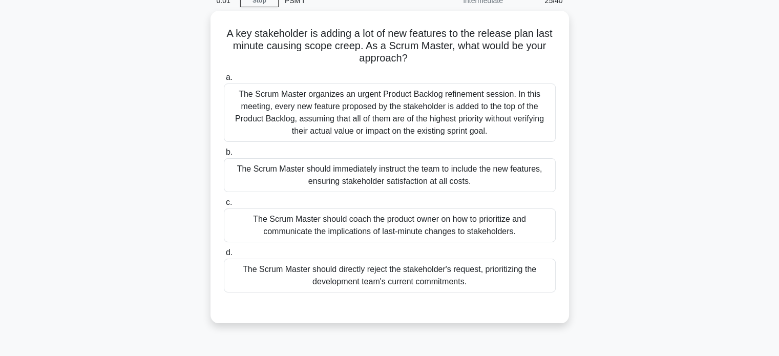
scroll to position [50, 0]
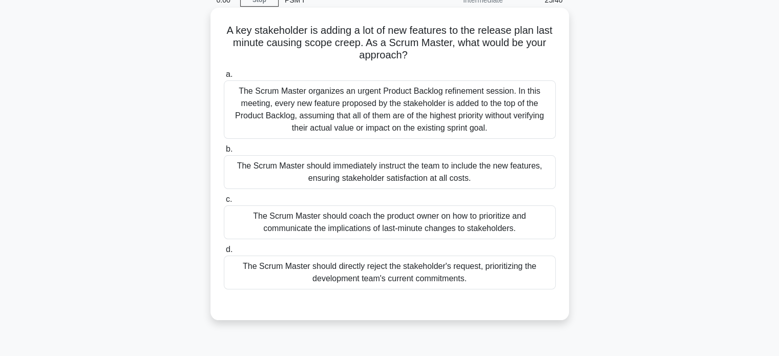
click at [498, 223] on div "The Scrum Master should coach the product owner on how to prioritize and commun…" at bounding box center [390, 222] width 332 height 34
click at [224, 203] on input "c. The Scrum Master should coach the product owner on how to prioritize and com…" at bounding box center [224, 199] width 0 height 7
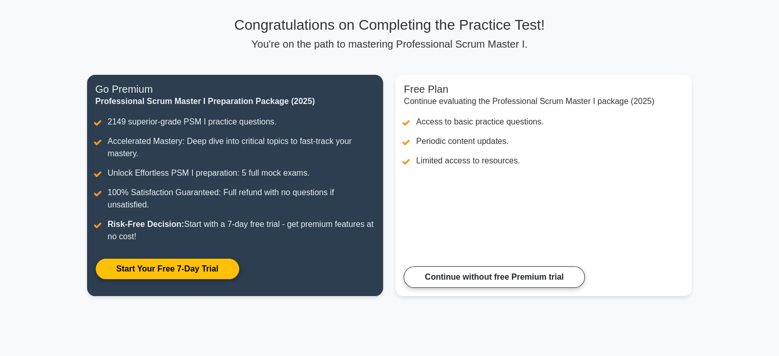
scroll to position [63, 0]
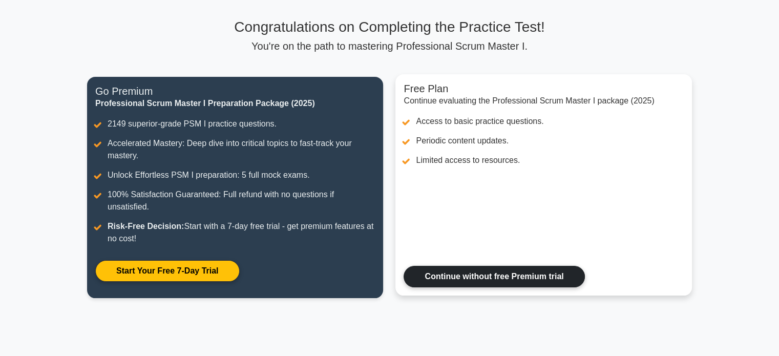
click at [462, 272] on link "Continue without free Premium trial" at bounding box center [493, 277] width 181 height 22
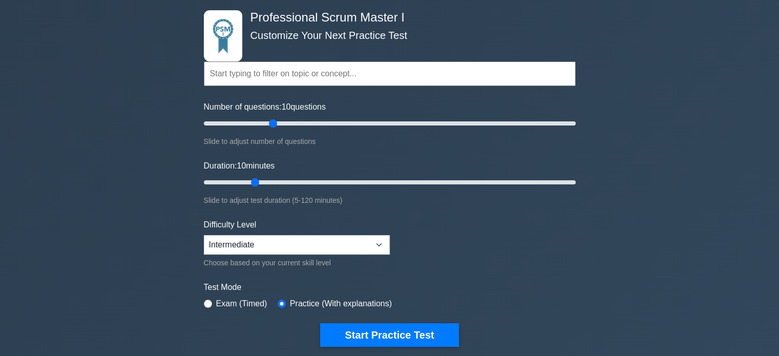
scroll to position [45, 0]
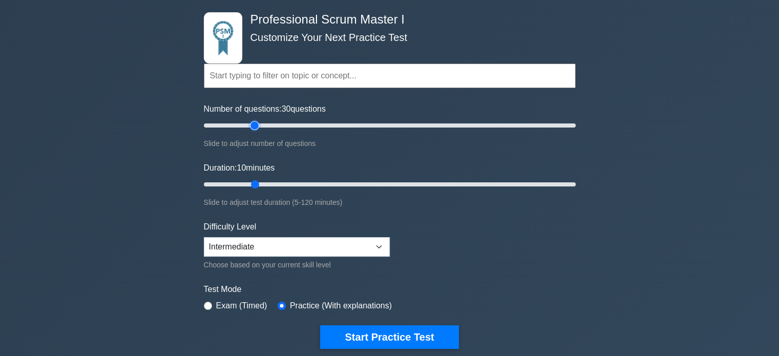
drag, startPoint x: 274, startPoint y: 122, endPoint x: 251, endPoint y: 131, distance: 24.6
click at [251, 131] on input "Number of questions: 30 questions" at bounding box center [390, 125] width 372 height 12
drag, startPoint x: 252, startPoint y: 125, endPoint x: 237, endPoint y: 130, distance: 15.9
type input "20"
click at [237, 130] on input "Number of questions: 20 questions" at bounding box center [390, 125] width 372 height 12
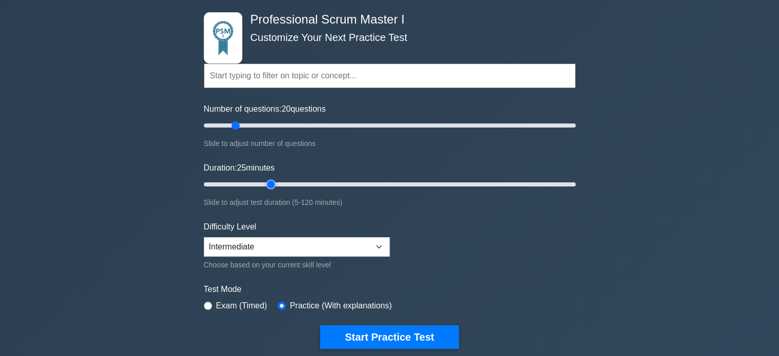
drag, startPoint x: 254, startPoint y: 180, endPoint x: 269, endPoint y: 178, distance: 15.4
type input "25"
click at [269, 178] on input "Duration: 25 minutes" at bounding box center [390, 184] width 372 height 12
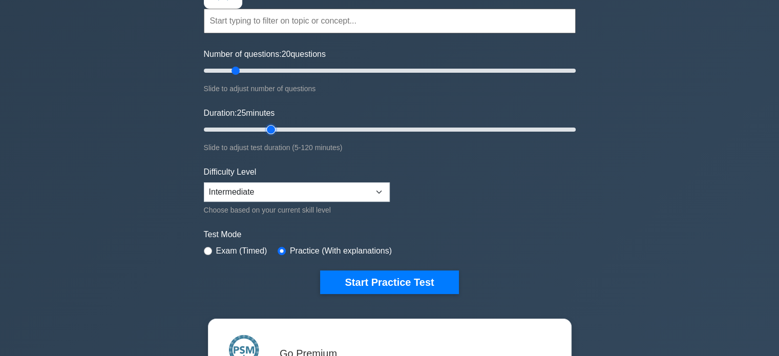
scroll to position [105, 0]
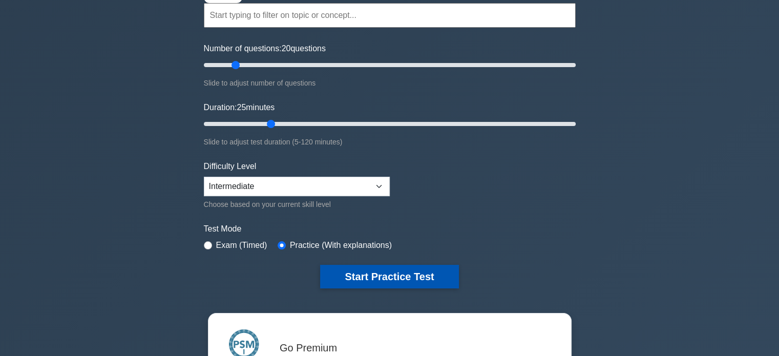
click at [394, 273] on button "Start Practice Test" at bounding box center [389, 277] width 138 height 24
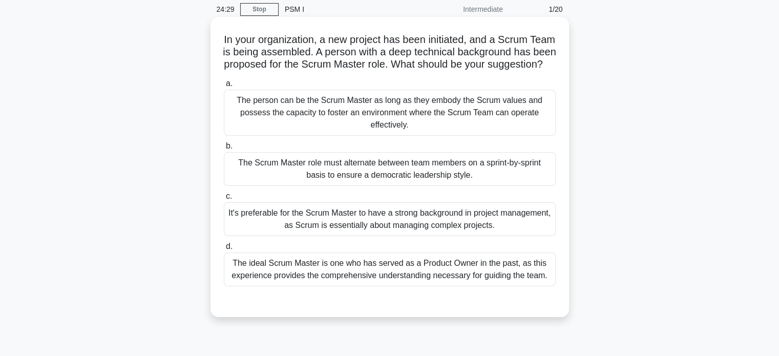
scroll to position [41, 0]
click at [314, 116] on div "The person can be the Scrum Master as long as they embody the Scrum values and …" at bounding box center [390, 112] width 332 height 46
click at [224, 87] on input "a. The person can be the Scrum Master as long as they embody the Scrum values a…" at bounding box center [224, 83] width 0 height 7
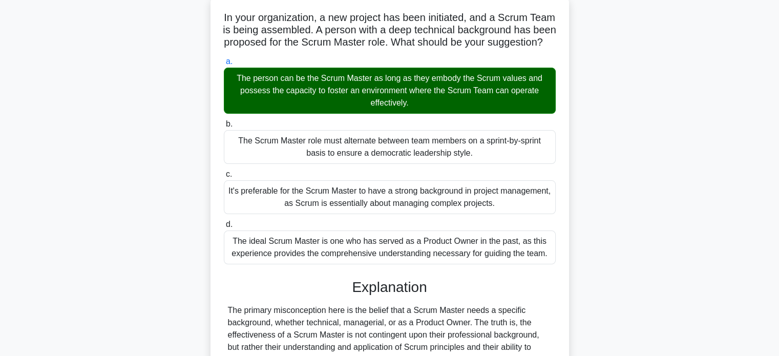
scroll to position [53, 0]
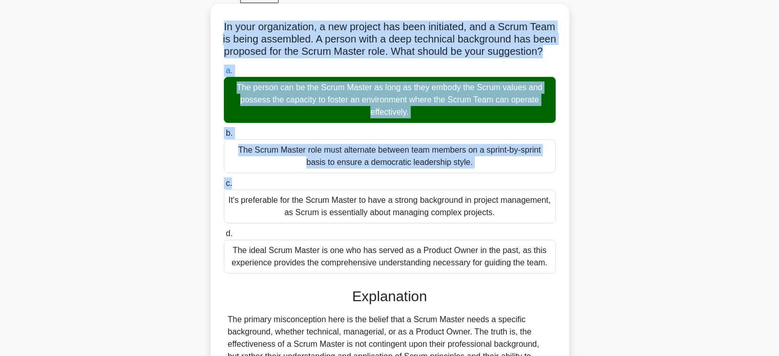
drag, startPoint x: 234, startPoint y: 27, endPoint x: 373, endPoint y: 204, distance: 225.4
click at [373, 204] on div "In your organization, a new project has been initiated, and a Scrum Team is bei…" at bounding box center [390, 232] width 350 height 448
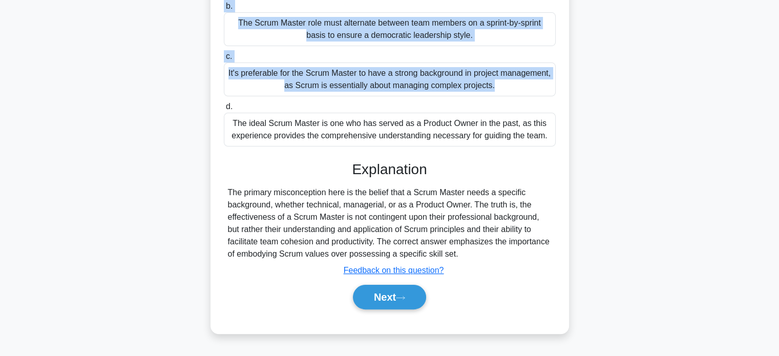
scroll to position [197, 0]
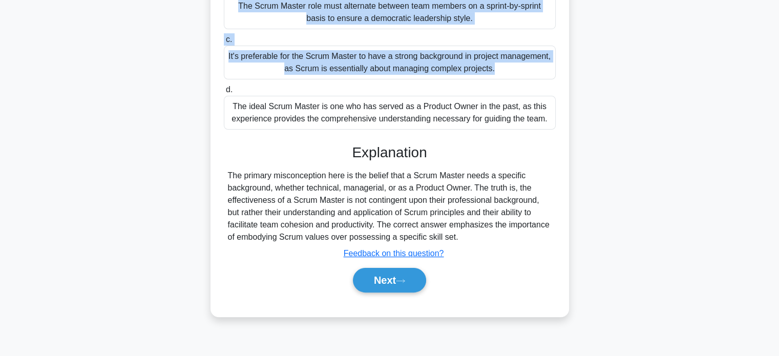
click at [463, 243] on div "The primary misconception here is the belief that a Scrum Master needs a specif…" at bounding box center [390, 206] width 324 height 74
copy div "In your organization, a new project has been initiated, and a Scrum Team is bei…"
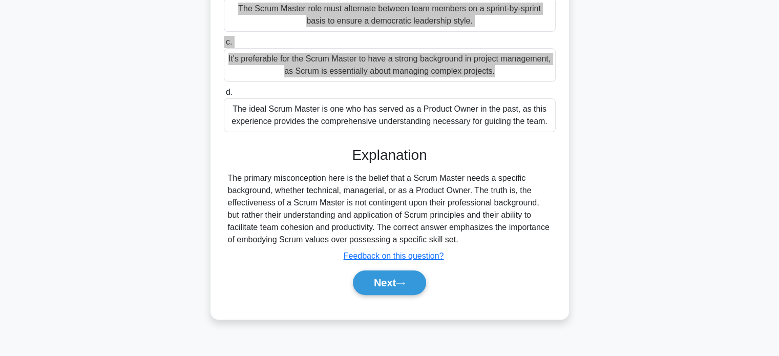
click at [772, 33] on main "24:07 Stop PSM I Intermediate 1/20 In your organization, a new project has been…" at bounding box center [389, 96] width 779 height 520
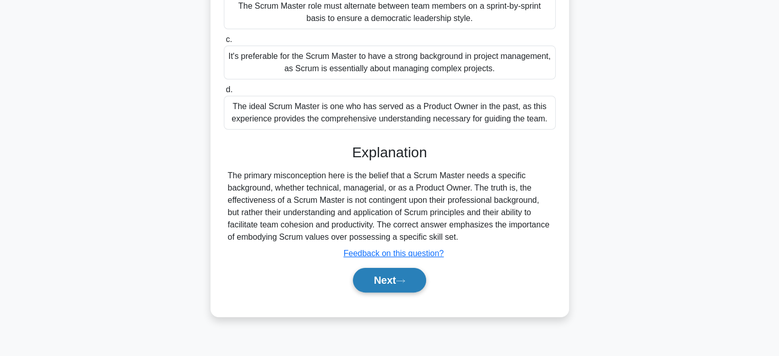
click at [393, 292] on button "Next" at bounding box center [389, 280] width 73 height 25
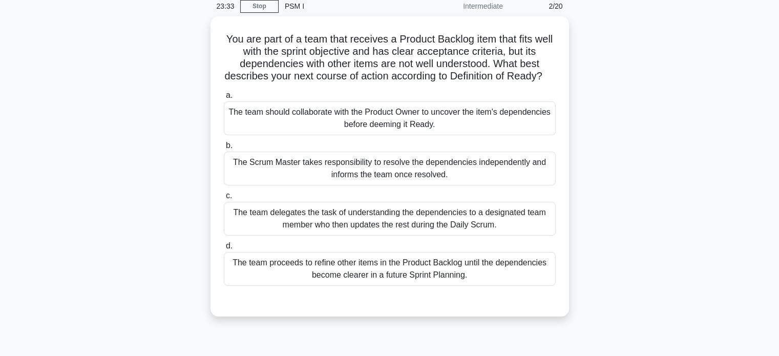
scroll to position [45, 0]
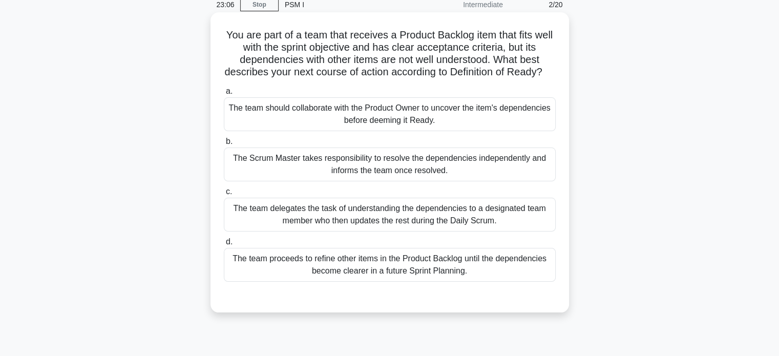
click at [446, 125] on div "The team should collaborate with the Product Owner to uncover the item's depend…" at bounding box center [390, 114] width 332 height 34
click at [224, 95] on input "a. The team should collaborate with the Product Owner to uncover the item's dep…" at bounding box center [224, 91] width 0 height 7
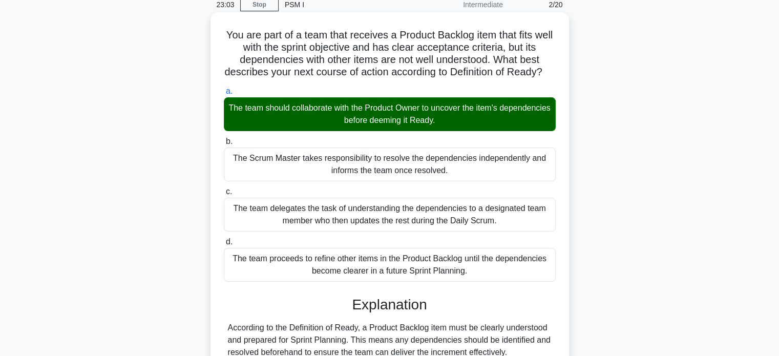
drag, startPoint x: 232, startPoint y: 34, endPoint x: 348, endPoint y: 182, distance: 187.1
click at [348, 182] on div "You are part of a team that receives a Product Backlog item that fits well with…" at bounding box center [390, 252] width 350 height 473
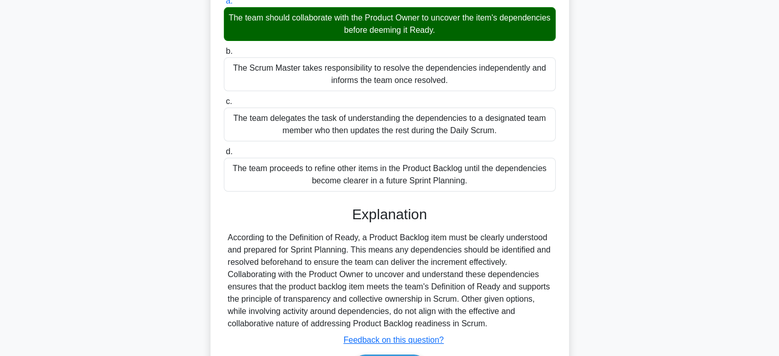
scroll to position [135, 0]
click at [501, 330] on div "According to the Definition of Ready, a Product Backlog item must be clearly un…" at bounding box center [390, 280] width 324 height 98
copy div "You are part of a team that receives a Product Backlog item that fits well with…"
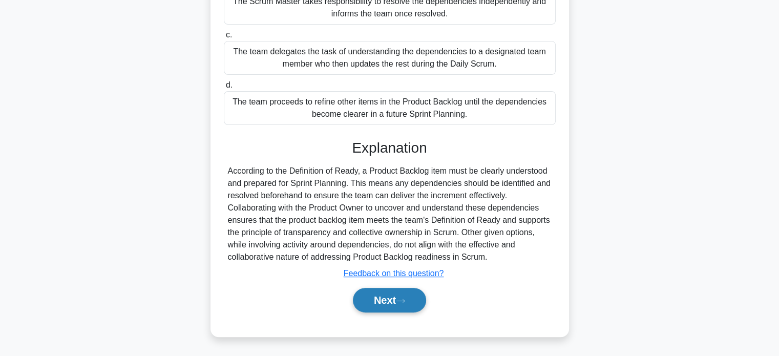
click at [387, 295] on button "Next" at bounding box center [389, 300] width 73 height 25
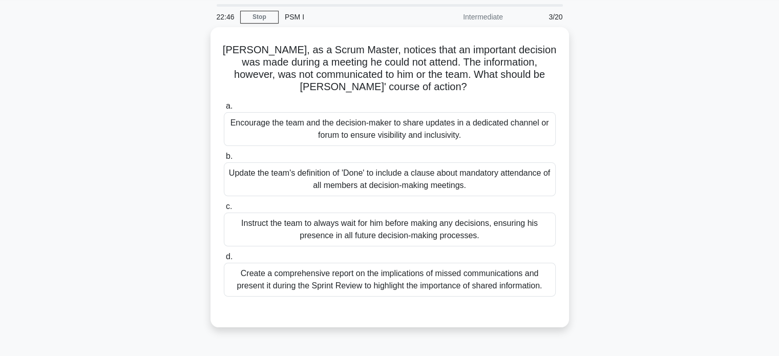
scroll to position [37, 0]
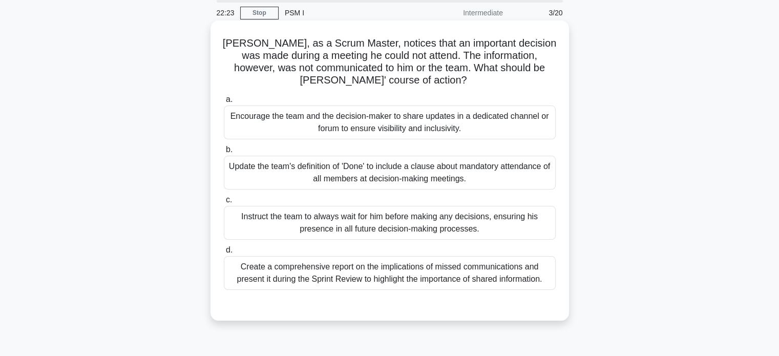
click at [453, 129] on div "Encourage the team and the decision-maker to share updates in a dedicated chann…" at bounding box center [390, 122] width 332 height 34
click at [224, 103] on input "a. Encourage the team and the decision-maker to share updates in a dedicated ch…" at bounding box center [224, 99] width 0 height 7
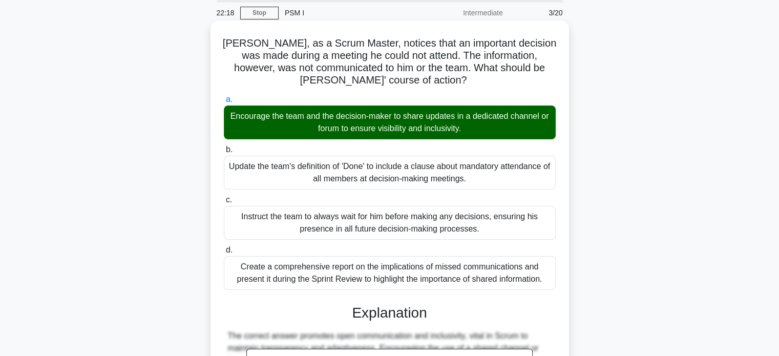
drag, startPoint x: 225, startPoint y: 45, endPoint x: 551, endPoint y: 290, distance: 408.1
click at [551, 290] on div "[PERSON_NAME], as a Scrum Master, notices that an important decision was made d…" at bounding box center [390, 273] width 350 height 497
copy div "[PERSON_NAME], as a Scrum Master, notices that an important decision was made d…"
click at [551, 290] on div "a. Encourage the team and the decision-maker to share updates in a dedicated ch…" at bounding box center [390, 191] width 344 height 201
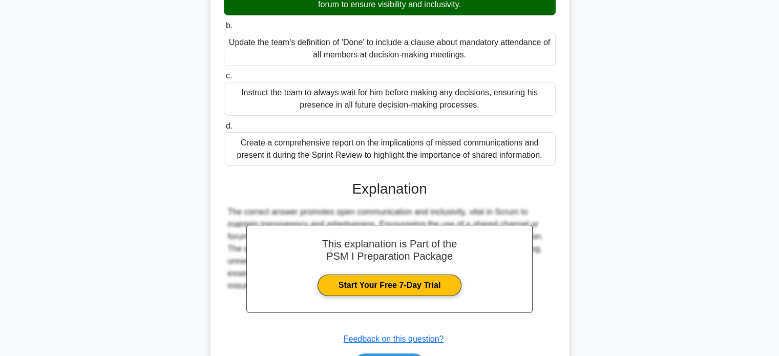
scroll to position [225, 0]
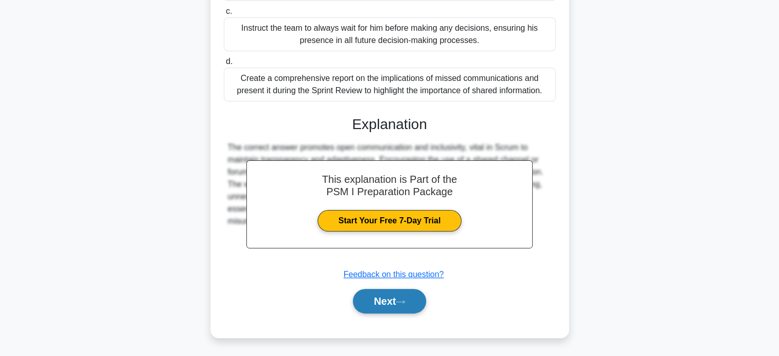
click at [386, 298] on button "Next" at bounding box center [389, 301] width 73 height 25
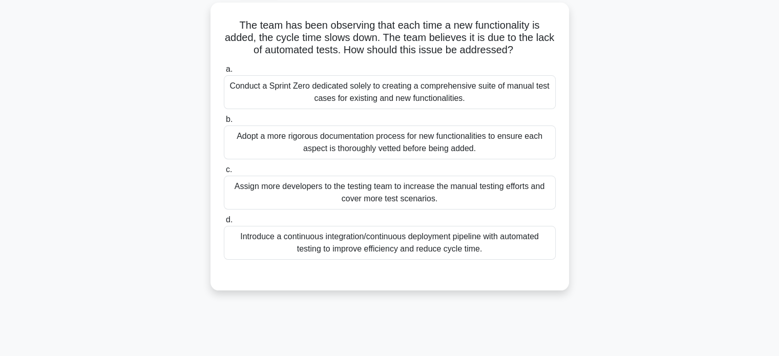
scroll to position [57, 0]
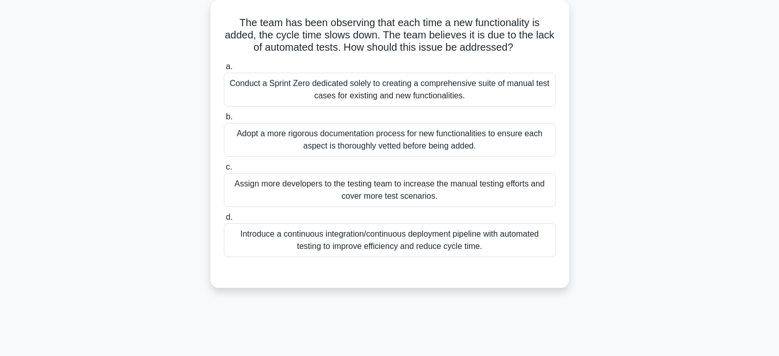
click at [460, 242] on div "Introduce a continuous integration/continuous deployment pipeline with automate…" at bounding box center [390, 240] width 332 height 34
click at [224, 221] on input "d. Introduce a continuous integration/continuous deployment pipeline with autom…" at bounding box center [224, 217] width 0 height 7
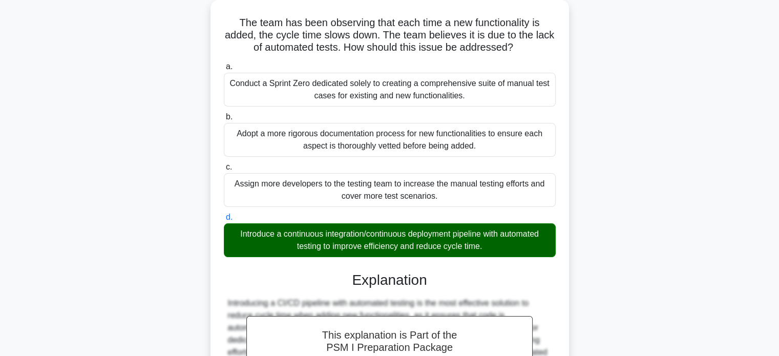
drag, startPoint x: 236, startPoint y: 23, endPoint x: 504, endPoint y: 242, distance: 345.7
click at [504, 242] on div "The team has been observing that each time a new functionality is added, the cy…" at bounding box center [390, 246] width 350 height 485
copy div "The team has been observing that each time a new functionality is added, the cy…"
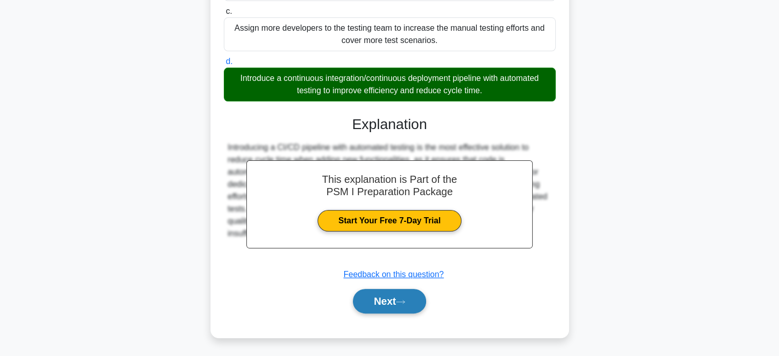
click at [395, 300] on button "Next" at bounding box center [389, 301] width 73 height 25
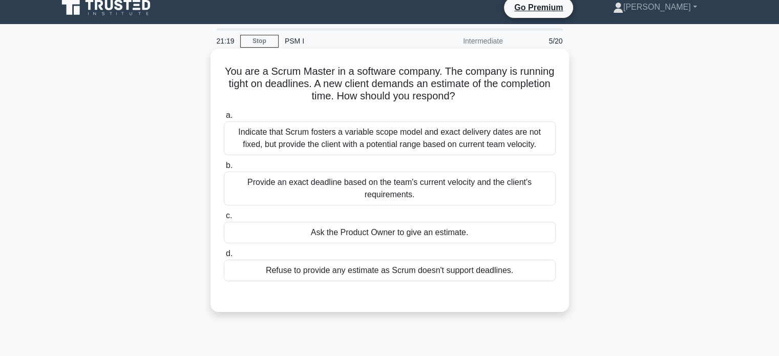
scroll to position [7, 0]
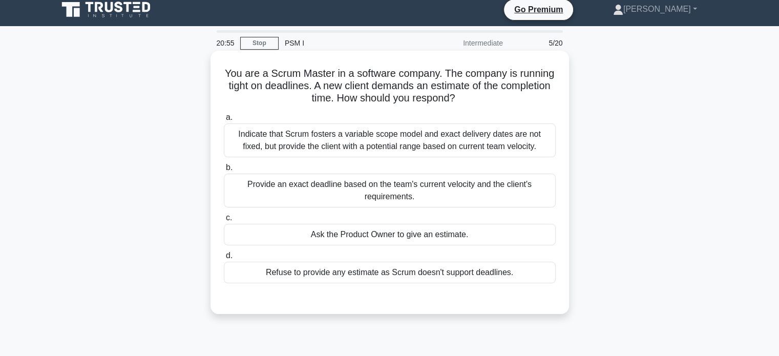
click at [473, 233] on div "Ask the Product Owner to give an estimate." at bounding box center [390, 235] width 332 height 22
click at [224, 221] on input "c. Ask the Product Owner to give an estimate." at bounding box center [224, 218] width 0 height 7
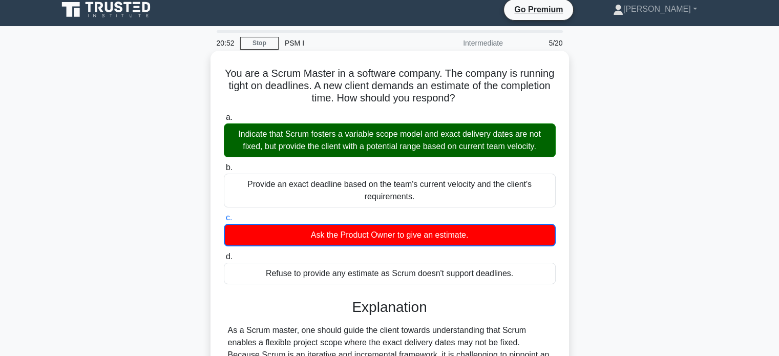
drag, startPoint x: 225, startPoint y: 73, endPoint x: 434, endPoint y: 278, distance: 292.9
click at [434, 278] on div "You are a Scrum Master in a software company. The company is running tight on d…" at bounding box center [390, 298] width 350 height 486
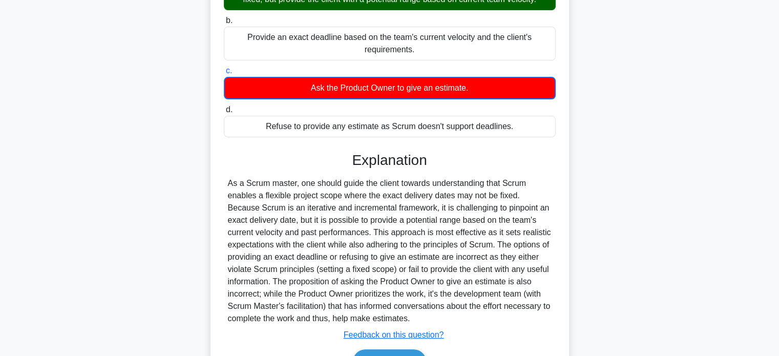
scroll to position [154, 0]
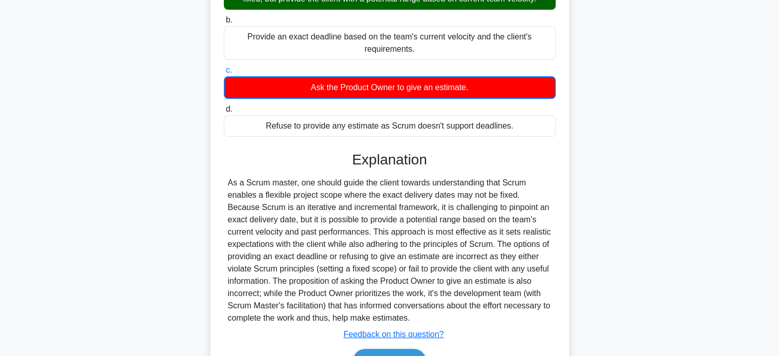
click at [412, 318] on div at bounding box center [390, 250] width 324 height 147
copy div "You are a Scrum Master in a software company. The company is running tight on d…"
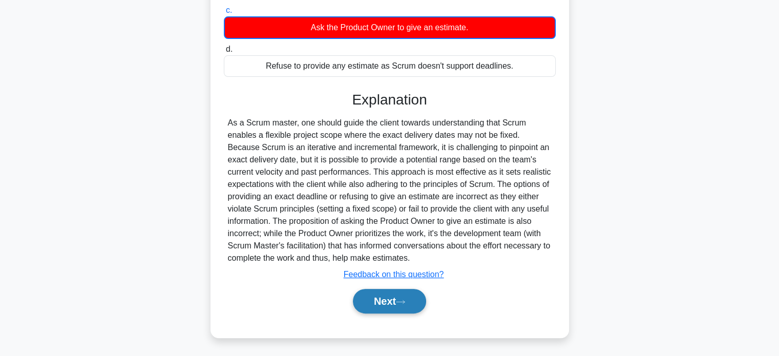
click at [402, 294] on button "Next" at bounding box center [389, 301] width 73 height 25
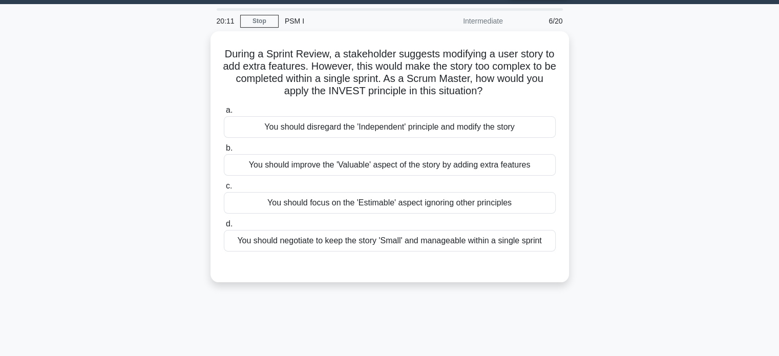
scroll to position [29, 0]
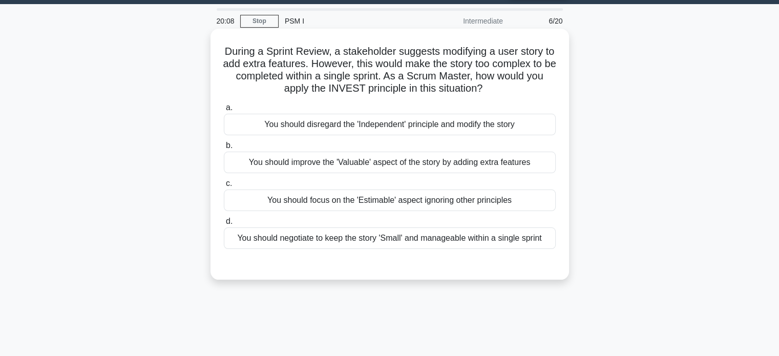
click at [492, 237] on div "You should negotiate to keep the story 'Small' and manageable within a single s…" at bounding box center [390, 238] width 332 height 22
click at [224, 225] on input "d. You should negotiate to keep the story 'Small' and manageable within a singl…" at bounding box center [224, 221] width 0 height 7
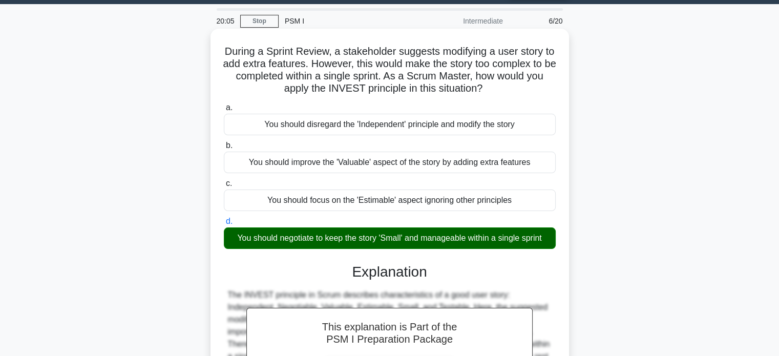
drag, startPoint x: 227, startPoint y: 51, endPoint x: 553, endPoint y: 239, distance: 376.0
click at [553, 239] on div "During a Sprint Review, a stakeholder suggests modifying a user story to add ex…" at bounding box center [390, 263] width 350 height 460
copy div "During a Sprint Review, a stakeholder suggests modifying a user story to add ex…"
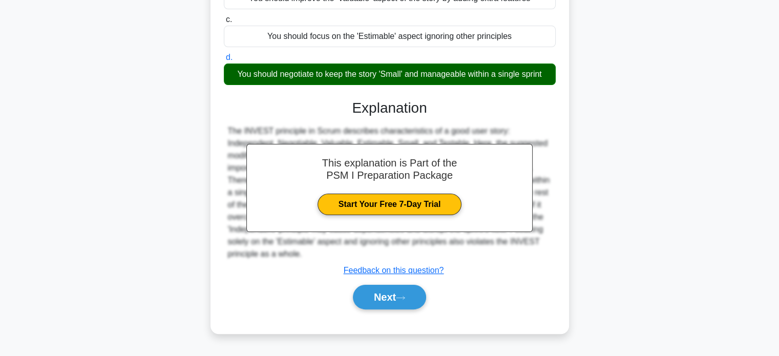
scroll to position [197, 0]
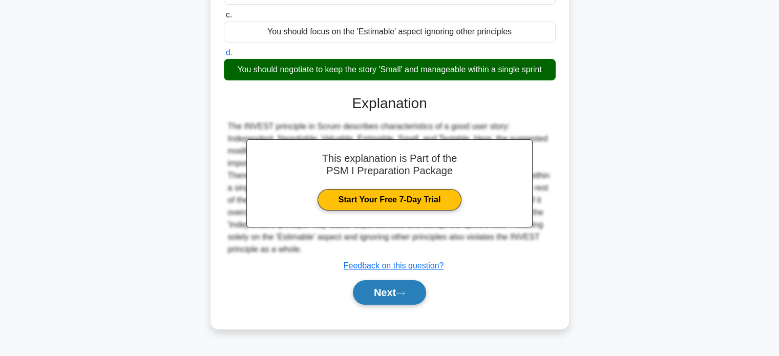
click at [386, 288] on button "Next" at bounding box center [389, 292] width 73 height 25
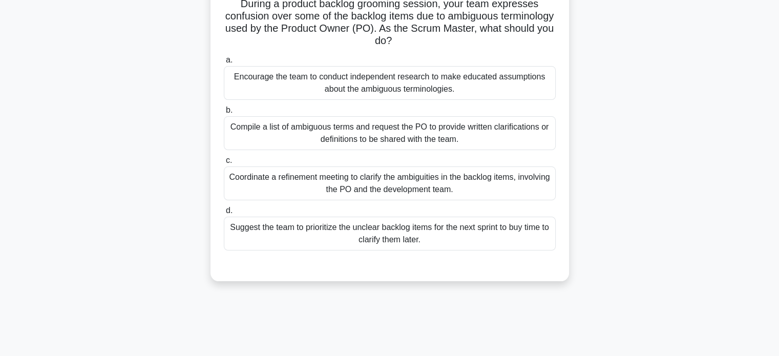
scroll to position [80, 0]
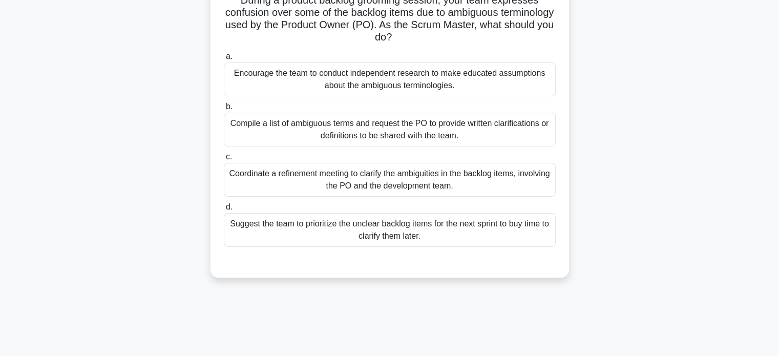
click at [449, 174] on div "Coordinate a refinement meeting to clarify the ambiguities in the backlog items…" at bounding box center [390, 180] width 332 height 34
click at [224, 160] on input "c. Coordinate a refinement meeting to clarify the ambiguities in the backlog it…" at bounding box center [224, 157] width 0 height 7
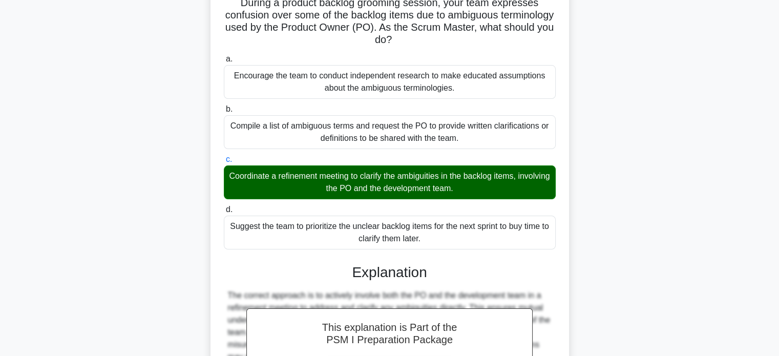
scroll to position [35, 0]
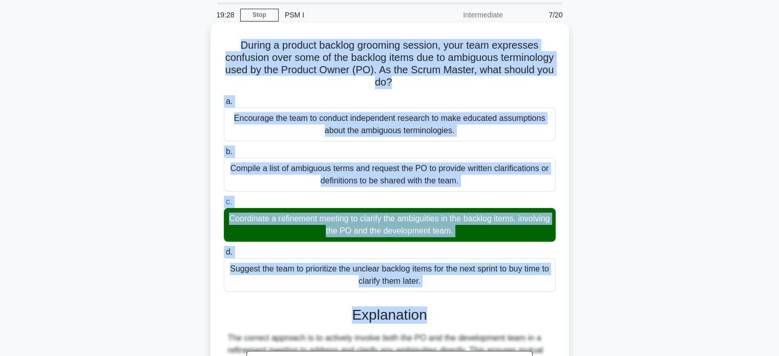
drag, startPoint x: 238, startPoint y: 44, endPoint x: 471, endPoint y: 322, distance: 362.7
click at [471, 322] on div "During a product backlog grooming session, your team expresses confusion over s…" at bounding box center [390, 275] width 350 height 497
copy div "During a product backlog grooming session, your team expresses confusion over s…"
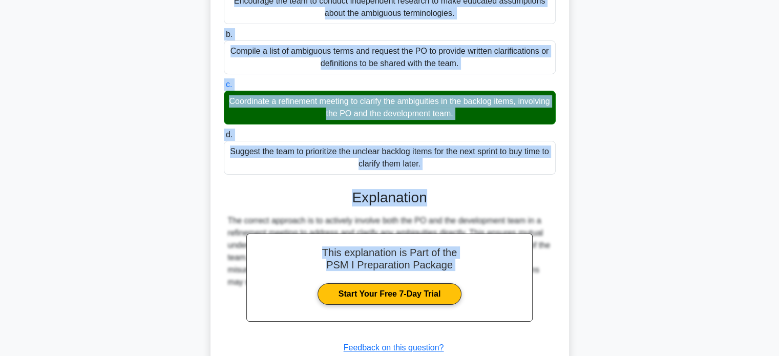
scroll to position [225, 0]
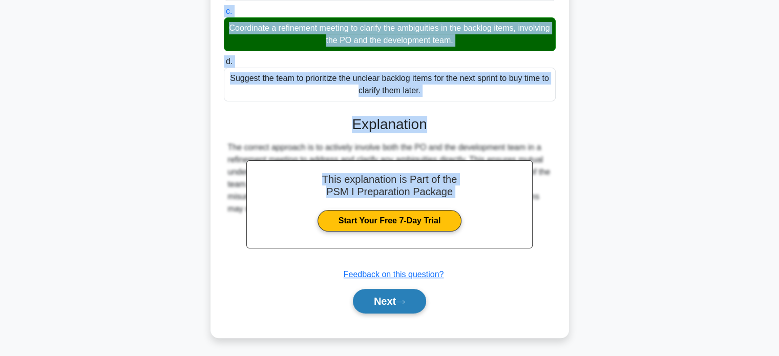
click at [392, 302] on button "Next" at bounding box center [389, 301] width 73 height 25
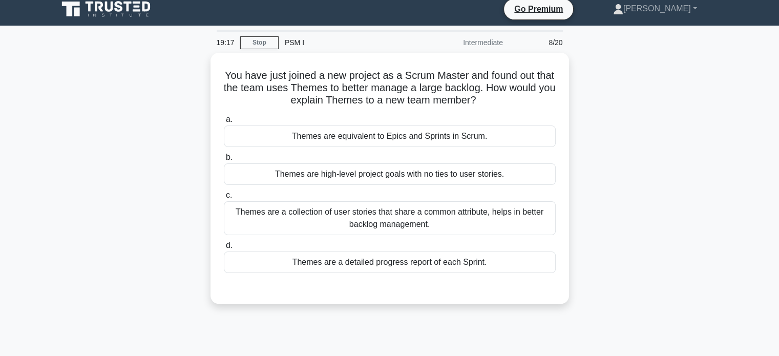
scroll to position [0, 0]
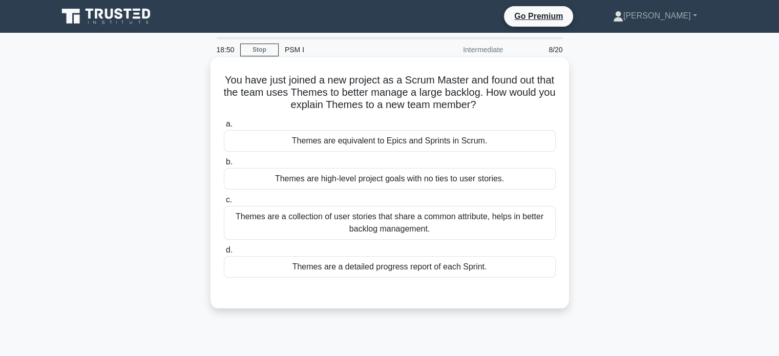
click at [472, 225] on div "Themes are a collection of user stories that share a common attribute, helps in…" at bounding box center [390, 223] width 332 height 34
click at [224, 203] on input "c. Themes are a collection of user stories that share a common attribute, helps…" at bounding box center [224, 200] width 0 height 7
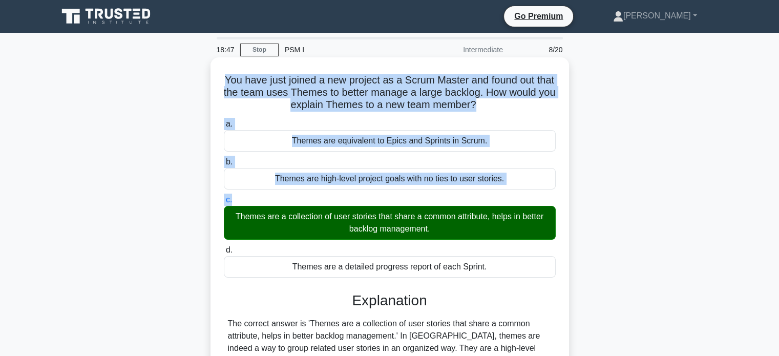
drag, startPoint x: 233, startPoint y: 80, endPoint x: 302, endPoint y: 199, distance: 137.9
click at [302, 199] on div "You have just joined a new project as a Scrum Master and found out that the tea…" at bounding box center [390, 297] width 350 height 473
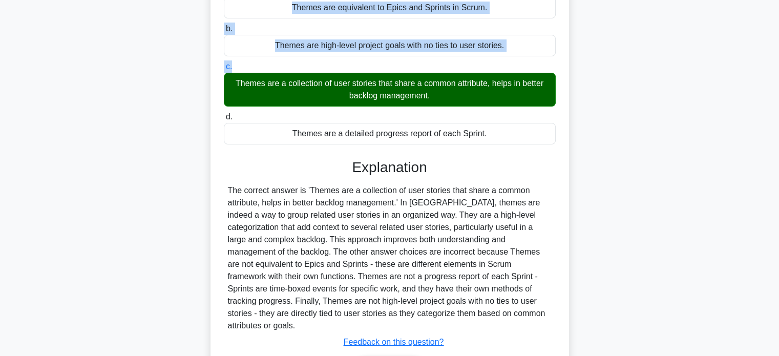
scroll to position [134, 0]
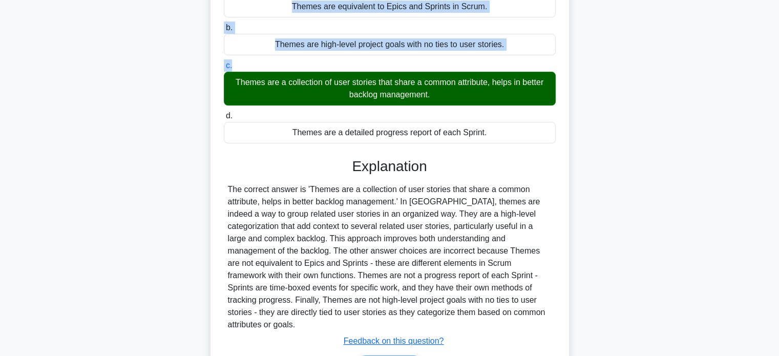
click at [497, 314] on div "The correct answer is 'Themes are a collection of user stories that share a com…" at bounding box center [390, 256] width 324 height 147
copy div "You have just joined a new project as a Scrum Master and found out that the tea…"
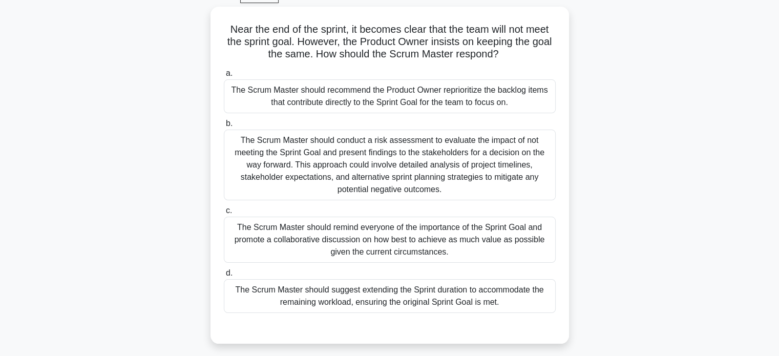
scroll to position [54, 0]
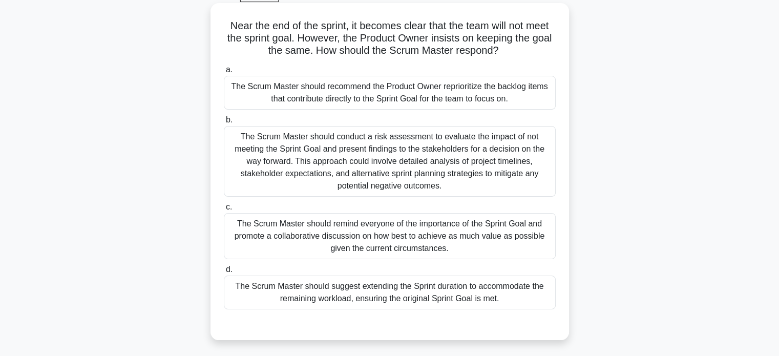
click at [456, 247] on div "The Scrum Master should remind everyone of the importance of the Sprint Goal an…" at bounding box center [390, 236] width 332 height 46
click at [224, 210] on input "c. The Scrum Master should remind everyone of the importance of the Sprint Goal…" at bounding box center [224, 207] width 0 height 7
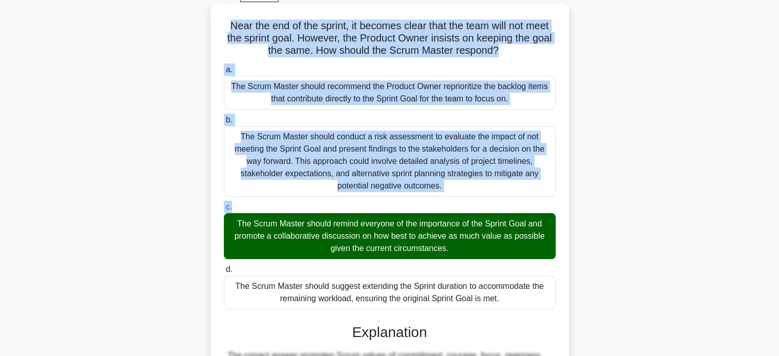
drag, startPoint x: 227, startPoint y: 26, endPoint x: 371, endPoint y: 206, distance: 230.9
click at [371, 206] on div "Near the end of the sprint, it becomes clear that the team will not meet the sp…" at bounding box center [390, 274] width 350 height 534
click at [508, 298] on div "The Scrum Master should suggest extending the Sprint duration to accommodate th…" at bounding box center [390, 292] width 332 height 34
copy div "Near the end of the sprint, it becomes clear that the team will not meet the sp…"
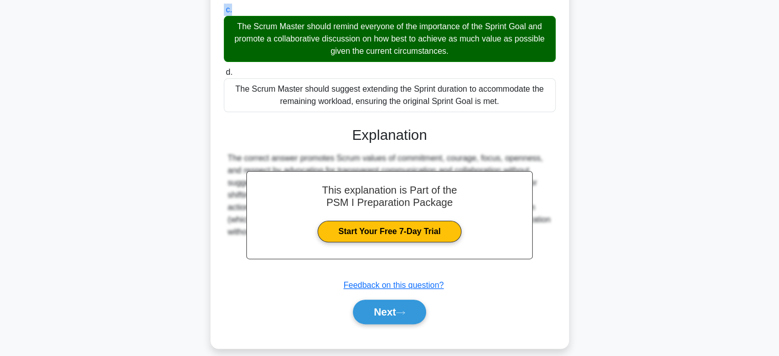
scroll to position [253, 0]
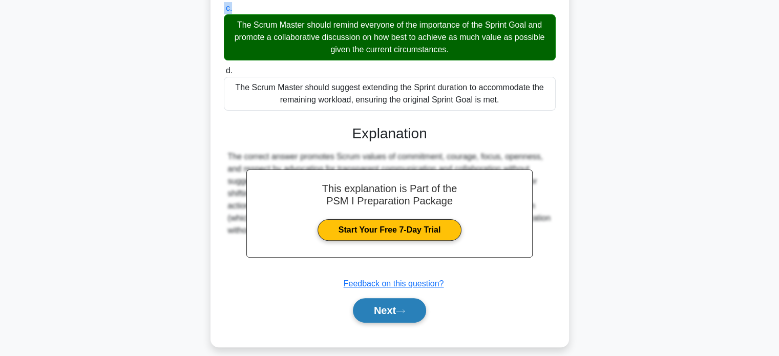
click at [399, 310] on button "Next" at bounding box center [389, 310] width 73 height 25
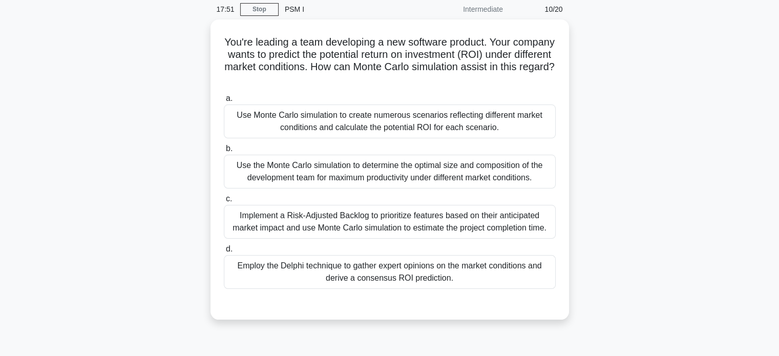
scroll to position [39, 0]
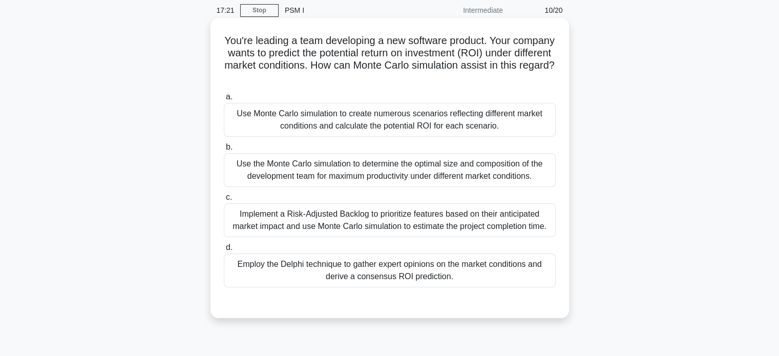
click at [486, 122] on div "Use Monte Carlo simulation to create numerous scenarios reflecting different ma…" at bounding box center [390, 120] width 332 height 34
click at [224, 100] on input "a. Use Monte Carlo simulation to create numerous scenarios reflecting different…" at bounding box center [224, 97] width 0 height 7
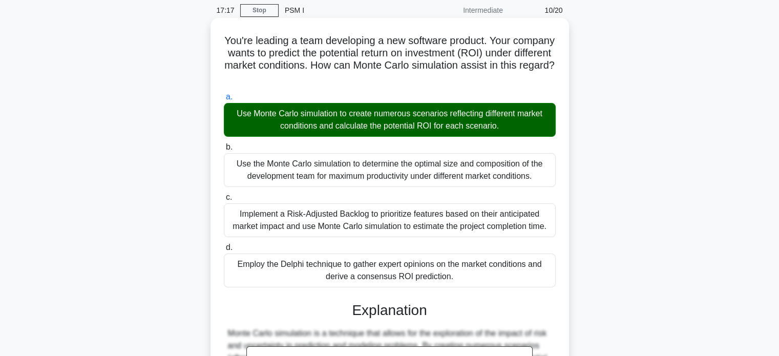
drag, startPoint x: 266, startPoint y: 60, endPoint x: 472, endPoint y: 276, distance: 298.8
click at [472, 276] on div "You're leading a team developing a new software product. Your company wants to …" at bounding box center [390, 270] width 350 height 497
copy div "You're leading a team developing a new software product. Your company wants to …"
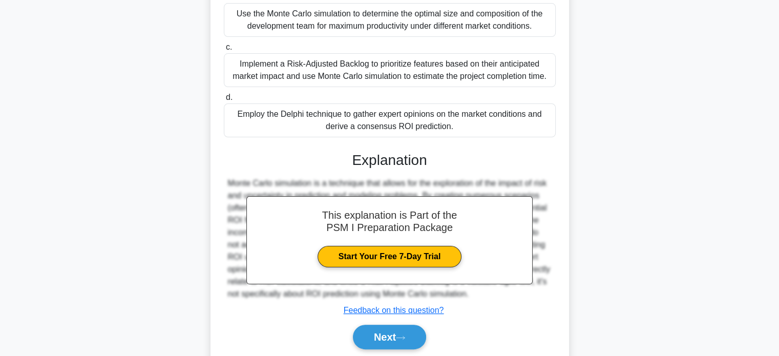
scroll to position [225, 0]
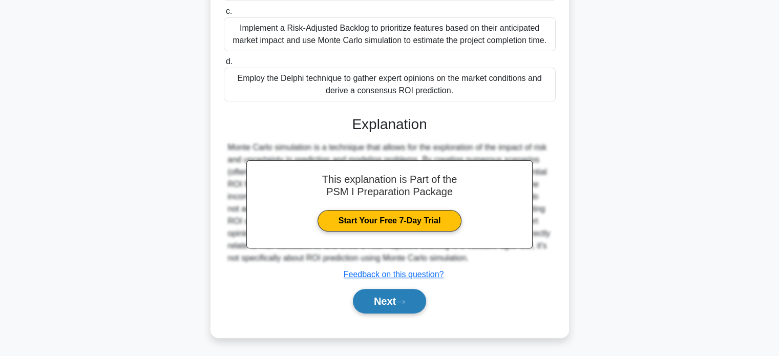
click at [400, 299] on icon at bounding box center [400, 302] width 9 height 6
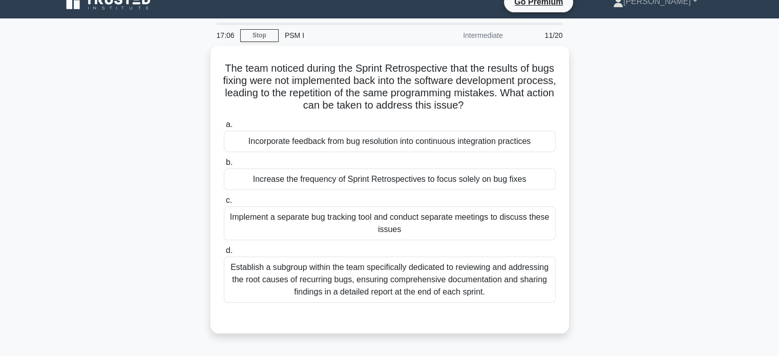
scroll to position [14, 0]
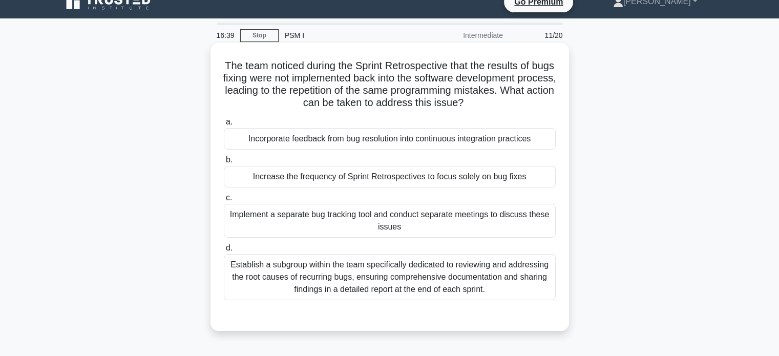
click at [451, 282] on div "Establish a subgroup within the team specifically dedicated to reviewing and ad…" at bounding box center [390, 277] width 332 height 46
click at [224, 251] on input "d. Establish a subgroup within the team specifically dedicated to reviewing and…" at bounding box center [224, 248] width 0 height 7
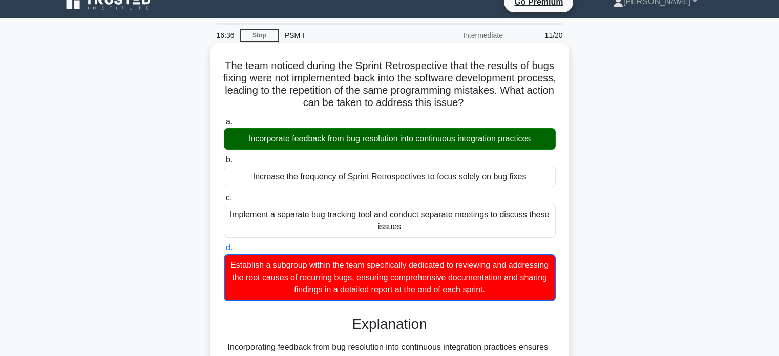
drag, startPoint x: 231, startPoint y: 65, endPoint x: 350, endPoint y: 176, distance: 162.3
click at [350, 176] on div "The team noticed during the Sprint Retrospective that the results of bugs fixin…" at bounding box center [390, 277] width 350 height 461
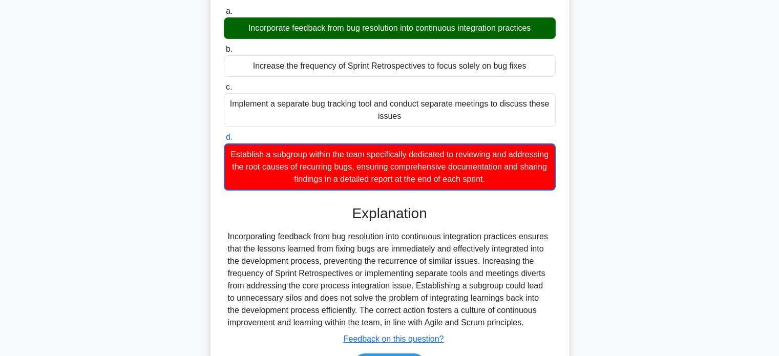
scroll to position [130, 0]
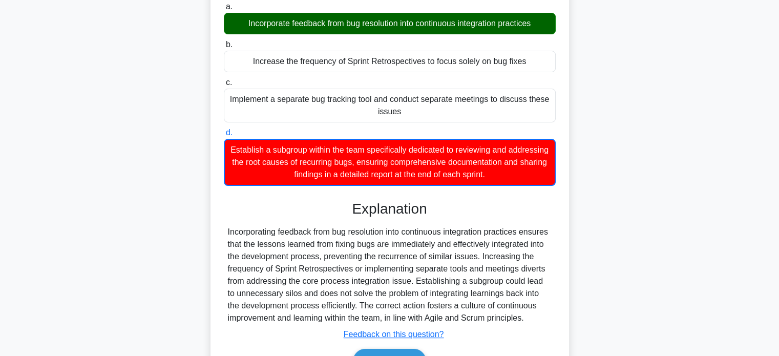
click at [530, 321] on div "Incorporating feedback from bug resolution into continuous integration practice…" at bounding box center [390, 275] width 324 height 98
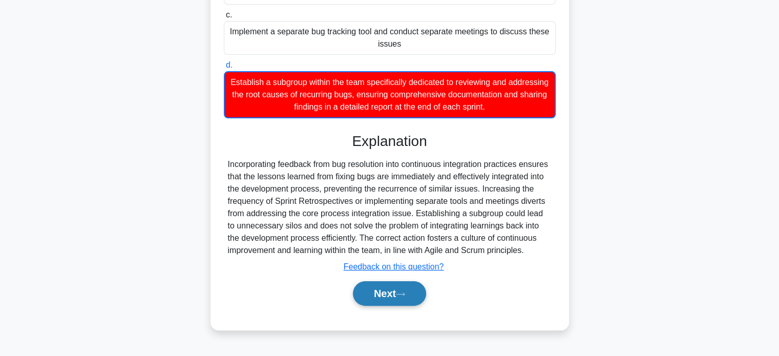
click at [388, 295] on button "Next" at bounding box center [389, 293] width 73 height 25
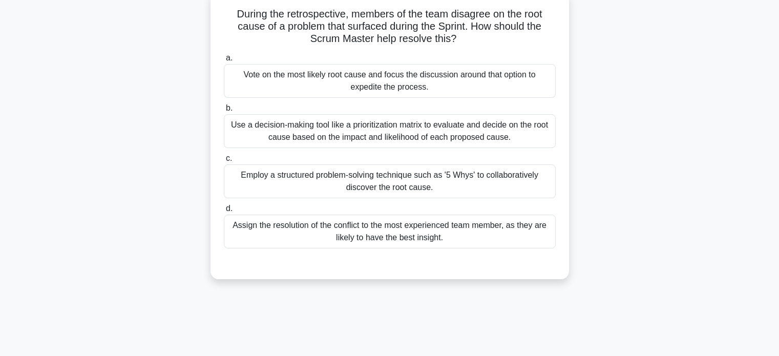
scroll to position [35, 0]
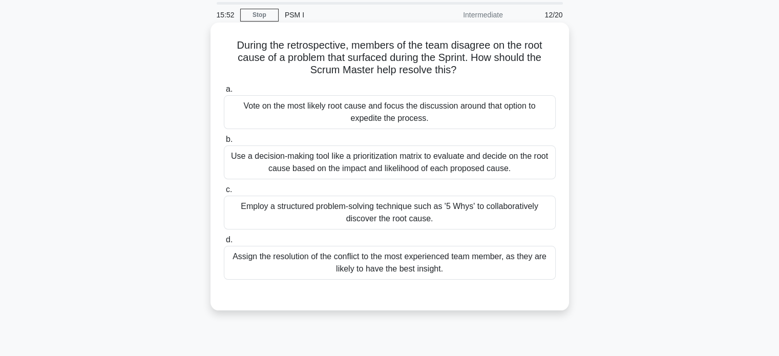
click at [406, 218] on div "Employ a structured problem-solving technique such as '5 Whys' to collaborative…" at bounding box center [390, 213] width 332 height 34
click at [224, 193] on input "c. Employ a structured problem-solving technique such as '5 Whys' to collaborat…" at bounding box center [224, 189] width 0 height 7
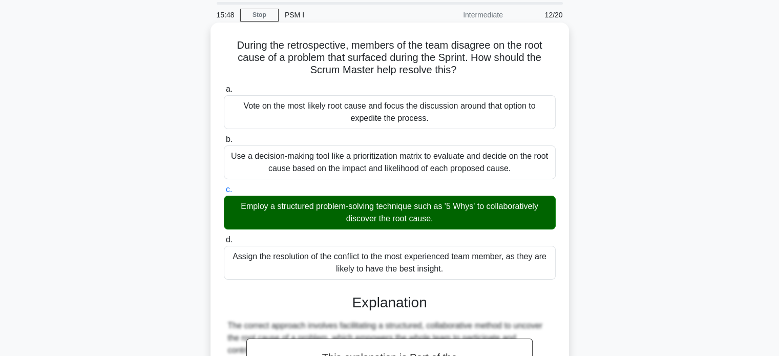
drag, startPoint x: 233, startPoint y: 45, endPoint x: 465, endPoint y: 278, distance: 328.7
click at [465, 278] on div "During the retrospective, members of the team disagree on the root cause of a p…" at bounding box center [390, 269] width 350 height 485
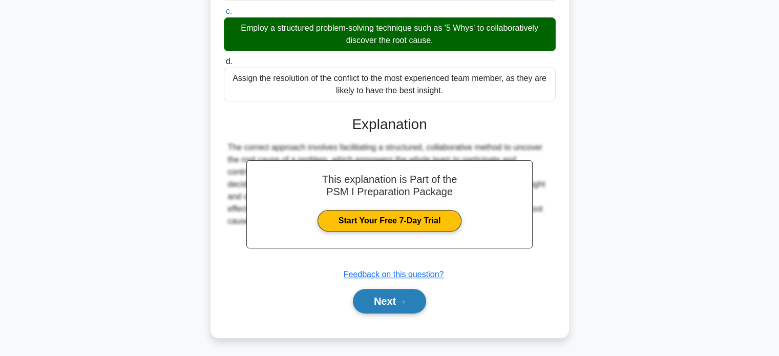
click at [404, 296] on button "Next" at bounding box center [389, 301] width 73 height 25
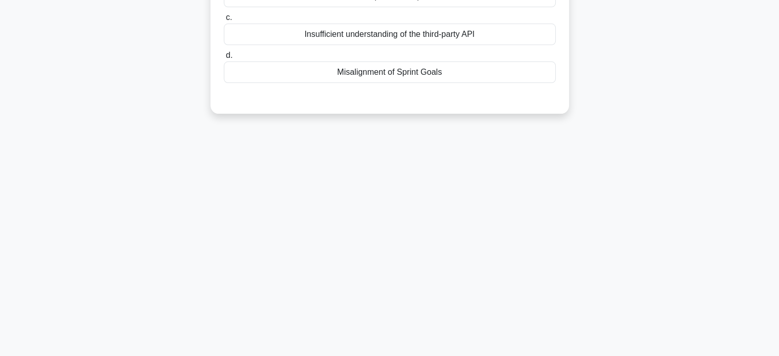
scroll to position [0, 0]
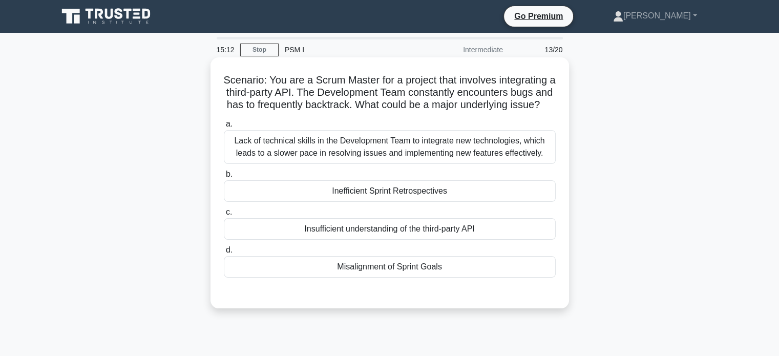
click at [381, 240] on div "Insufficient understanding of the third-party API" at bounding box center [390, 229] width 332 height 22
click at [224, 216] on input "c. Insufficient understanding of the third-party API" at bounding box center [224, 212] width 0 height 7
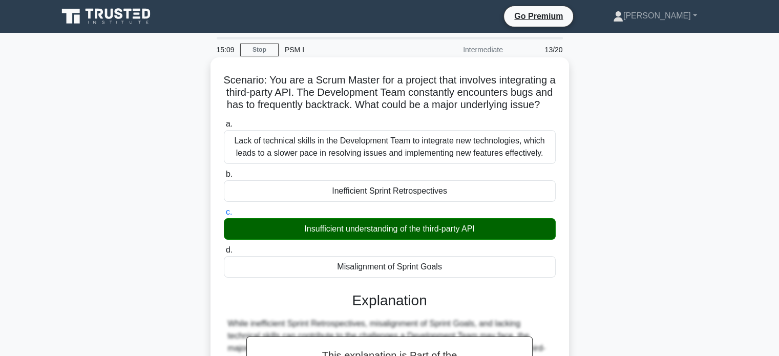
drag, startPoint x: 227, startPoint y: 82, endPoint x: 320, endPoint y: 170, distance: 128.2
click at [320, 170] on div "Scenario: You are a Scrum Master for a project that involves integrating a thir…" at bounding box center [390, 285] width 350 height 448
drag, startPoint x: 225, startPoint y: 77, endPoint x: 449, endPoint y: 278, distance: 300.6
click at [449, 278] on div "Scenario: You are a Scrum Master for a project that involves integrating a thir…" at bounding box center [390, 285] width 350 height 448
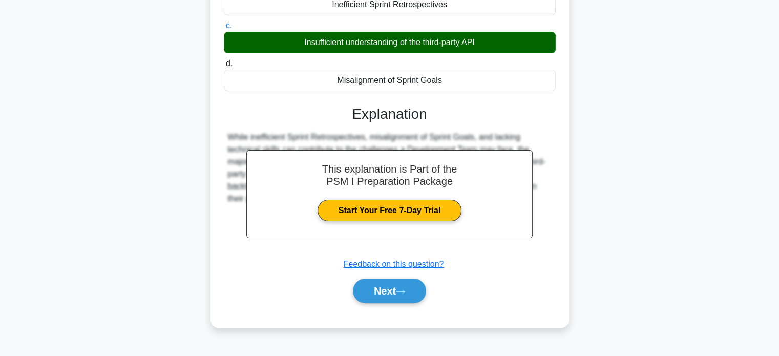
scroll to position [197, 0]
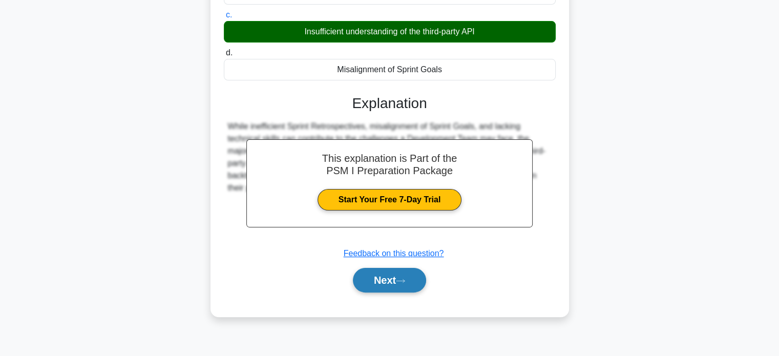
click at [387, 291] on button "Next" at bounding box center [389, 280] width 73 height 25
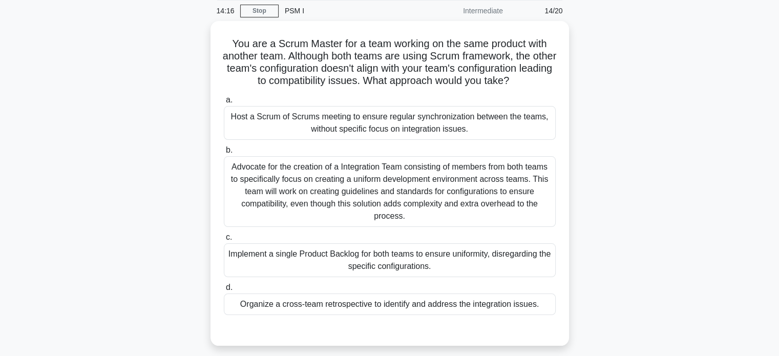
scroll to position [38, 0]
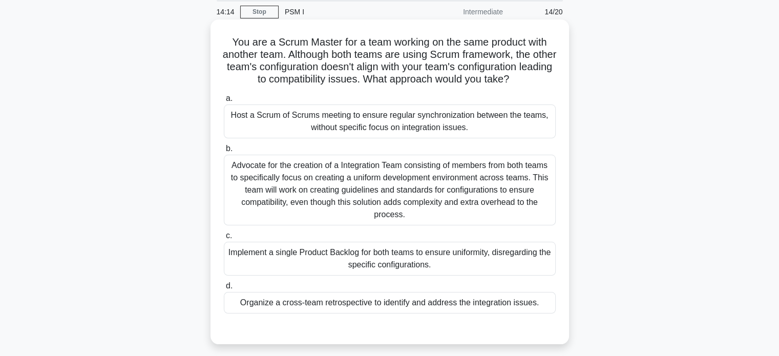
click at [501, 129] on div "Host a Scrum of Scrums meeting to ensure regular synchronization between the te…" at bounding box center [390, 121] width 332 height 34
click at [224, 102] on input "a. Host a Scrum of Scrums meeting to ensure regular synchronization between the…" at bounding box center [224, 98] width 0 height 7
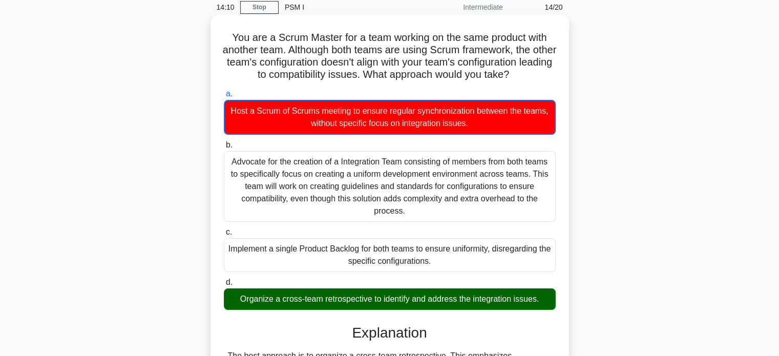
scroll to position [41, 0]
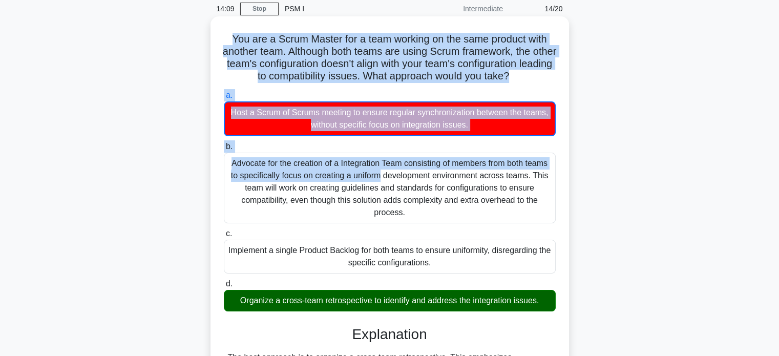
drag, startPoint x: 227, startPoint y: 38, endPoint x: 296, endPoint y: 156, distance: 136.5
click at [296, 156] on div "You are a Scrum Master for a team working on the same product with another team…" at bounding box center [390, 275] width 350 height 510
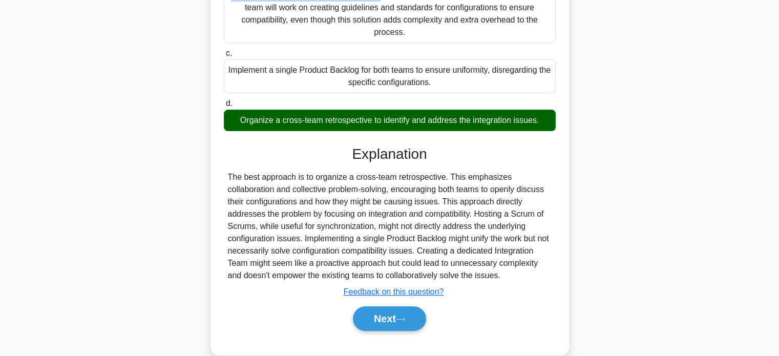
scroll to position [223, 0]
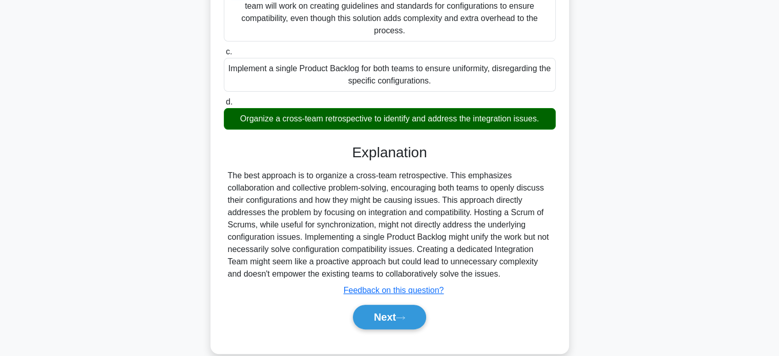
click at [522, 274] on div "The best approach is to organize a cross-team retrospective. This emphasizes co…" at bounding box center [390, 224] width 324 height 111
click at [389, 316] on button "Next" at bounding box center [389, 317] width 73 height 25
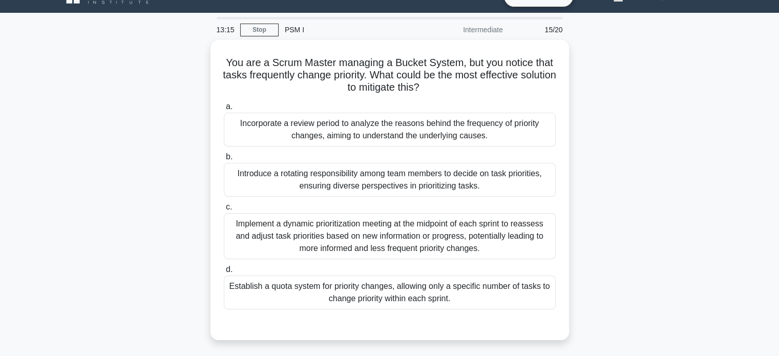
scroll to position [19, 0]
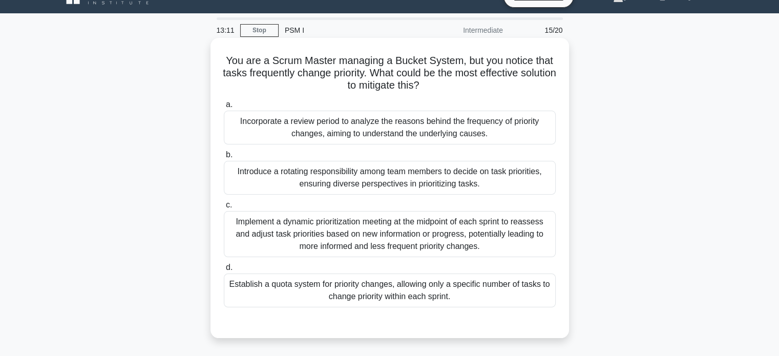
click at [397, 295] on div "Establish a quota system for priority changes, allowing only a specific number …" at bounding box center [390, 290] width 332 height 34
click at [224, 271] on input "d. Establish a quota system for priority changes, allowing only a specific numb…" at bounding box center [224, 267] width 0 height 7
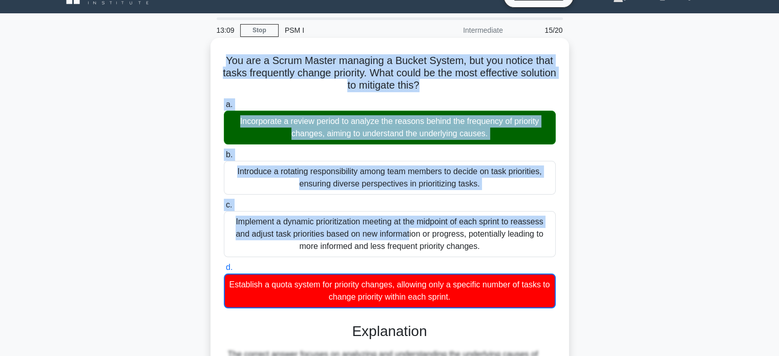
drag, startPoint x: 225, startPoint y: 59, endPoint x: 325, endPoint y: 230, distance: 197.6
click at [325, 230] on div "You are a Scrum Master managing a Bucket System, but you notice that tasks freq…" at bounding box center [390, 291] width 350 height 498
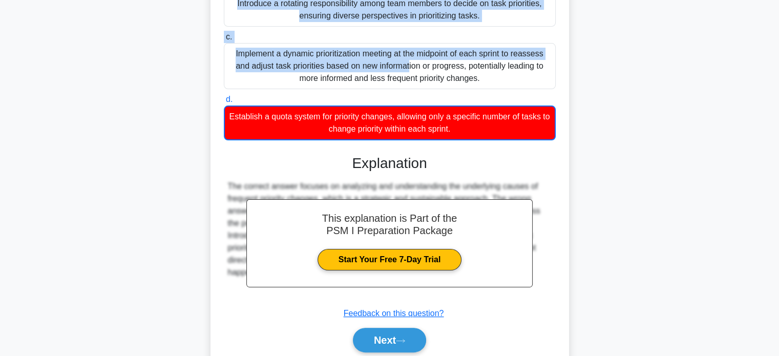
scroll to position [188, 0]
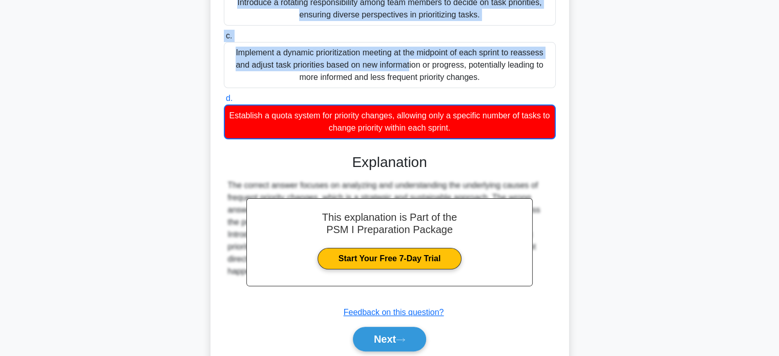
click at [475, 132] on div "Establish a quota system for priority changes, allowing only a specific number …" at bounding box center [390, 121] width 332 height 35
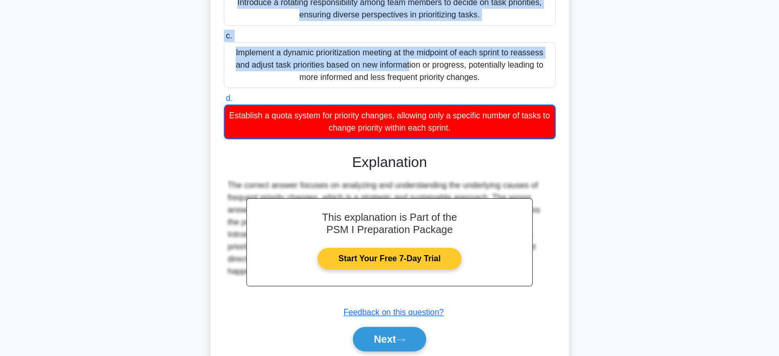
scroll to position [226, 0]
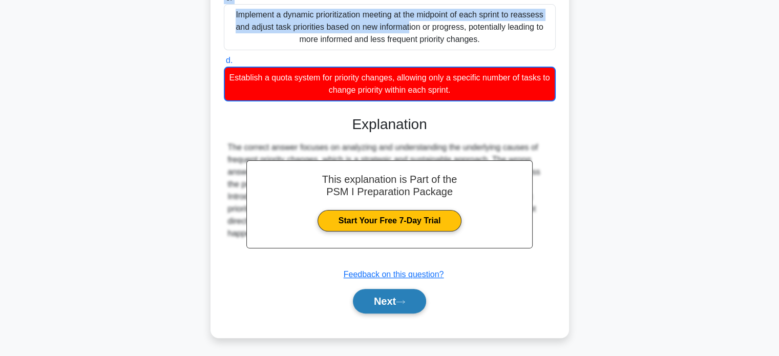
click at [408, 296] on button "Next" at bounding box center [389, 301] width 73 height 25
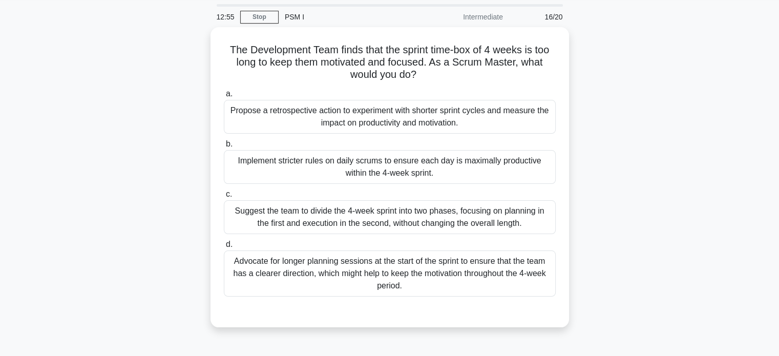
scroll to position [33, 0]
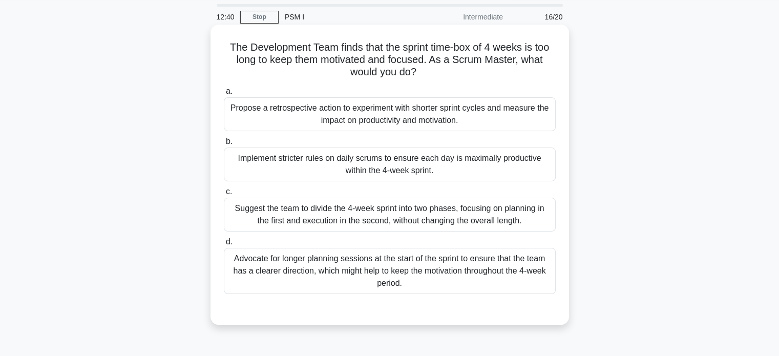
click at [506, 109] on div "Propose a retrospective action to experiment with shorter sprint cycles and mea…" at bounding box center [390, 114] width 332 height 34
click at [224, 95] on input "a. Propose a retrospective action to experiment with shorter sprint cycles and …" at bounding box center [224, 91] width 0 height 7
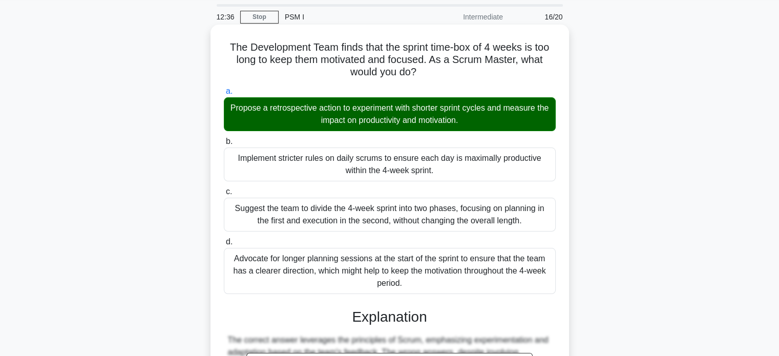
drag, startPoint x: 224, startPoint y: 46, endPoint x: 418, endPoint y: 279, distance: 302.9
click at [418, 279] on div "The Development Team finds that the sprint time-box of 4 weeks is too long to k…" at bounding box center [390, 277] width 350 height 497
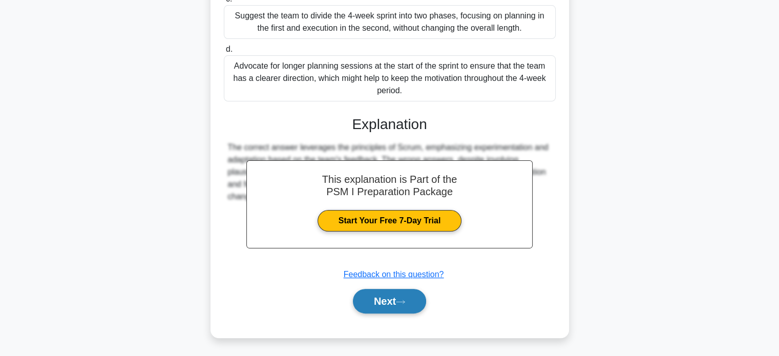
click at [408, 297] on button "Next" at bounding box center [389, 301] width 73 height 25
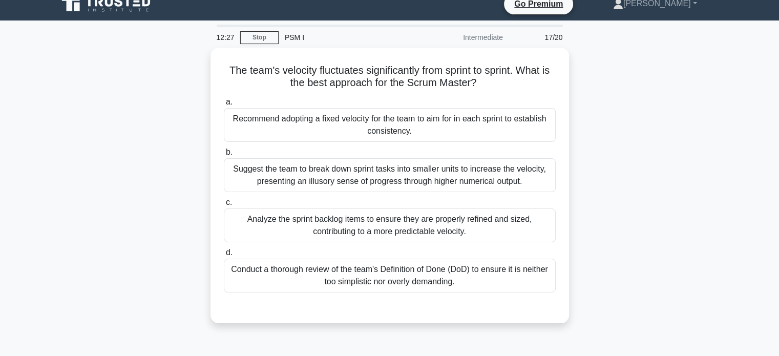
scroll to position [9, 0]
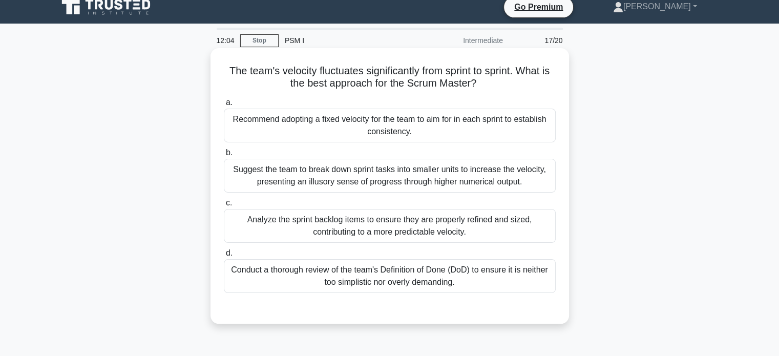
click at [470, 221] on div "Analyze the sprint backlog items to ensure they are properly refined and sized,…" at bounding box center [390, 226] width 332 height 34
click at [224, 206] on input "c. Analyze the sprint backlog items to ensure they are properly refined and siz…" at bounding box center [224, 203] width 0 height 7
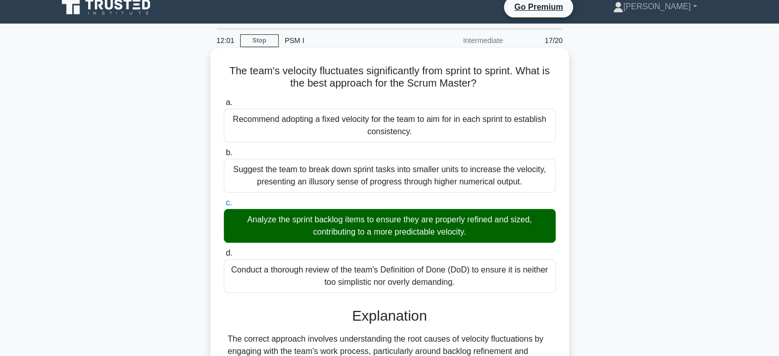
drag, startPoint x: 225, startPoint y: 70, endPoint x: 308, endPoint y: 210, distance: 163.7
click at [308, 210] on div "The team's velocity fluctuates significantly from sprint to sprint. What is the…" at bounding box center [390, 276] width 350 height 448
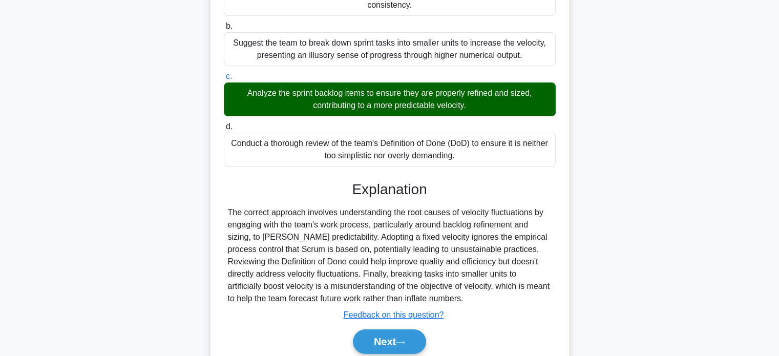
scroll to position [137, 0]
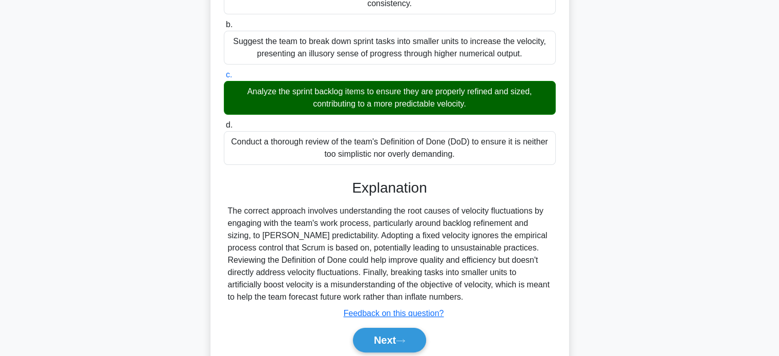
click at [437, 298] on div "The correct approach involves understanding the root causes of velocity fluctua…" at bounding box center [390, 254] width 324 height 98
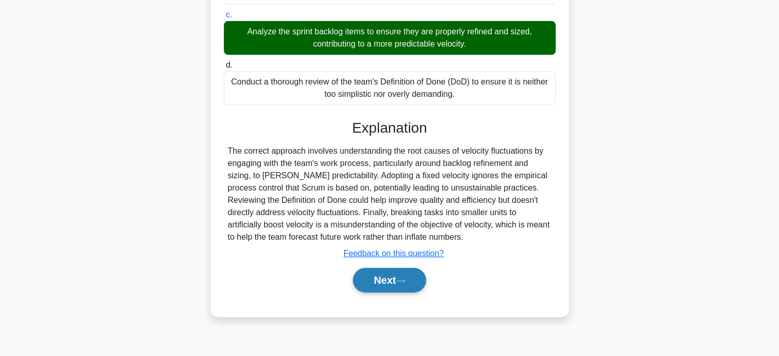
click at [386, 279] on button "Next" at bounding box center [389, 280] width 73 height 25
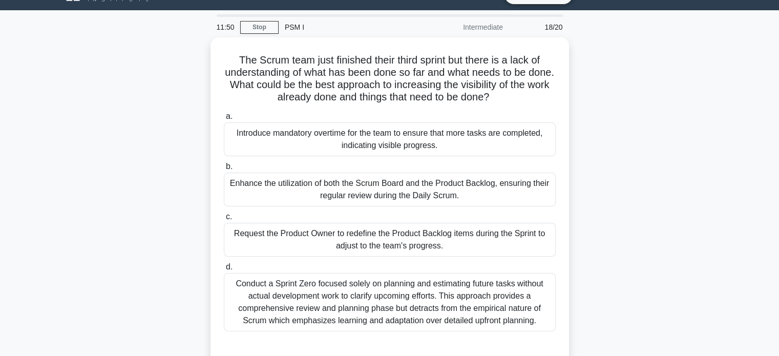
scroll to position [23, 0]
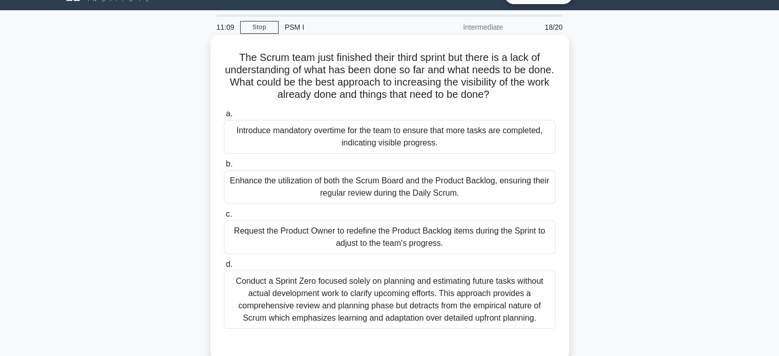
click at [526, 189] on div "Enhance the utilization of both the Scrum Board and the Product Backlog, ensuri…" at bounding box center [390, 187] width 332 height 34
click at [224, 167] on input "b. Enhance the utilization of both the Scrum Board and the Product Backlog, ens…" at bounding box center [224, 164] width 0 height 7
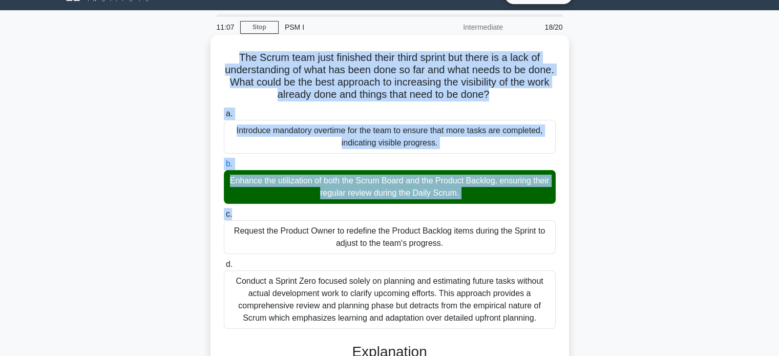
drag, startPoint x: 235, startPoint y: 57, endPoint x: 360, endPoint y: 212, distance: 199.2
click at [360, 212] on div "The Scrum team just finished their third sprint but there is a lack of understa…" at bounding box center [390, 300] width 350 height 522
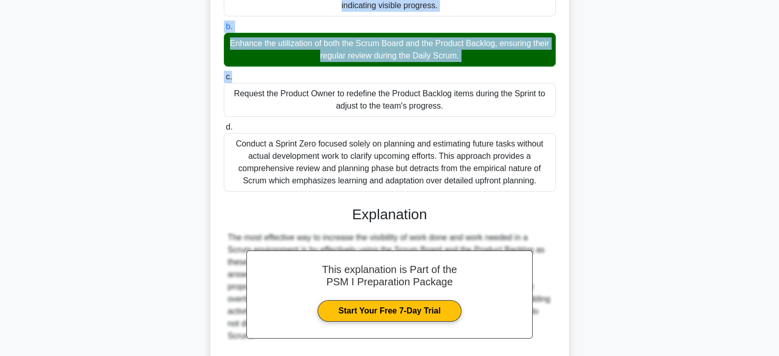
scroll to position [166, 0]
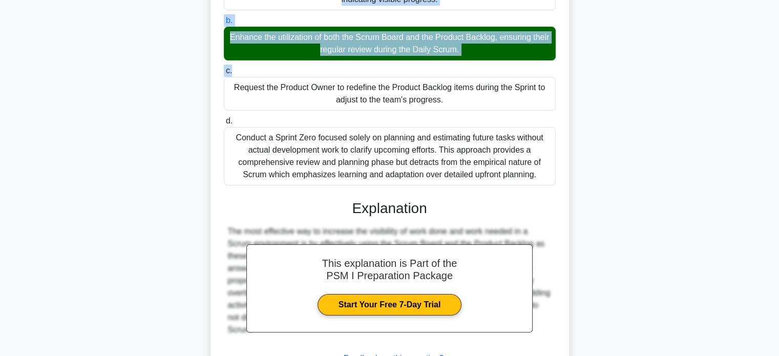
click at [548, 173] on div "Conduct a Sprint Zero focused solely on planning and estimating future tasks wi…" at bounding box center [390, 156] width 332 height 58
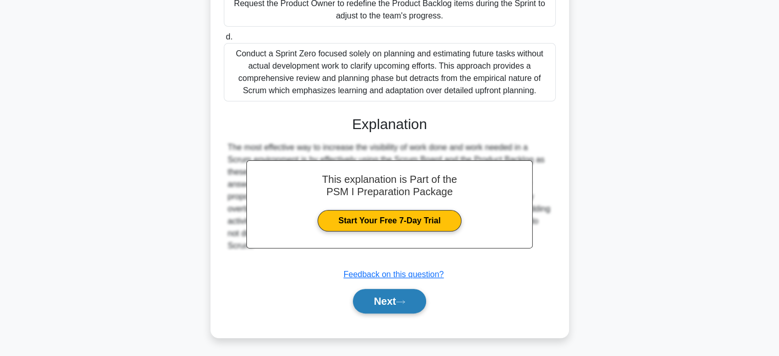
click at [398, 299] on button "Next" at bounding box center [389, 301] width 73 height 25
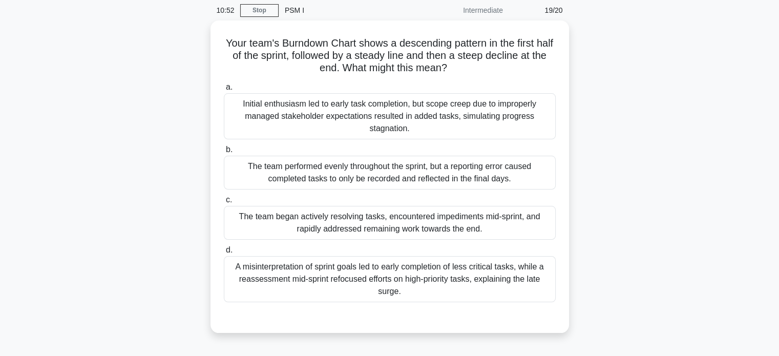
scroll to position [39, 0]
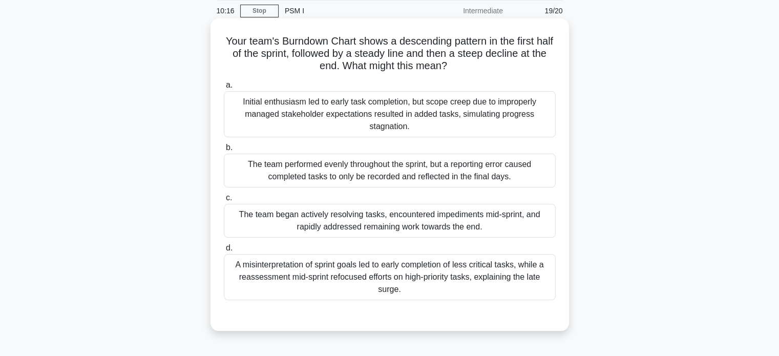
click at [502, 217] on div "The team began actively resolving tasks, encountered impediments mid-sprint, an…" at bounding box center [390, 221] width 332 height 34
click at [224, 201] on input "c. The team began actively resolving tasks, encountered impediments mid-sprint,…" at bounding box center [224, 198] width 0 height 7
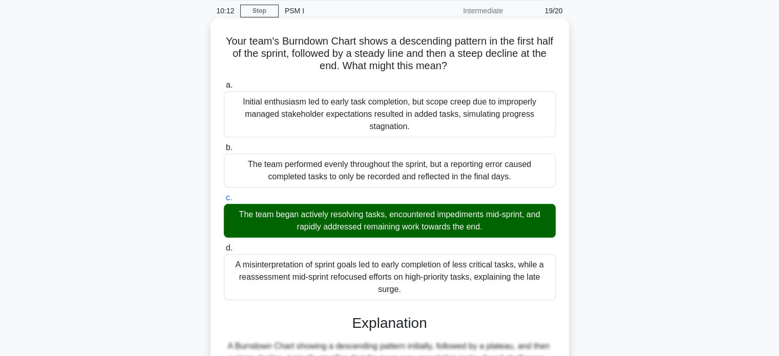
drag, startPoint x: 230, startPoint y: 39, endPoint x: 422, endPoint y: 290, distance: 316.3
click at [422, 290] on div "Your team's Burndown Chart shows a descending pattern in the first half of the …" at bounding box center [390, 277] width 350 height 509
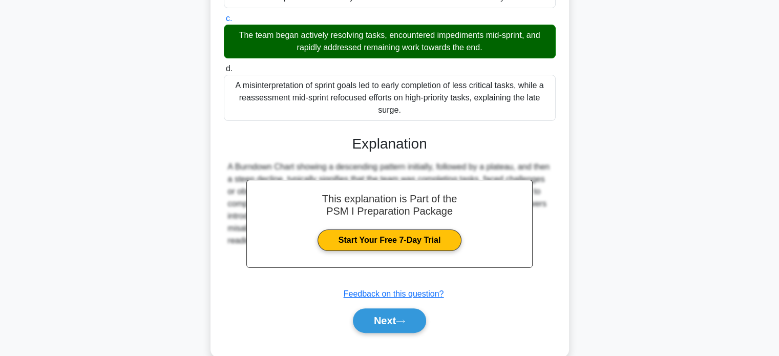
scroll to position [238, 0]
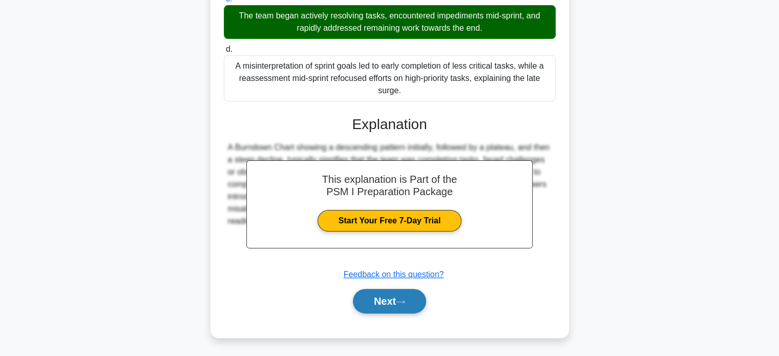
click at [398, 296] on button "Next" at bounding box center [389, 301] width 73 height 25
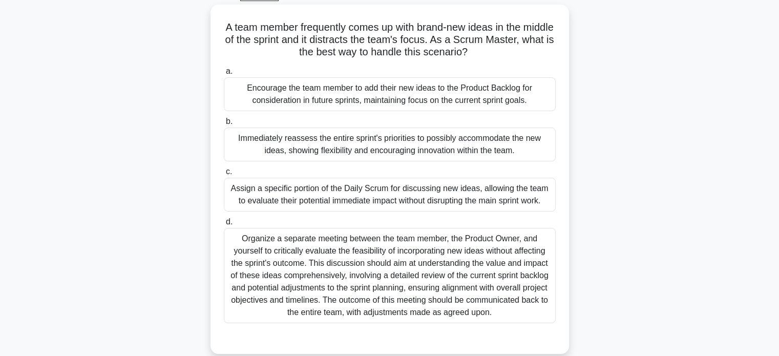
scroll to position [55, 0]
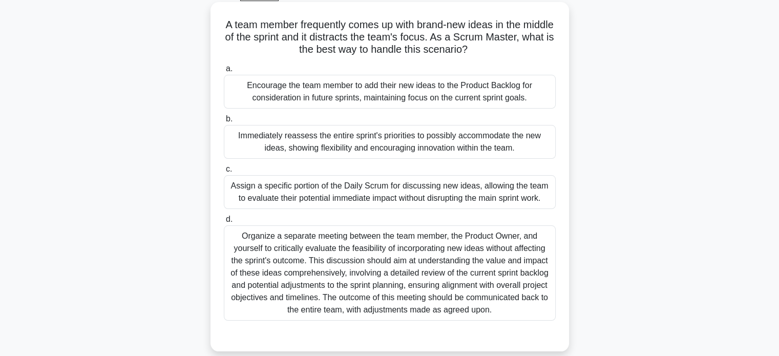
click at [465, 96] on div "Encourage the team member to add their new ideas to the Product Backlog for con…" at bounding box center [390, 92] width 332 height 34
click at [224, 72] on input "a. Encourage the team member to add their new ideas to the Product Backlog for …" at bounding box center [224, 69] width 0 height 7
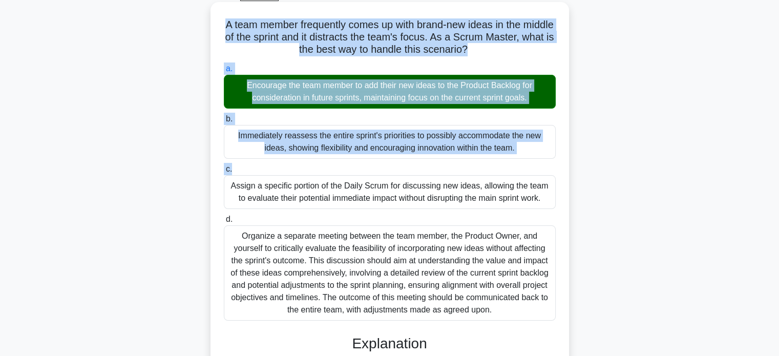
drag, startPoint x: 236, startPoint y: 24, endPoint x: 348, endPoint y: 167, distance: 182.3
click at [348, 167] on div "A team member frequently comes up with brand-new ideas in the middle of the spr…" at bounding box center [390, 279] width 350 height 546
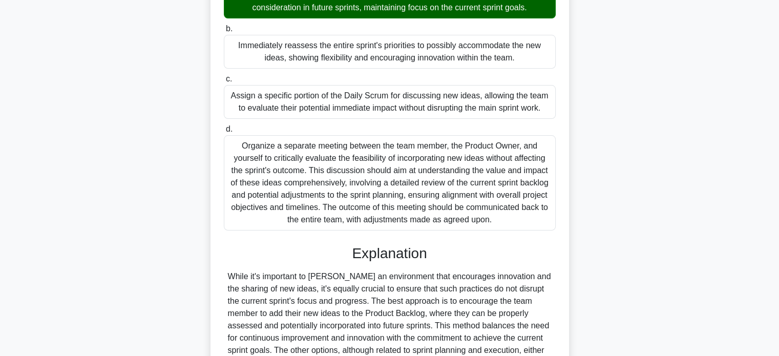
click at [348, 167] on div "Organize a separate meeting between the team member, the Product Owner, and you…" at bounding box center [390, 182] width 332 height 95
click at [224, 133] on input "d. Organize a separate meeting between the team member, the Product Owner, and …" at bounding box center [224, 129] width 0 height 7
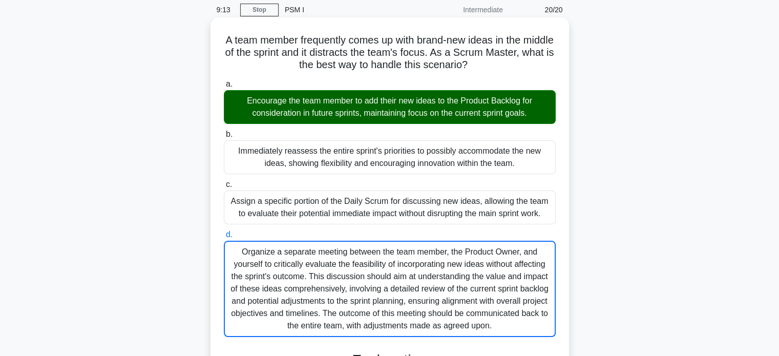
scroll to position [32, 0]
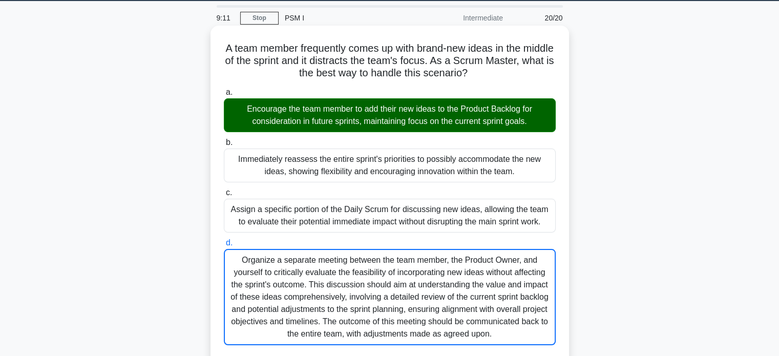
drag, startPoint x: 237, startPoint y: 48, endPoint x: 307, endPoint y: 171, distance: 141.7
click at [307, 171] on div "A team member frequently comes up with brand-new ideas in the middle of the spr…" at bounding box center [390, 303] width 350 height 547
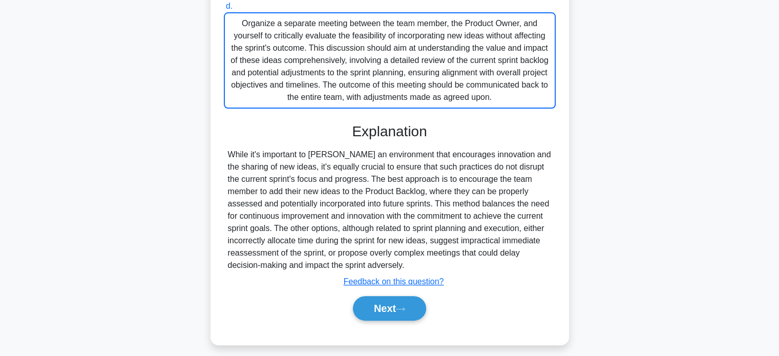
scroll to position [275, 0]
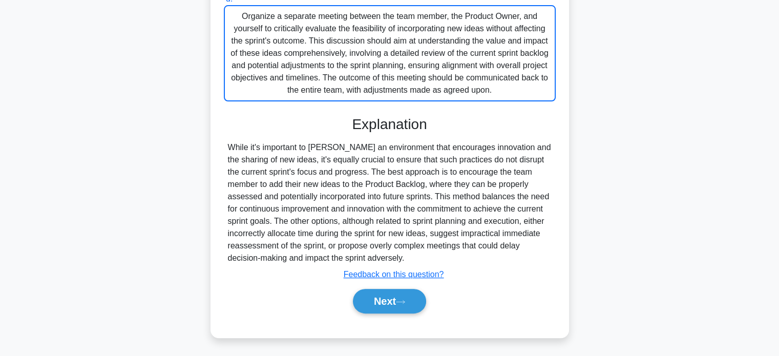
click at [424, 262] on div "While it's important to [PERSON_NAME] an environment that encourages innovation…" at bounding box center [390, 202] width 324 height 123
click at [388, 297] on button "Next" at bounding box center [389, 301] width 73 height 25
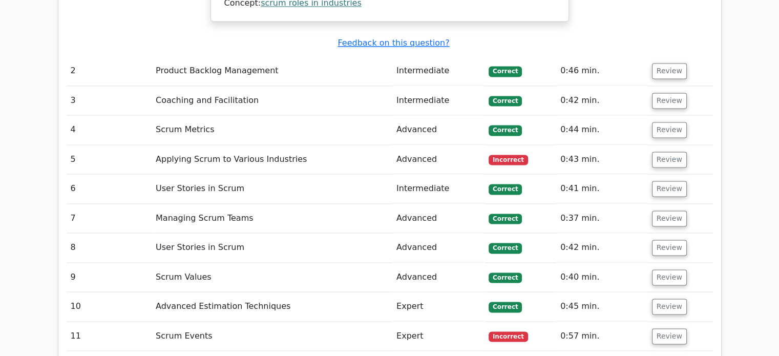
scroll to position [1534, 0]
